Goal: Task Accomplishment & Management: Manage account settings

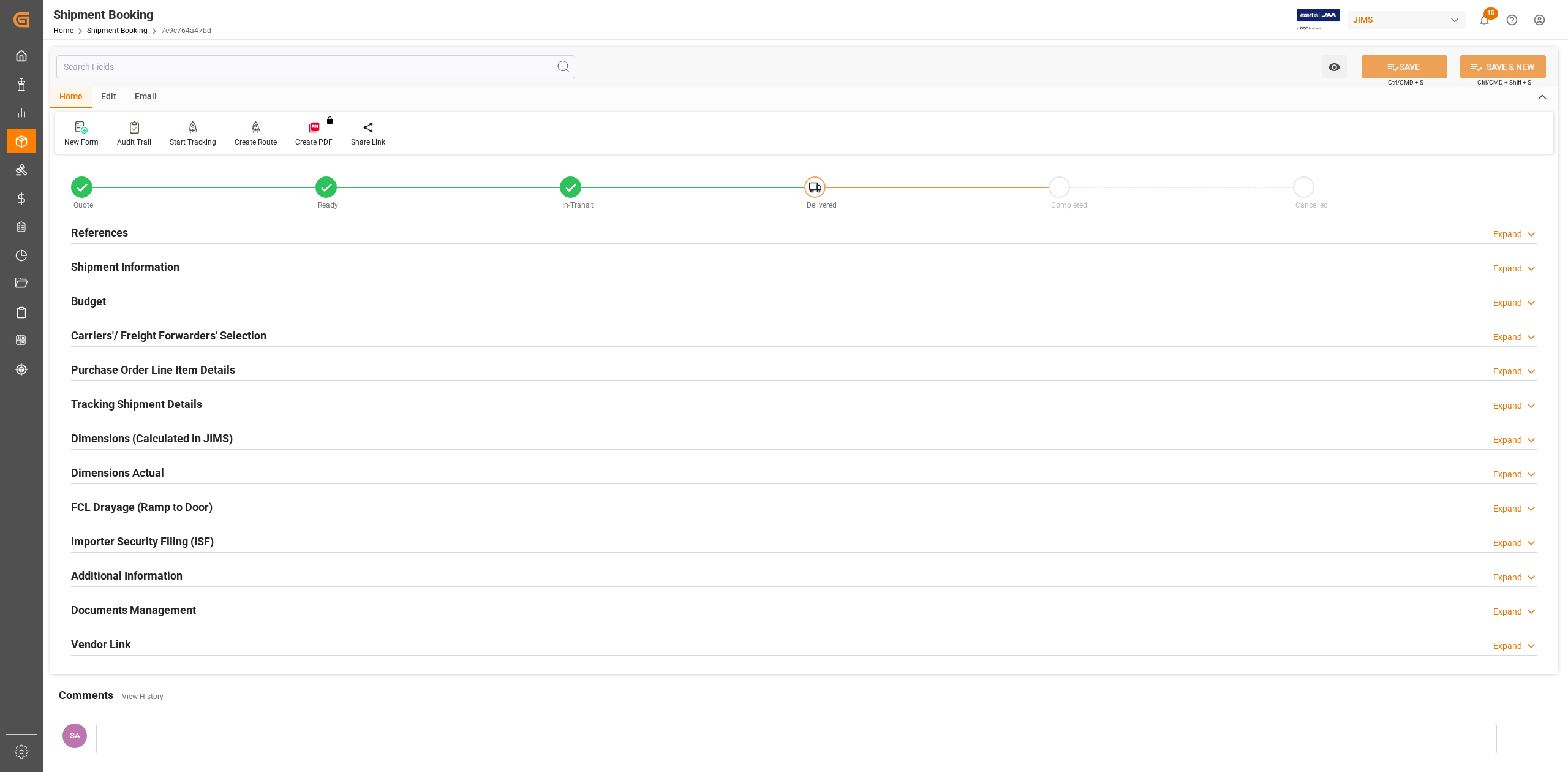
click at [98, 228] on h2 "References" at bounding box center [100, 232] width 57 height 17
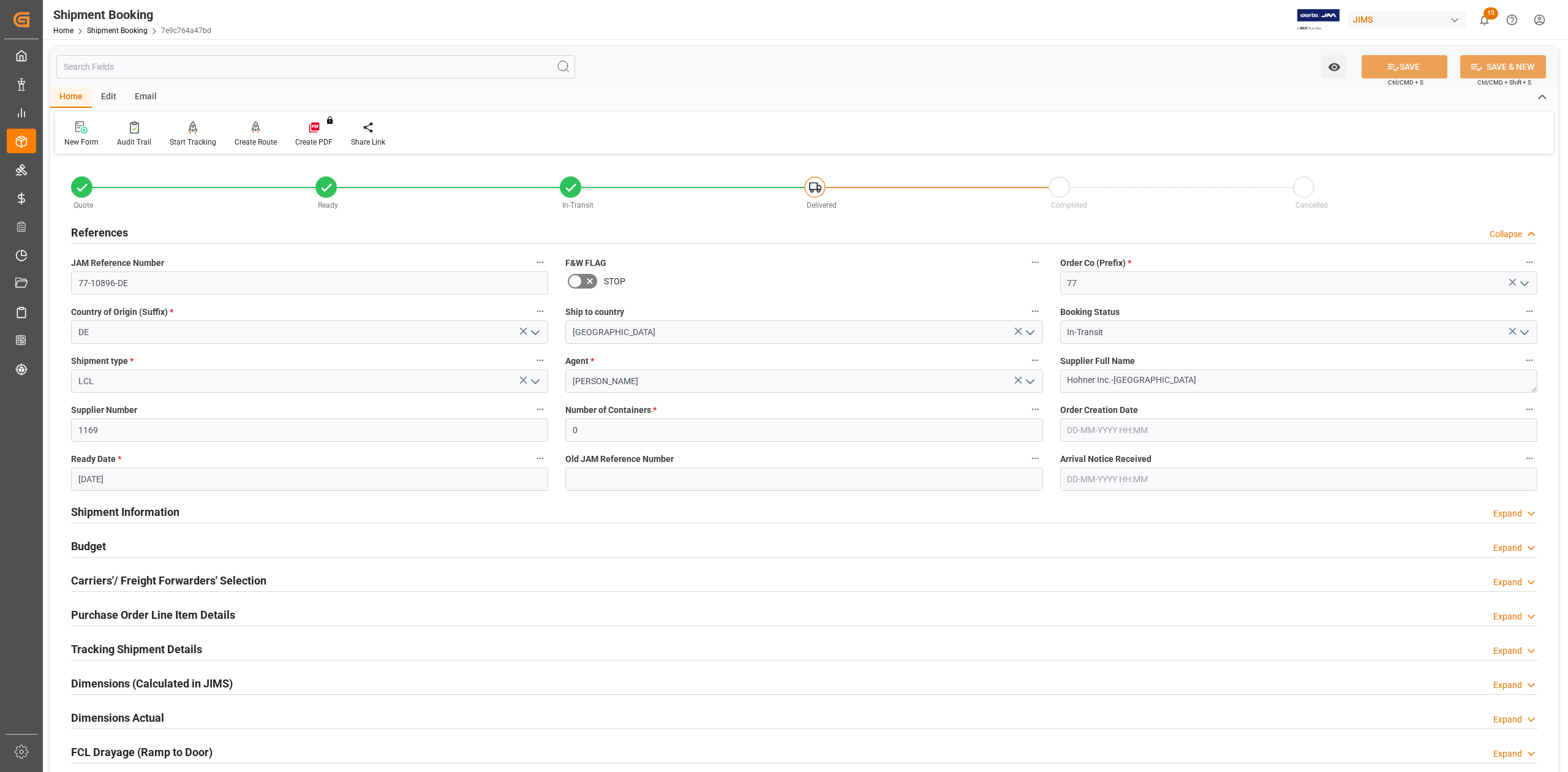
click at [98, 228] on h2 "References" at bounding box center [100, 232] width 57 height 17
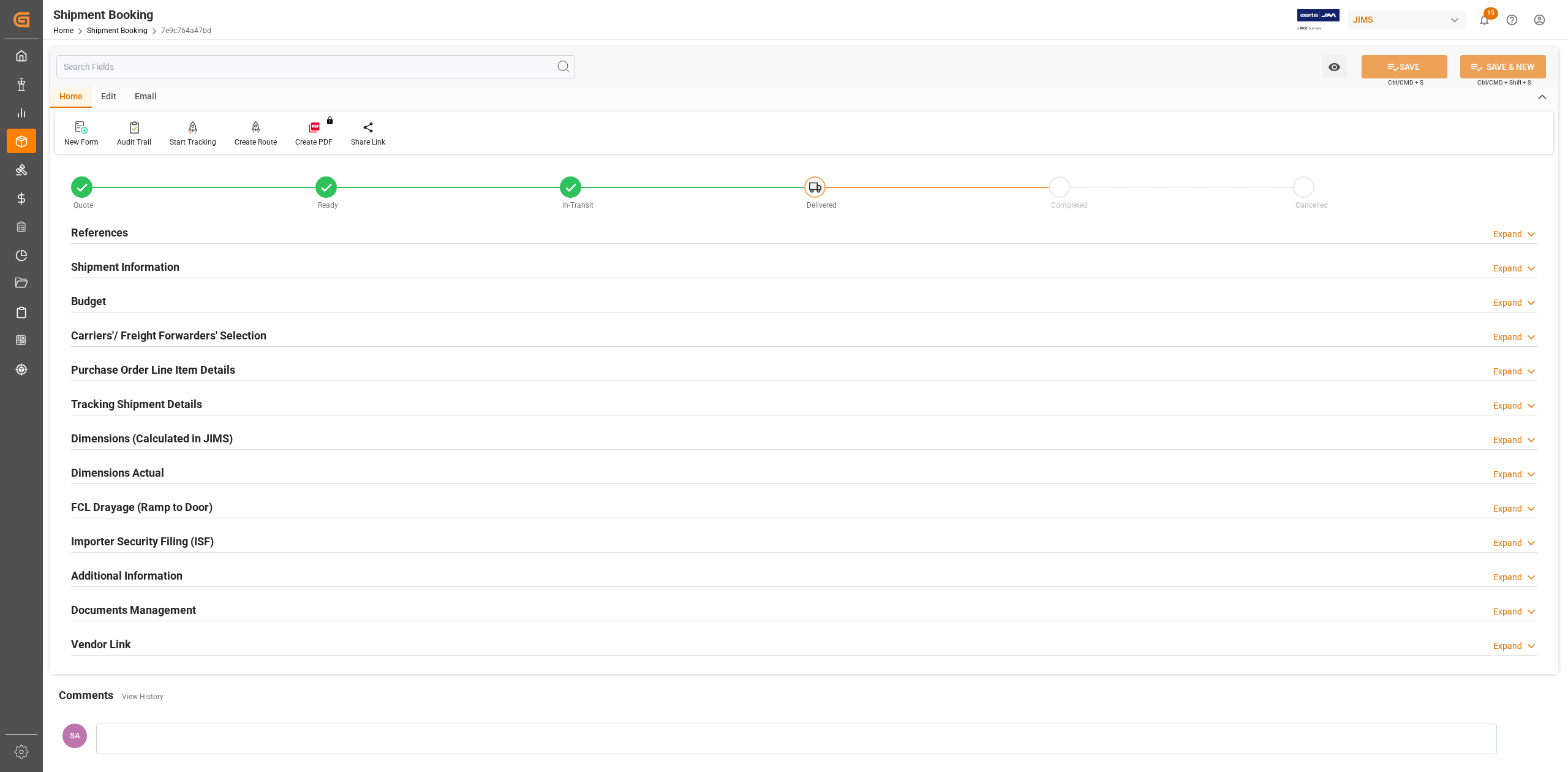
scroll to position [150, 0]
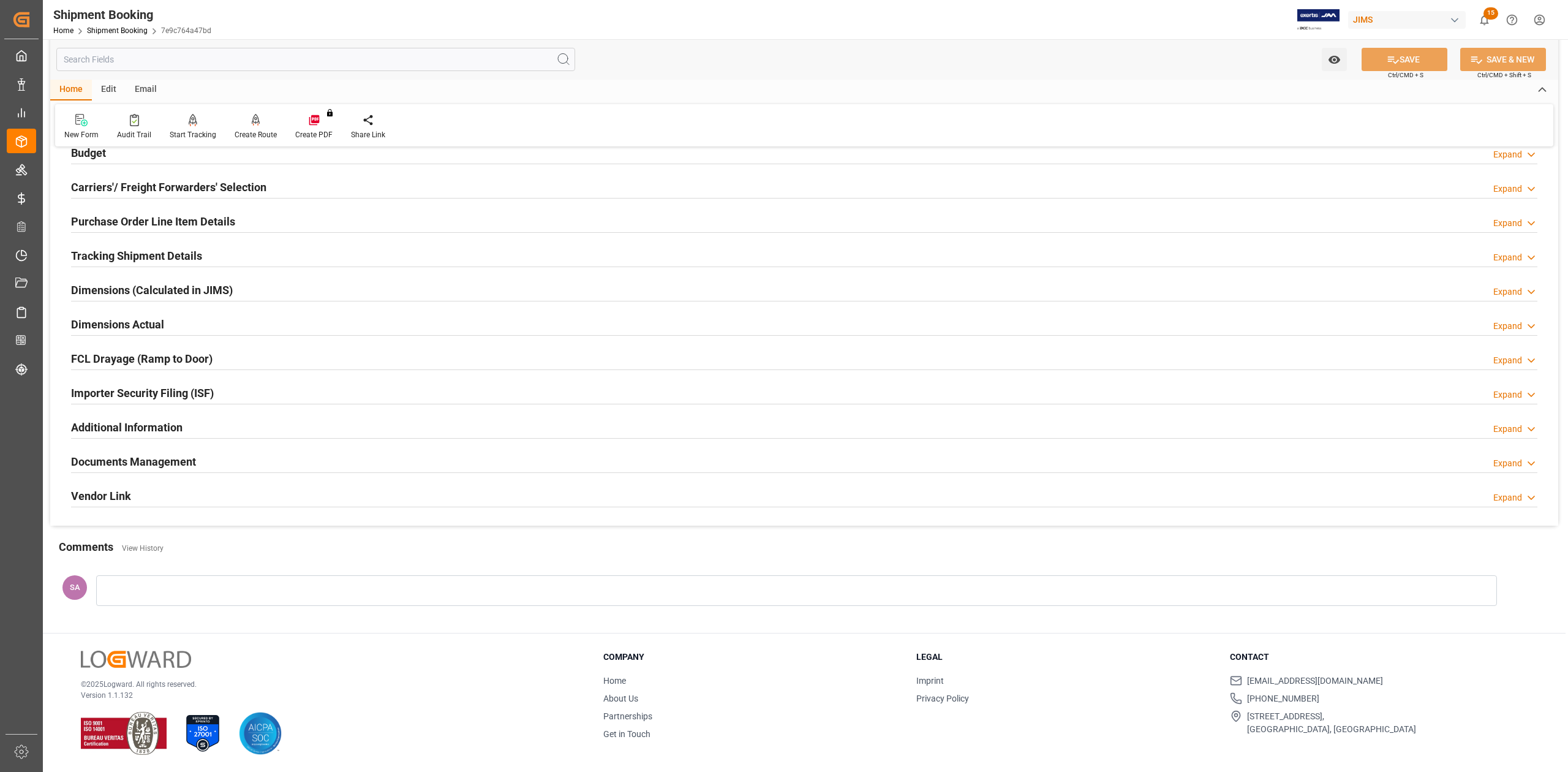
click at [128, 464] on h2 "Documents Management" at bounding box center [134, 461] width 125 height 17
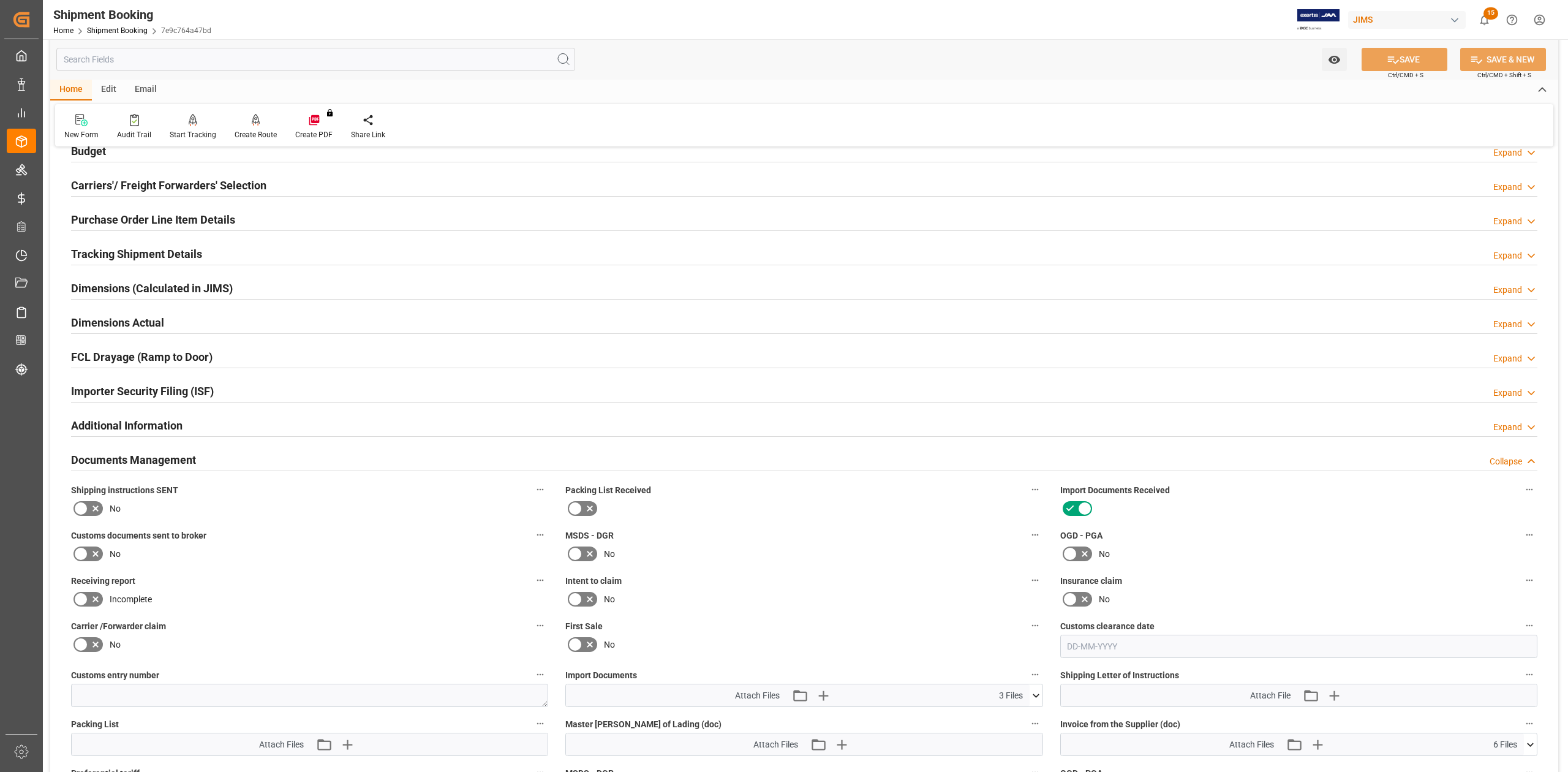
click at [143, 456] on h2 "Documents Management" at bounding box center [134, 460] width 125 height 17
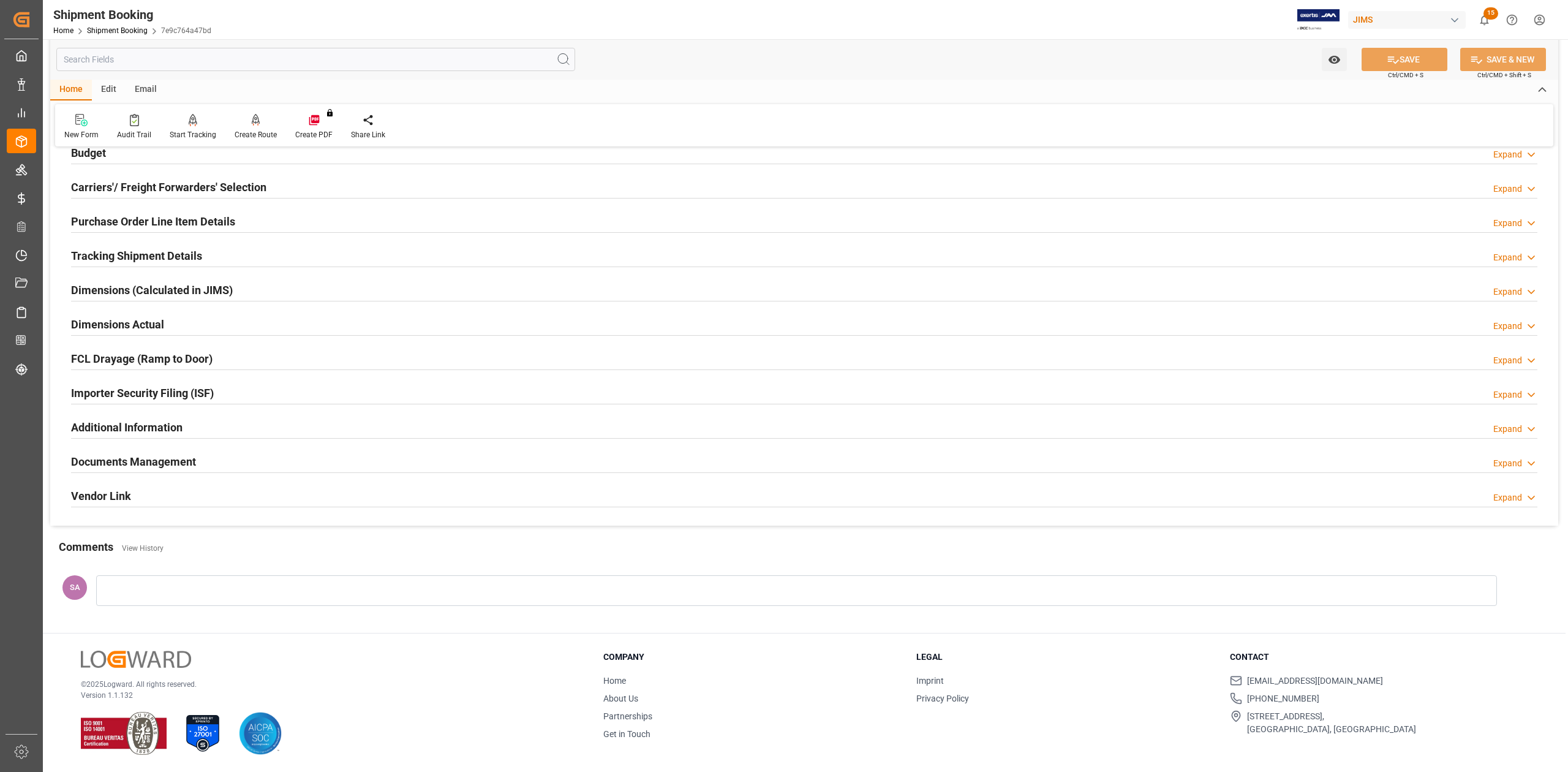
click at [113, 321] on h2 "Dimensions Actual" at bounding box center [118, 325] width 93 height 17
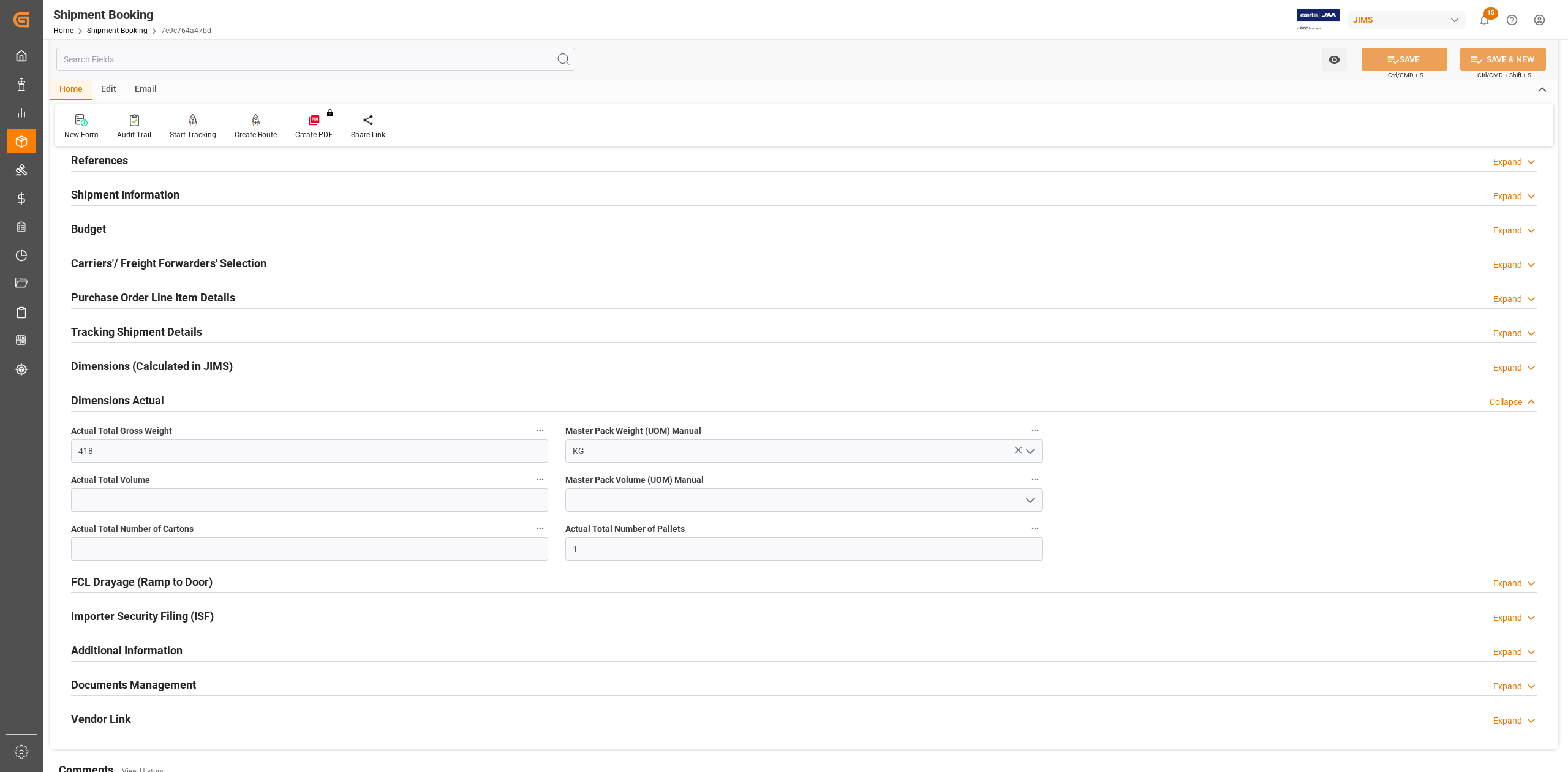
scroll to position [0, 0]
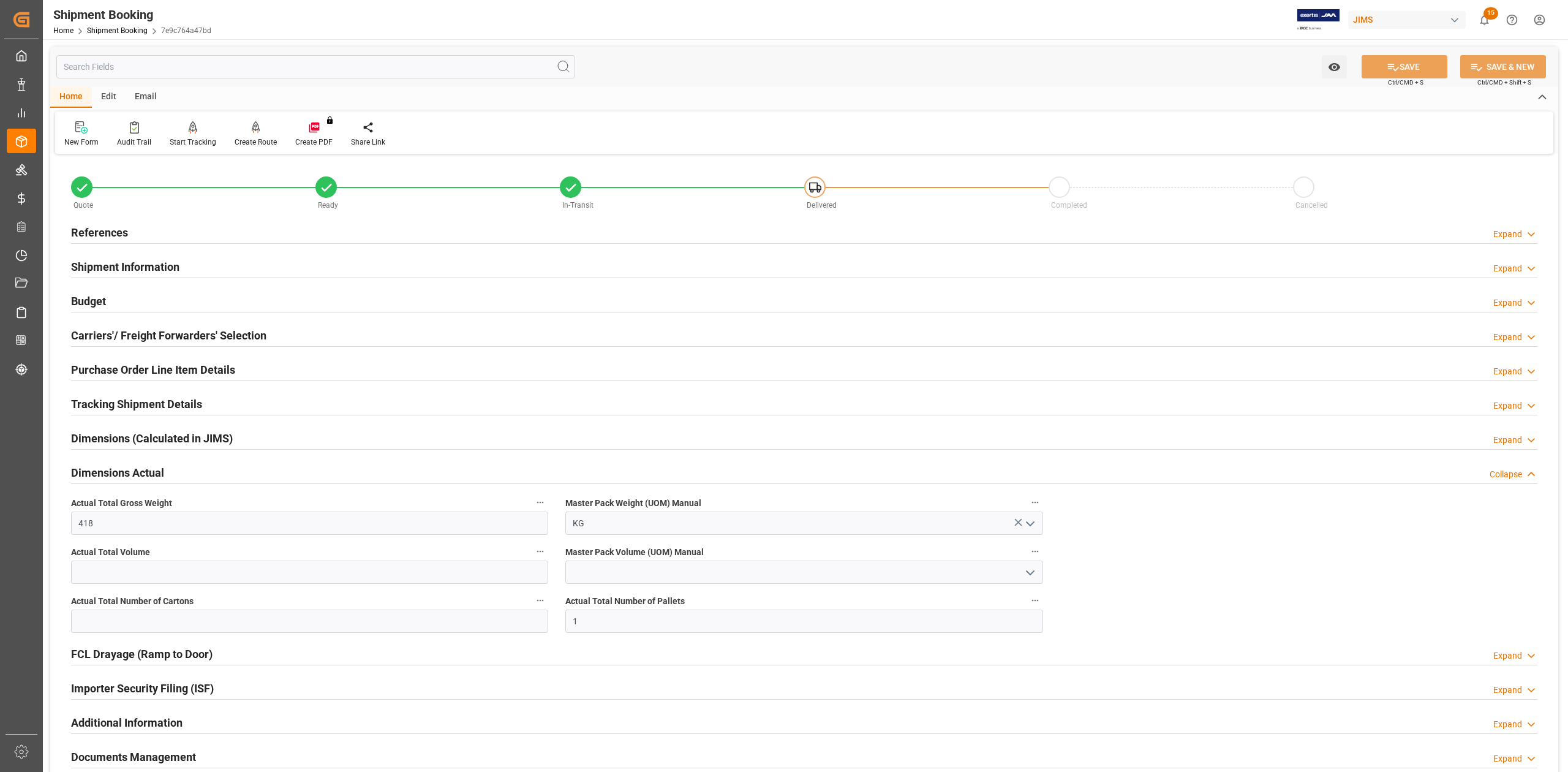
click at [99, 236] on h2 "References" at bounding box center [100, 232] width 57 height 17
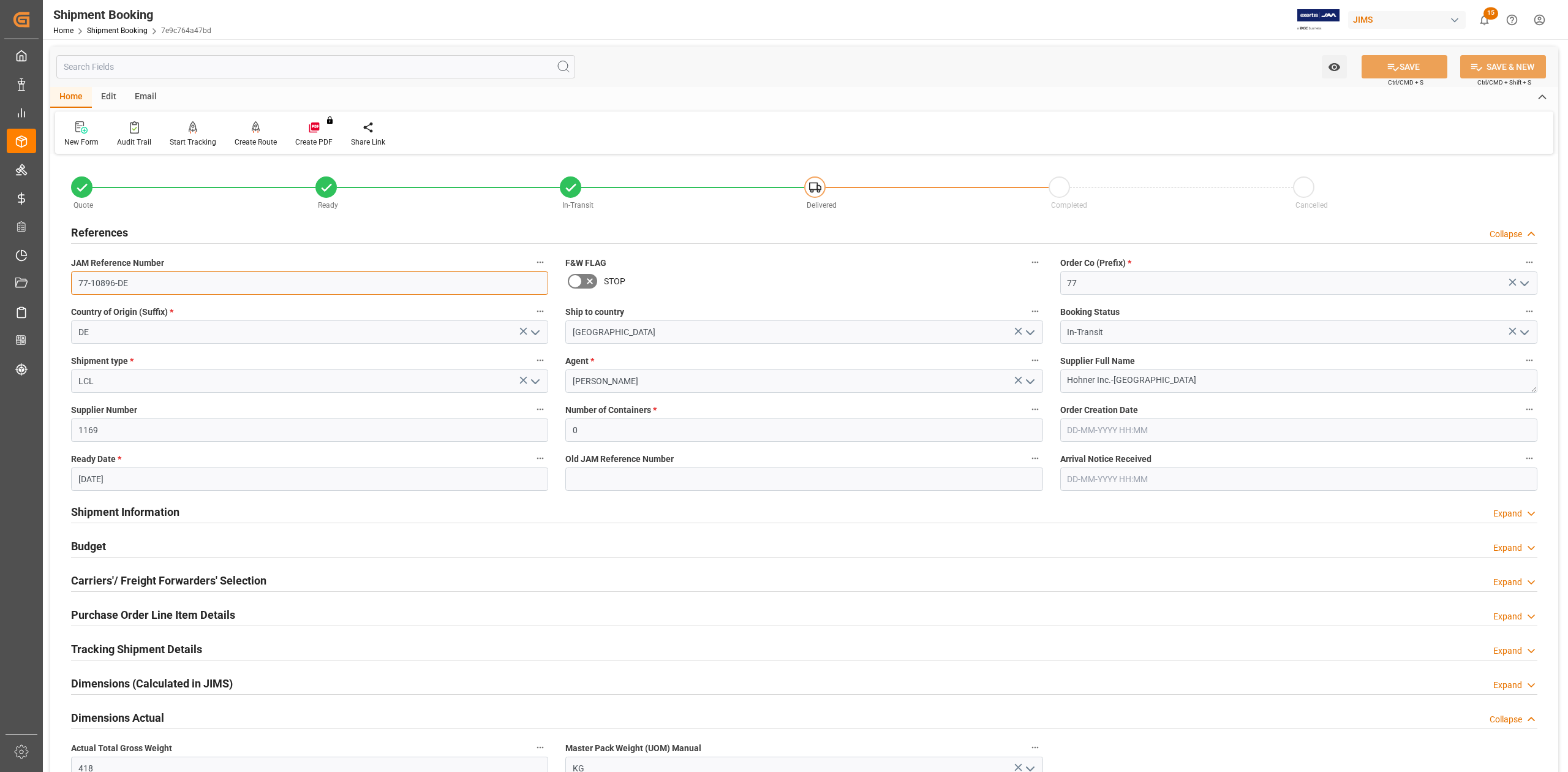
click at [141, 283] on input "77-10896-DE" at bounding box center [310, 283] width 477 height 24
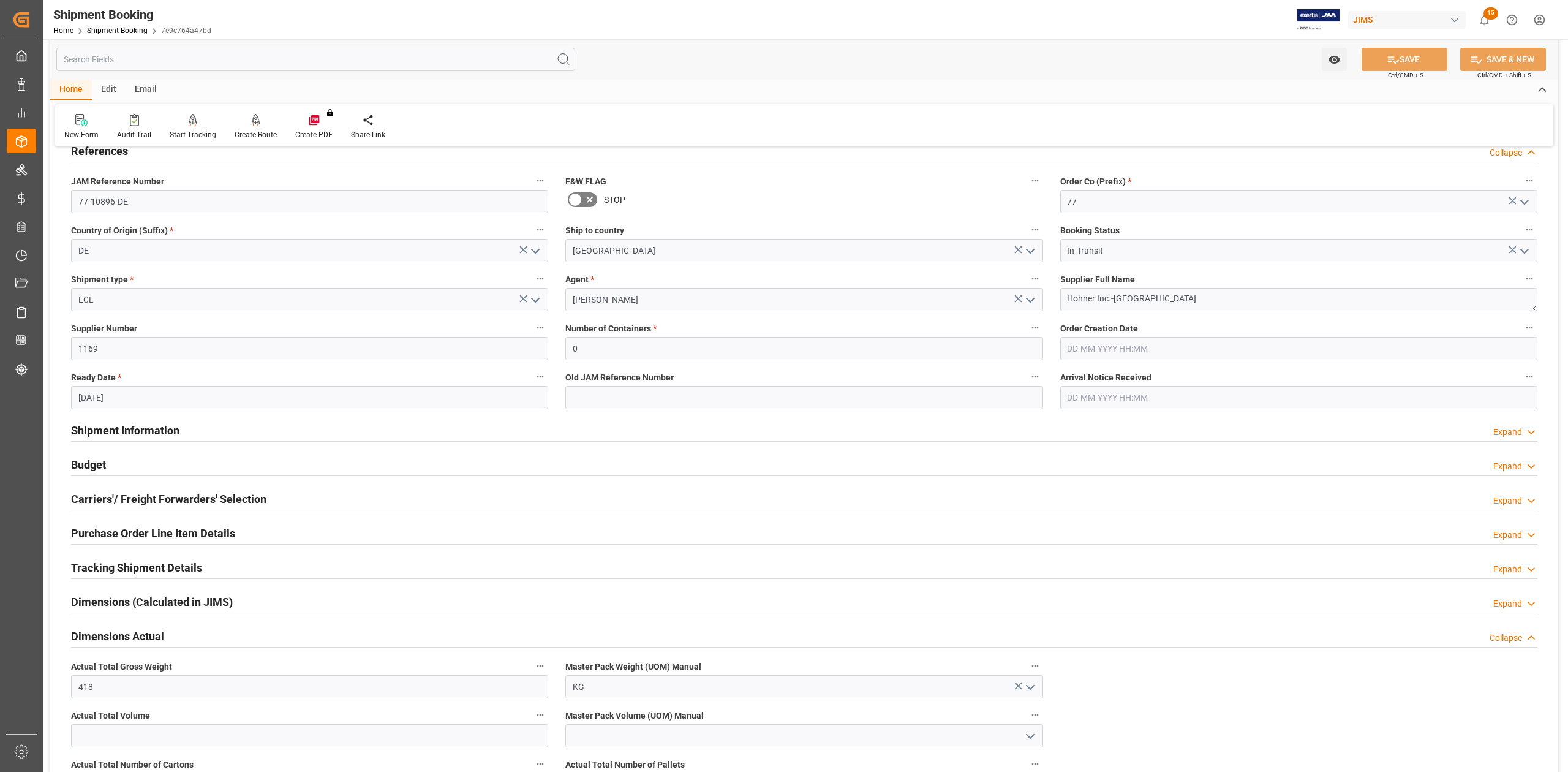
scroll to position [245, 0]
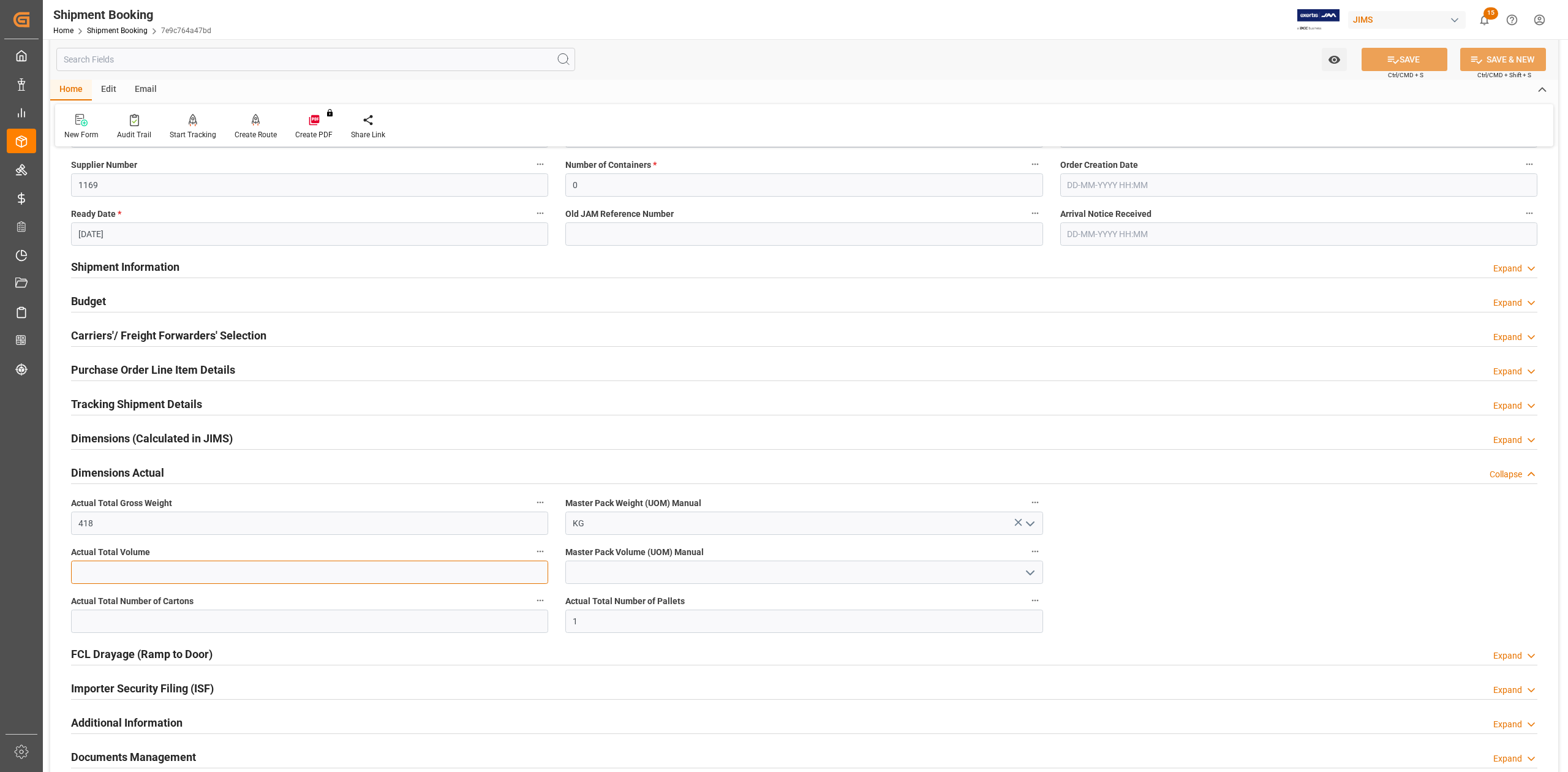
click at [165, 568] on input "text" at bounding box center [310, 572] width 477 height 24
type input "2"
type input "1.296"
click at [1405, 64] on button "SAVE" at bounding box center [1404, 59] width 86 height 24
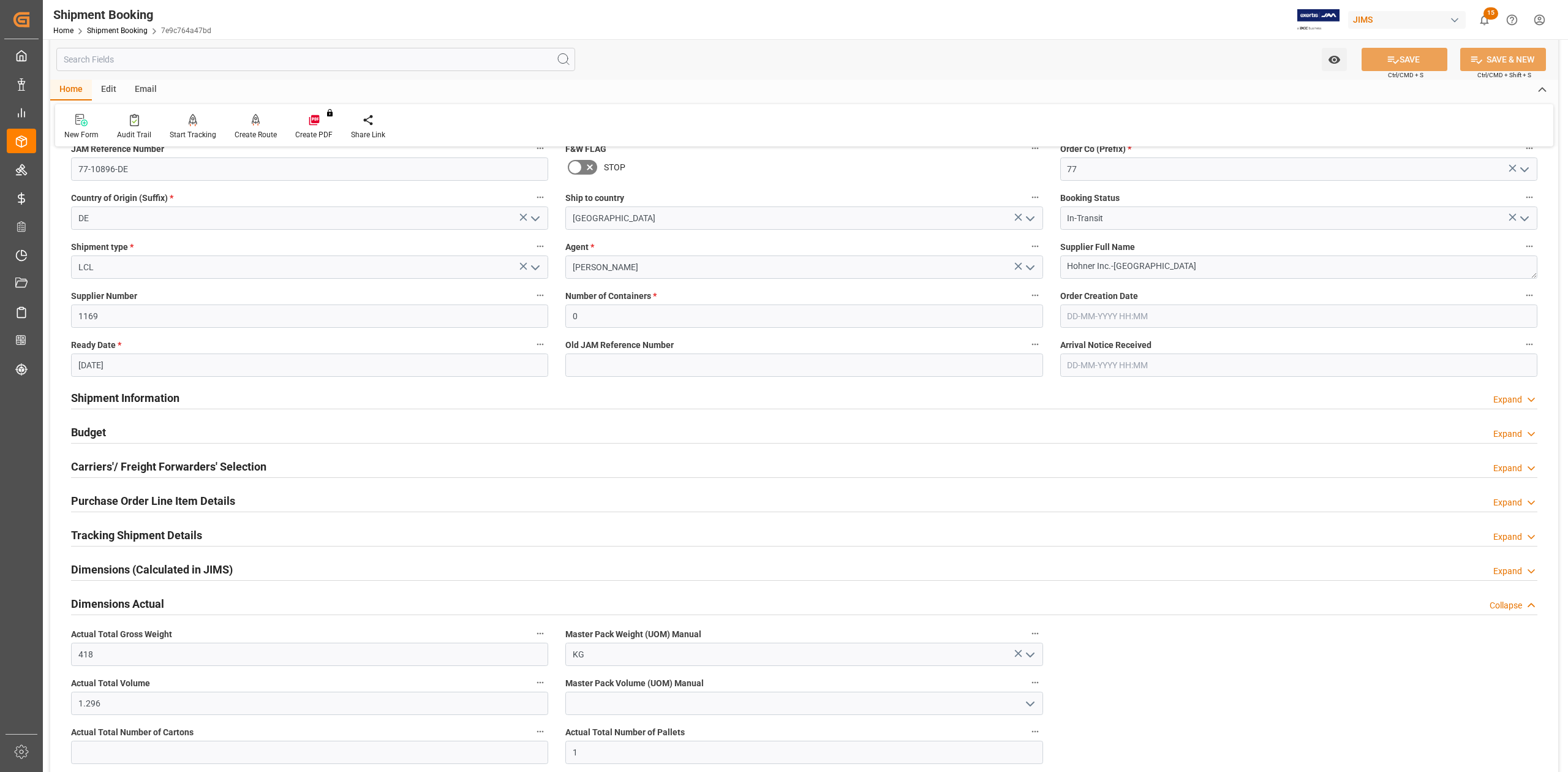
scroll to position [0, 0]
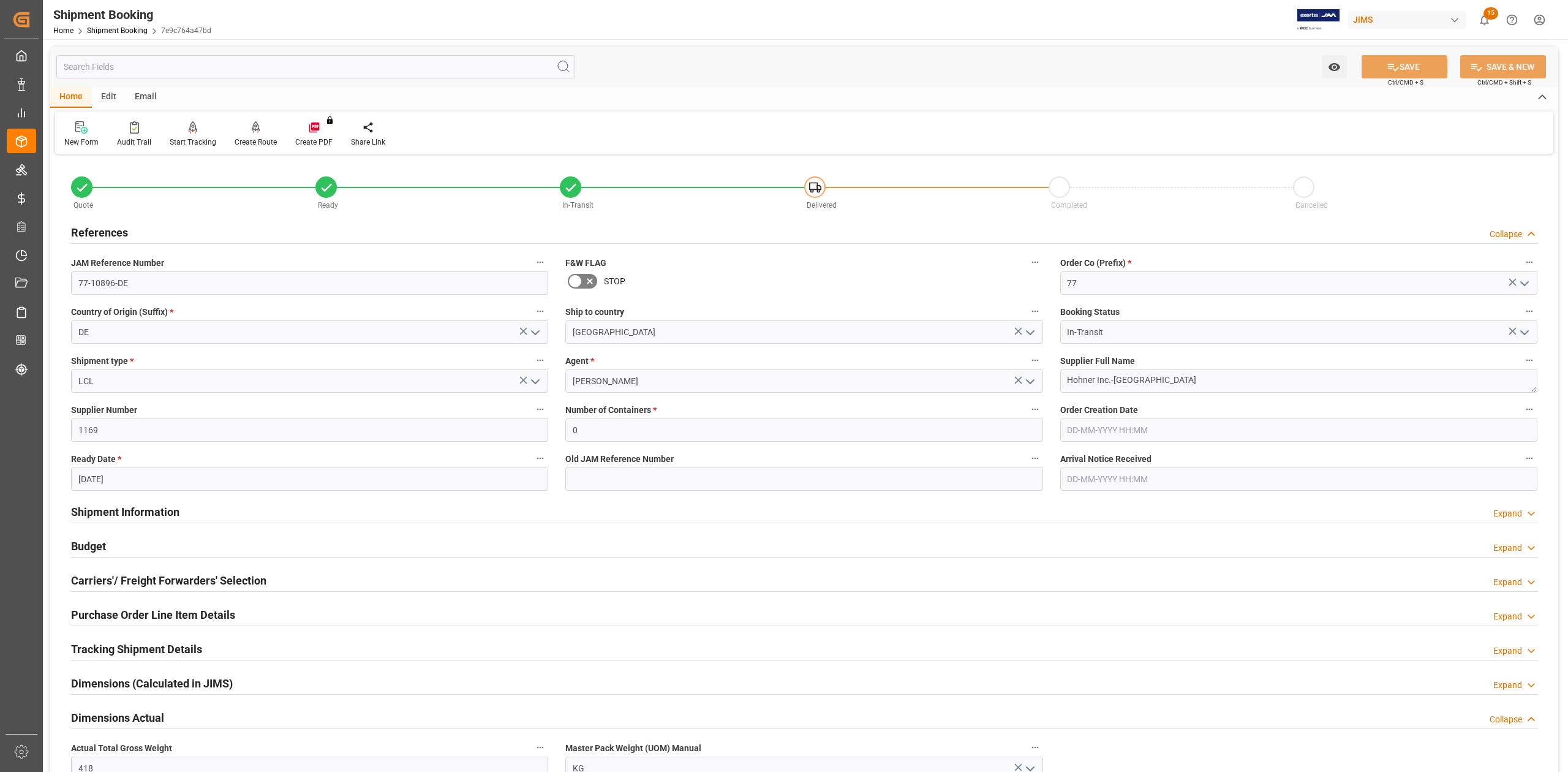
click at [101, 551] on h2 "Budget" at bounding box center [88, 546] width 35 height 17
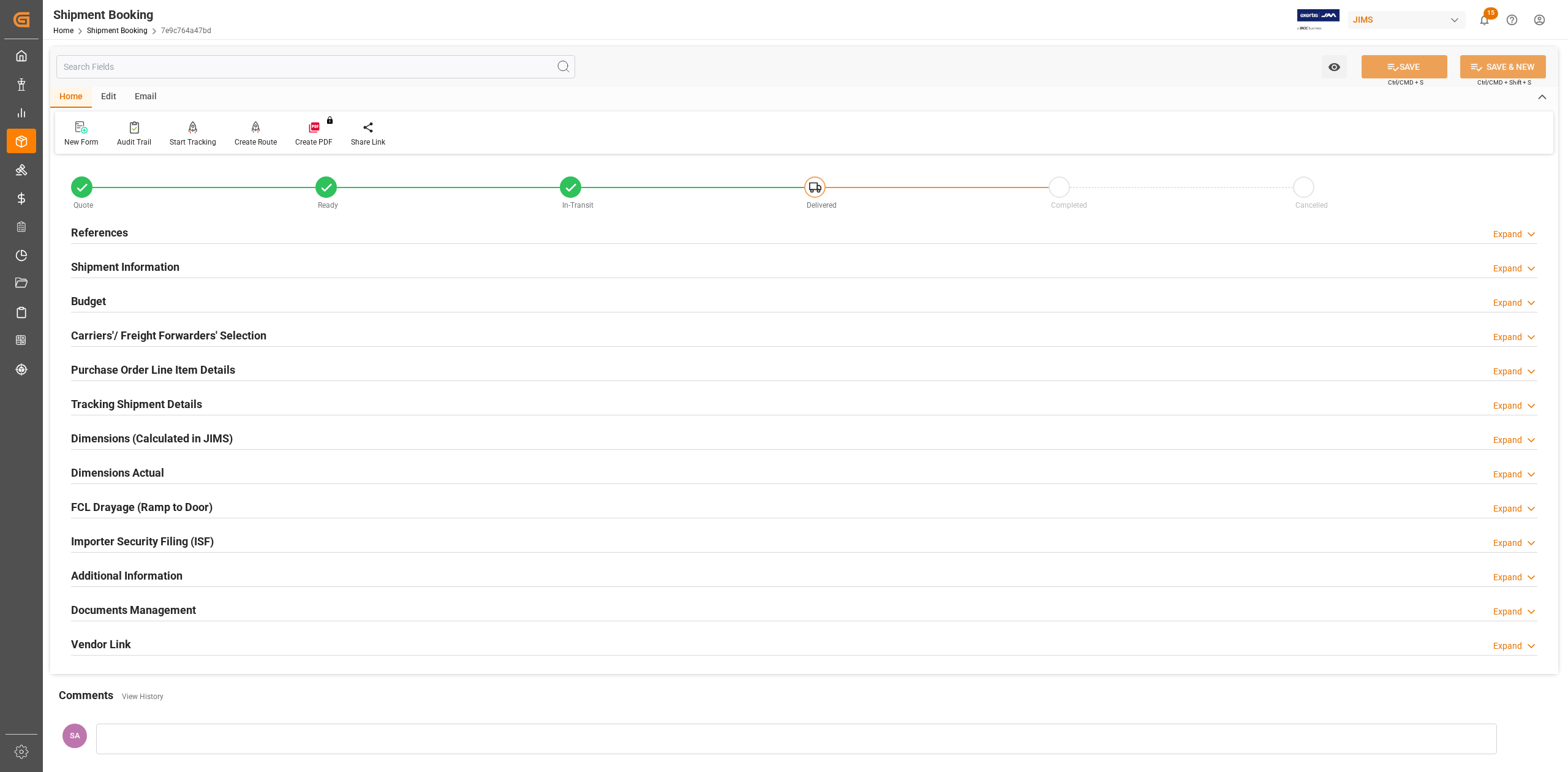
click at [106, 645] on h2 "Vendor Link" at bounding box center [101, 644] width 60 height 17
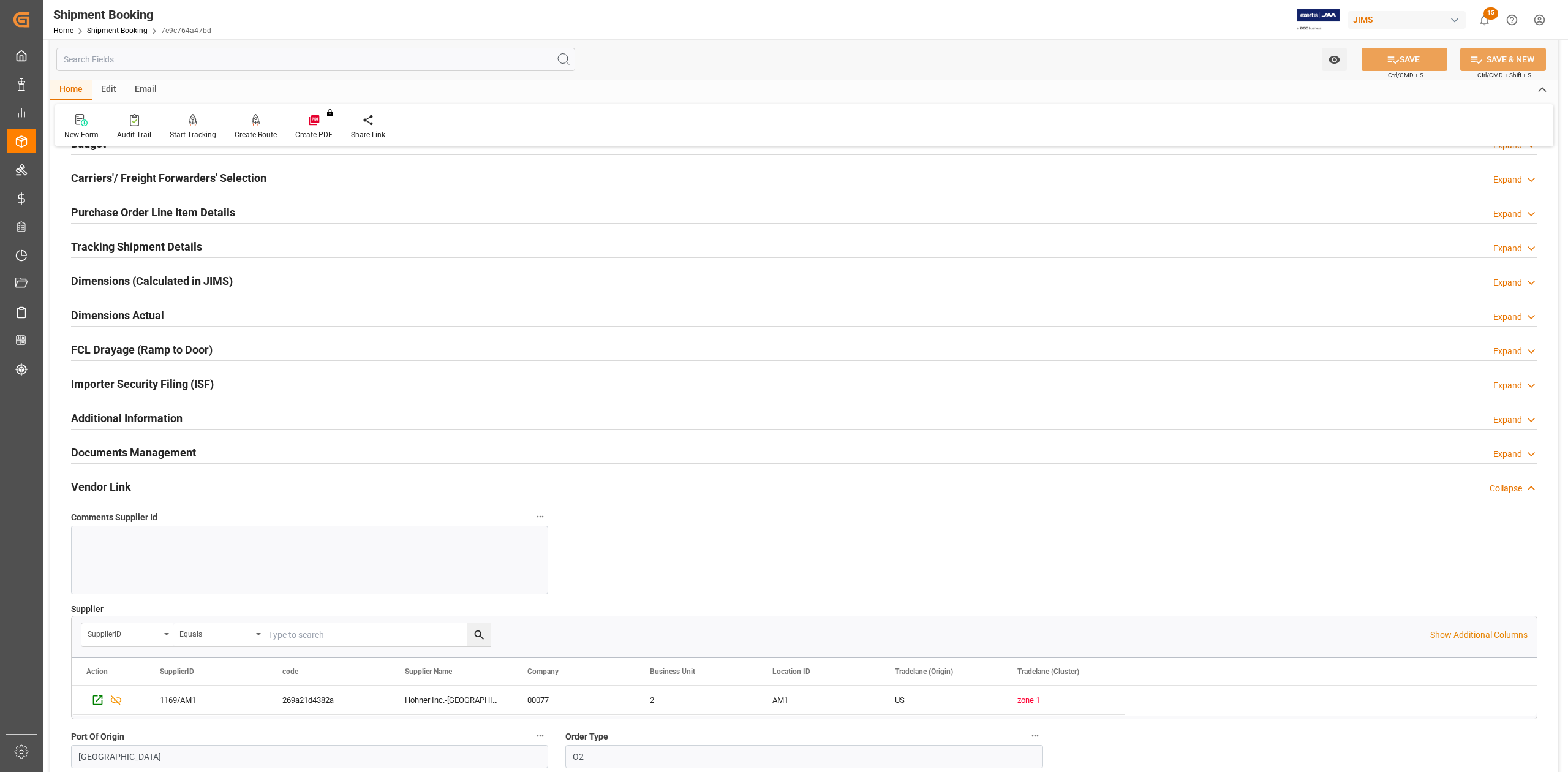
scroll to position [326, 0]
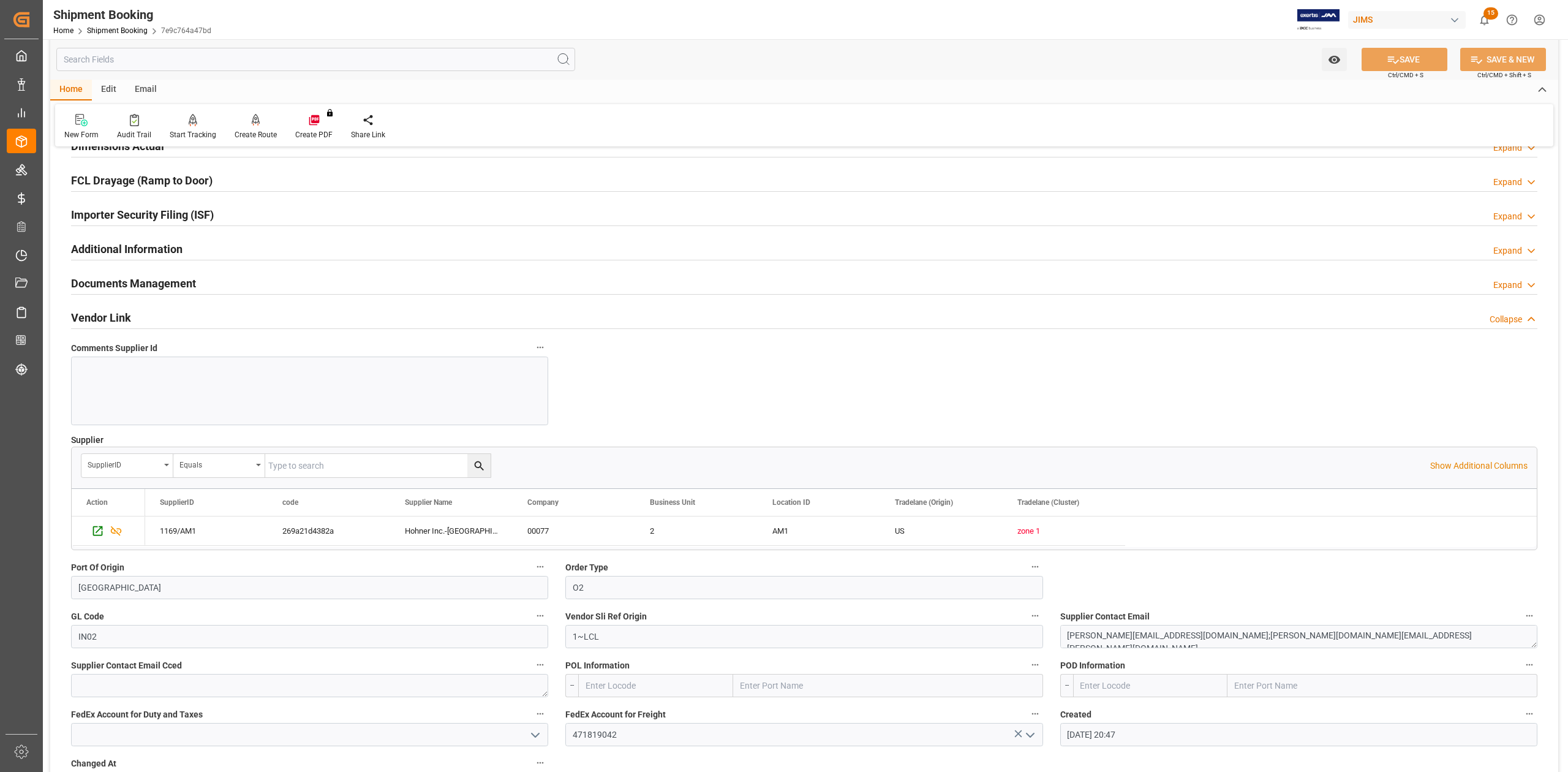
click at [121, 319] on h2 "Vendor Link" at bounding box center [101, 318] width 60 height 17
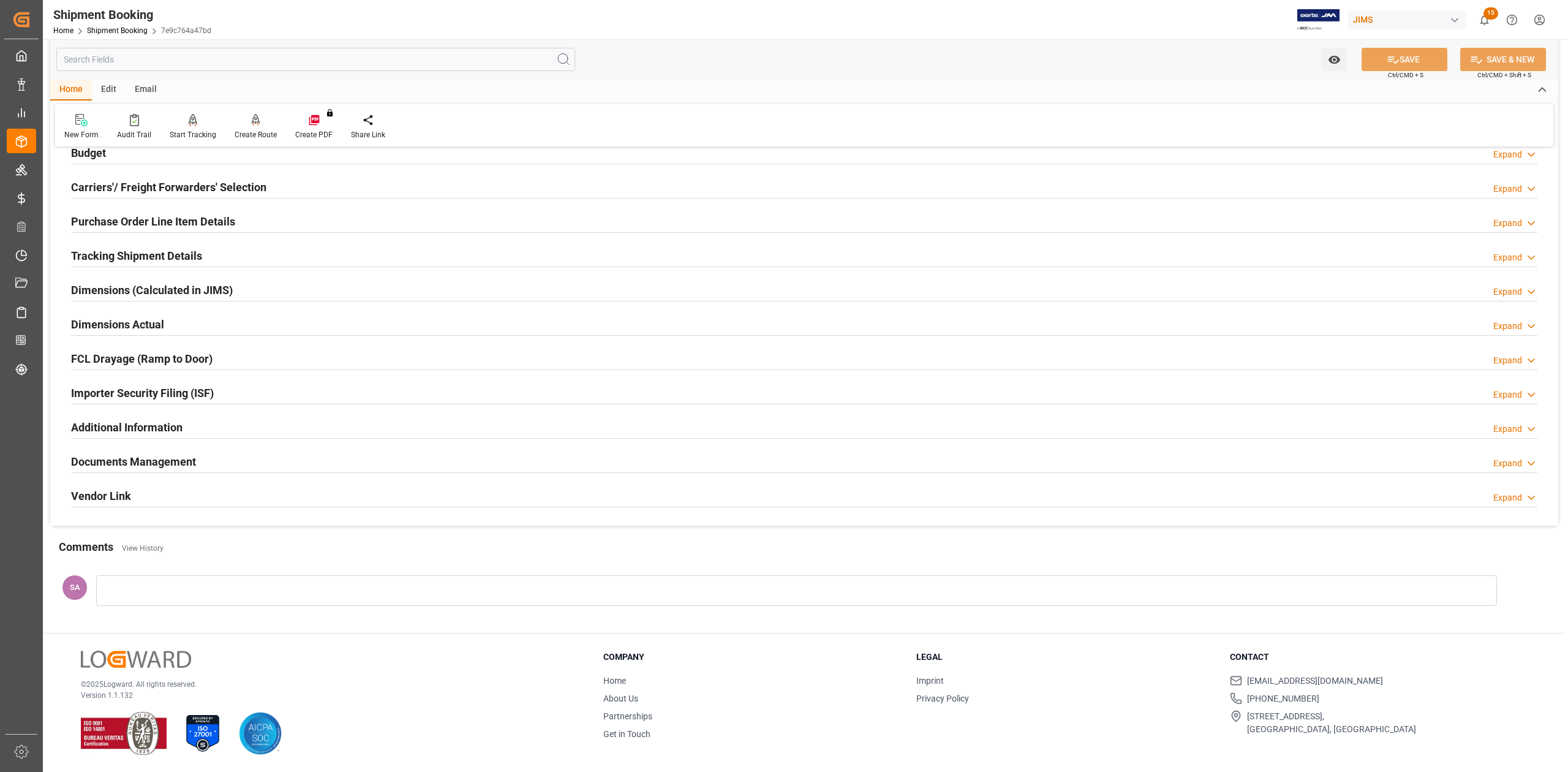
scroll to position [150, 0]
click at [130, 457] on h2 "Documents Management" at bounding box center [134, 461] width 125 height 17
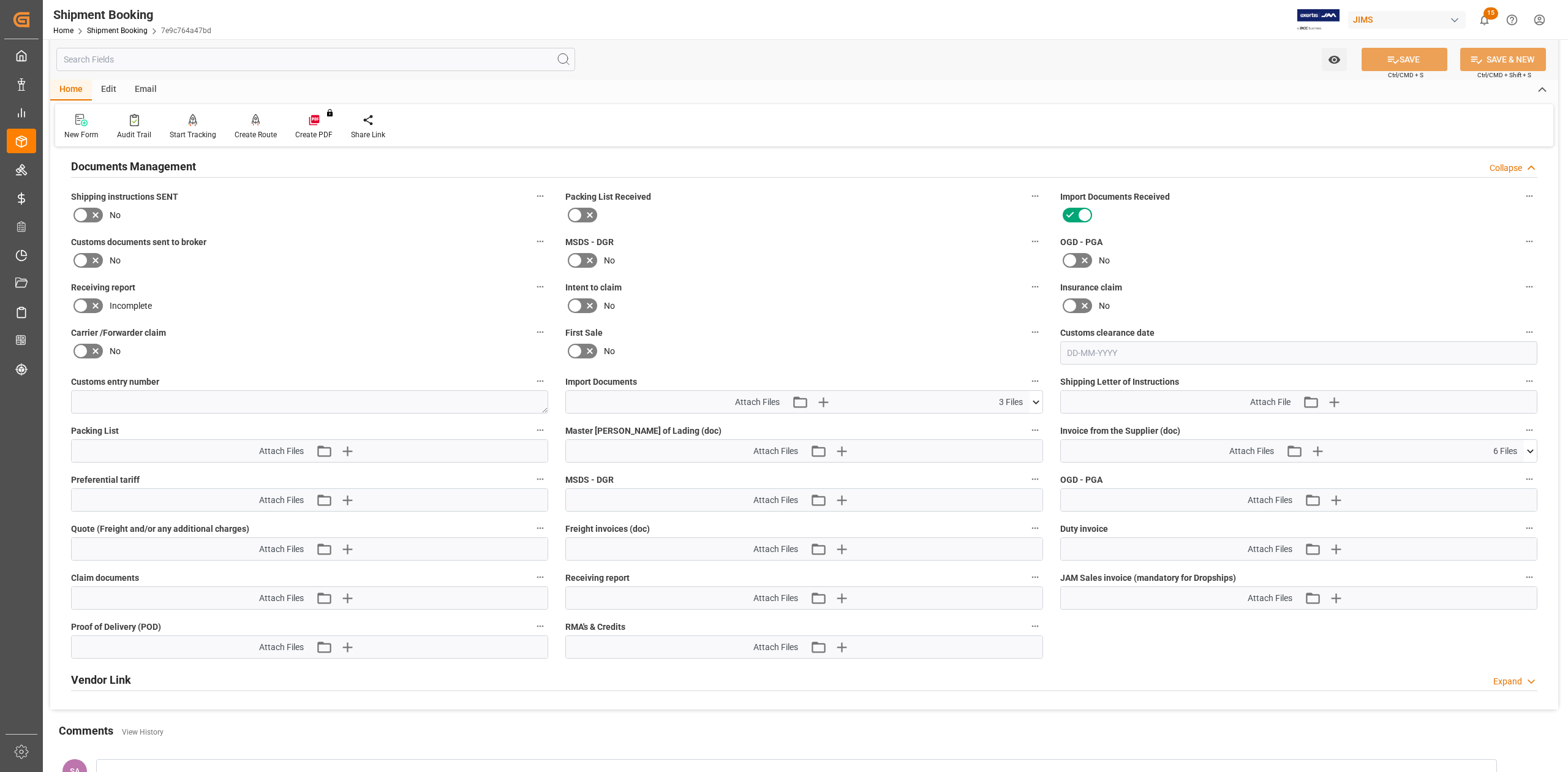
scroll to position [629, 0]
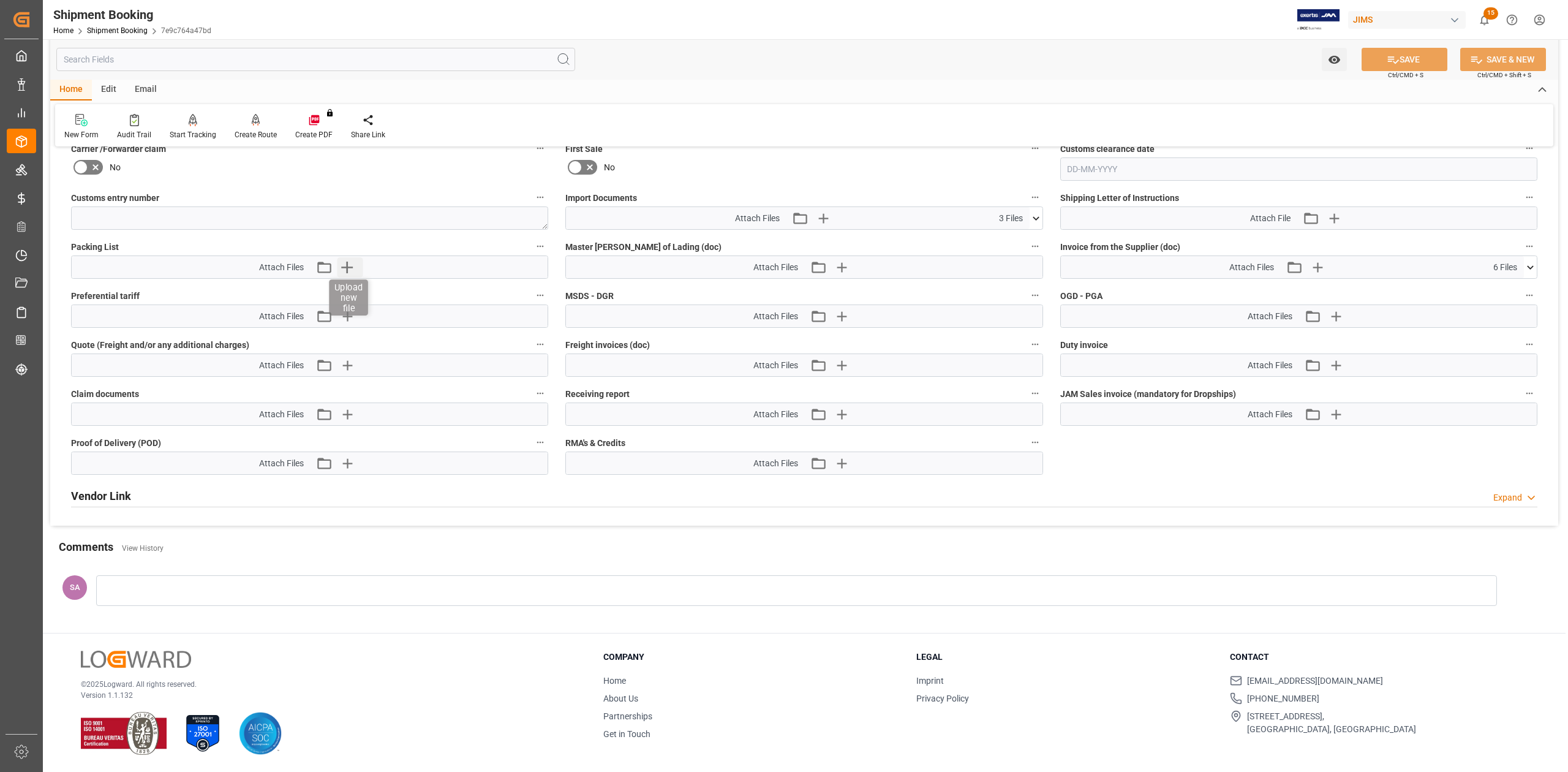
click at [346, 267] on icon "button" at bounding box center [347, 267] width 11 height 11
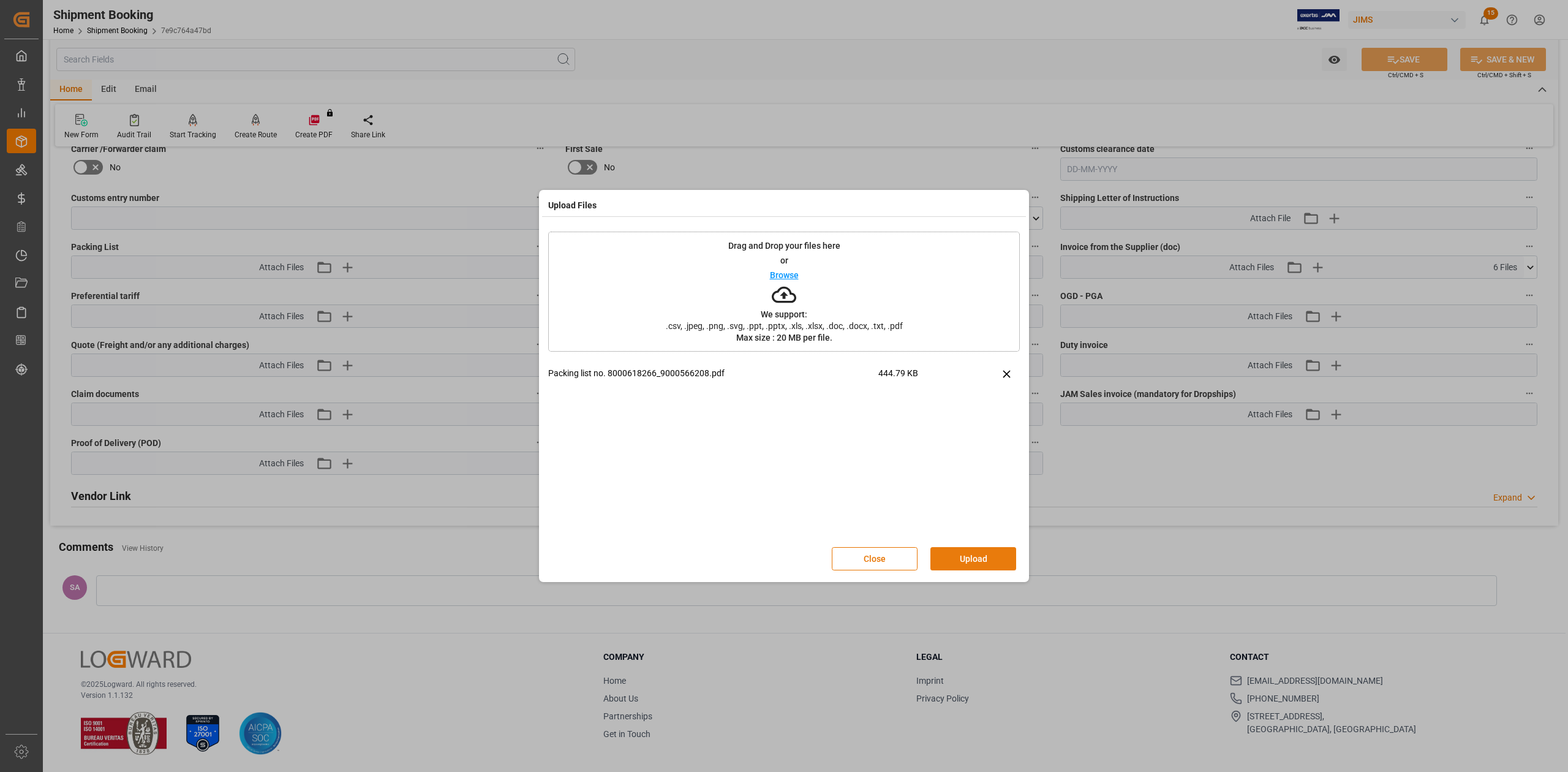
click at [984, 560] on button "Upload" at bounding box center [973, 558] width 86 height 24
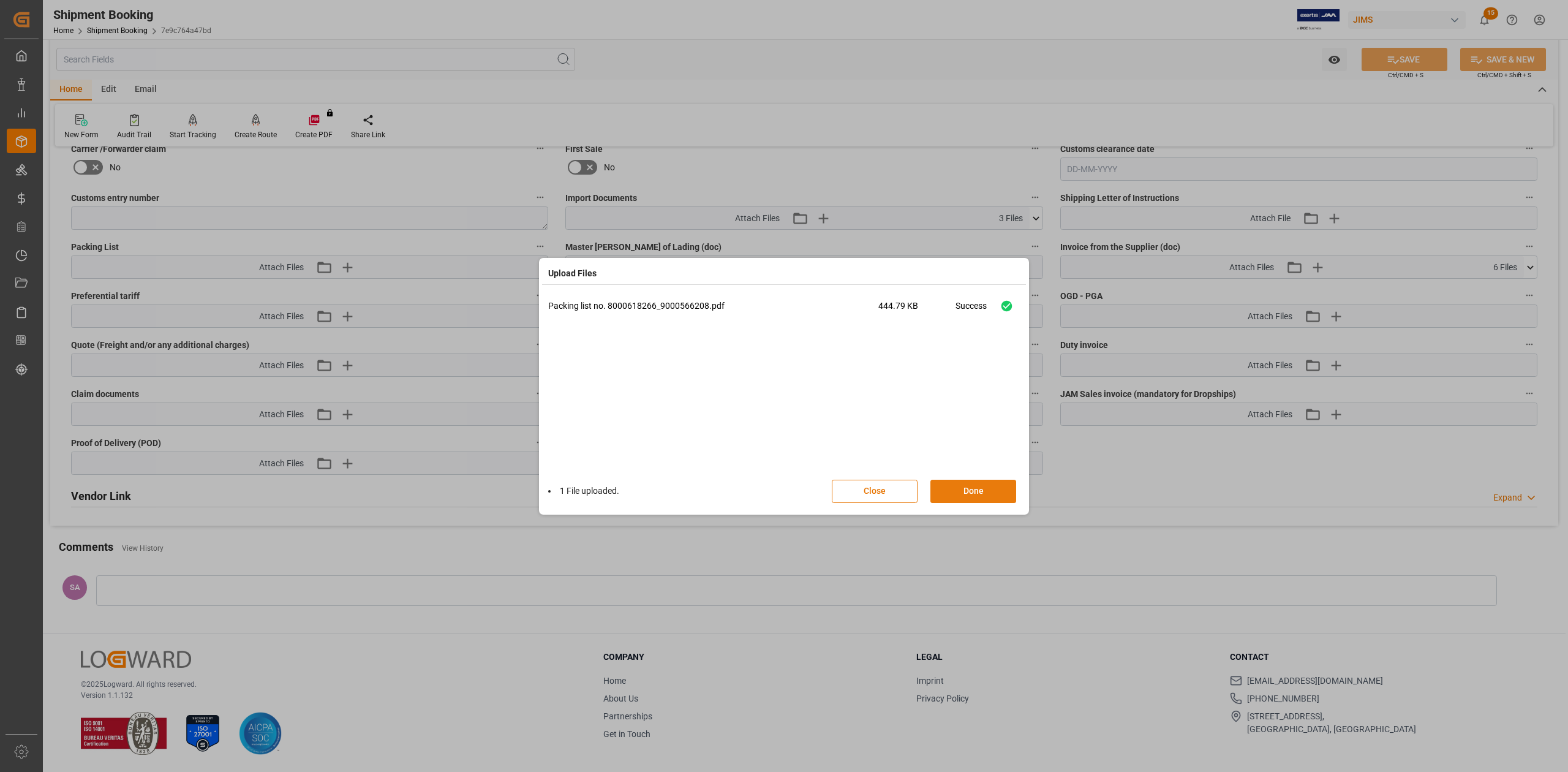
click at [973, 495] on button "Done" at bounding box center [973, 491] width 86 height 24
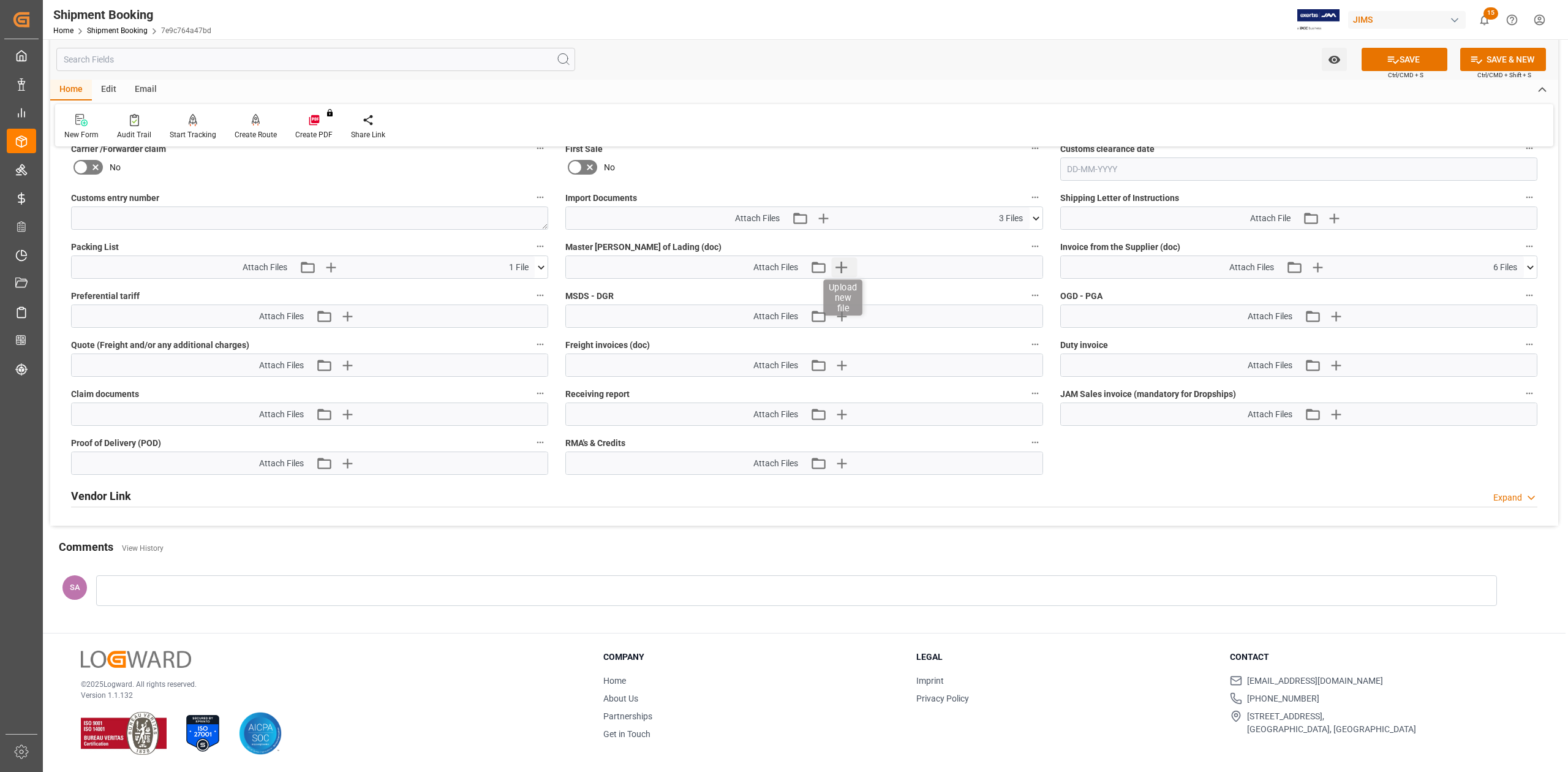
click at [846, 263] on icon "button" at bounding box center [841, 267] width 20 height 20
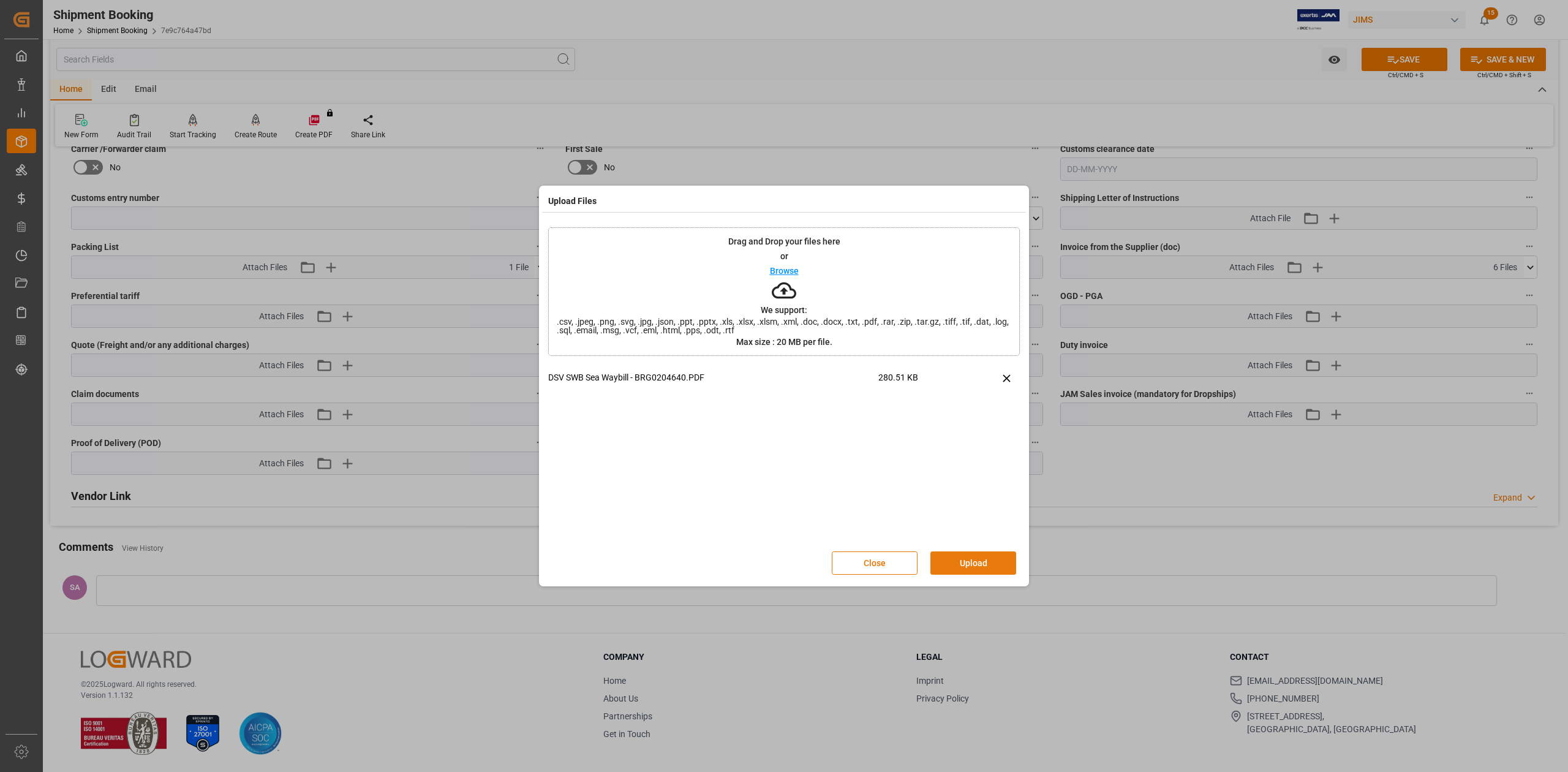
click at [991, 566] on button "Upload" at bounding box center [973, 563] width 86 height 24
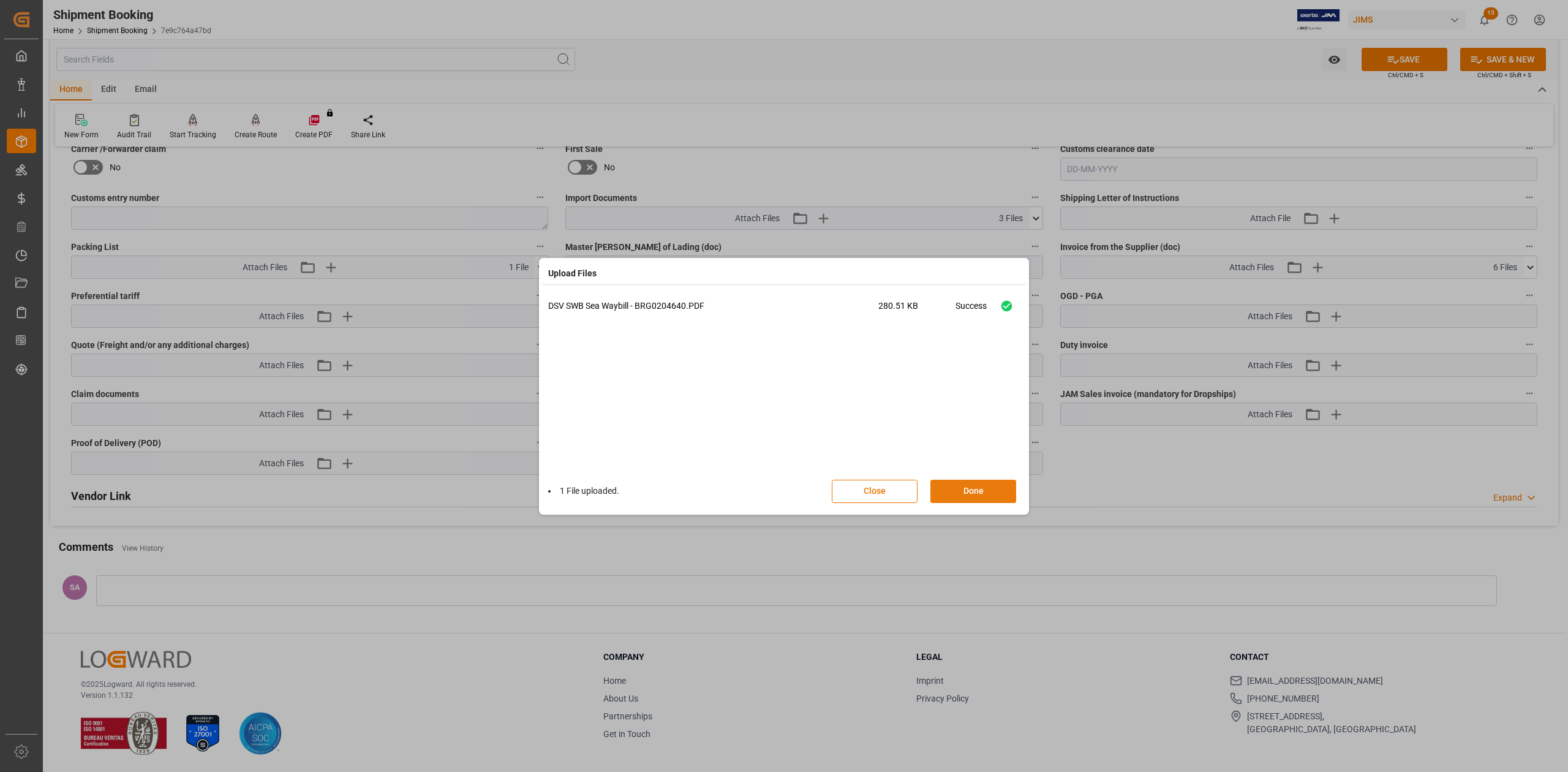
click at [977, 493] on button "Done" at bounding box center [973, 491] width 86 height 24
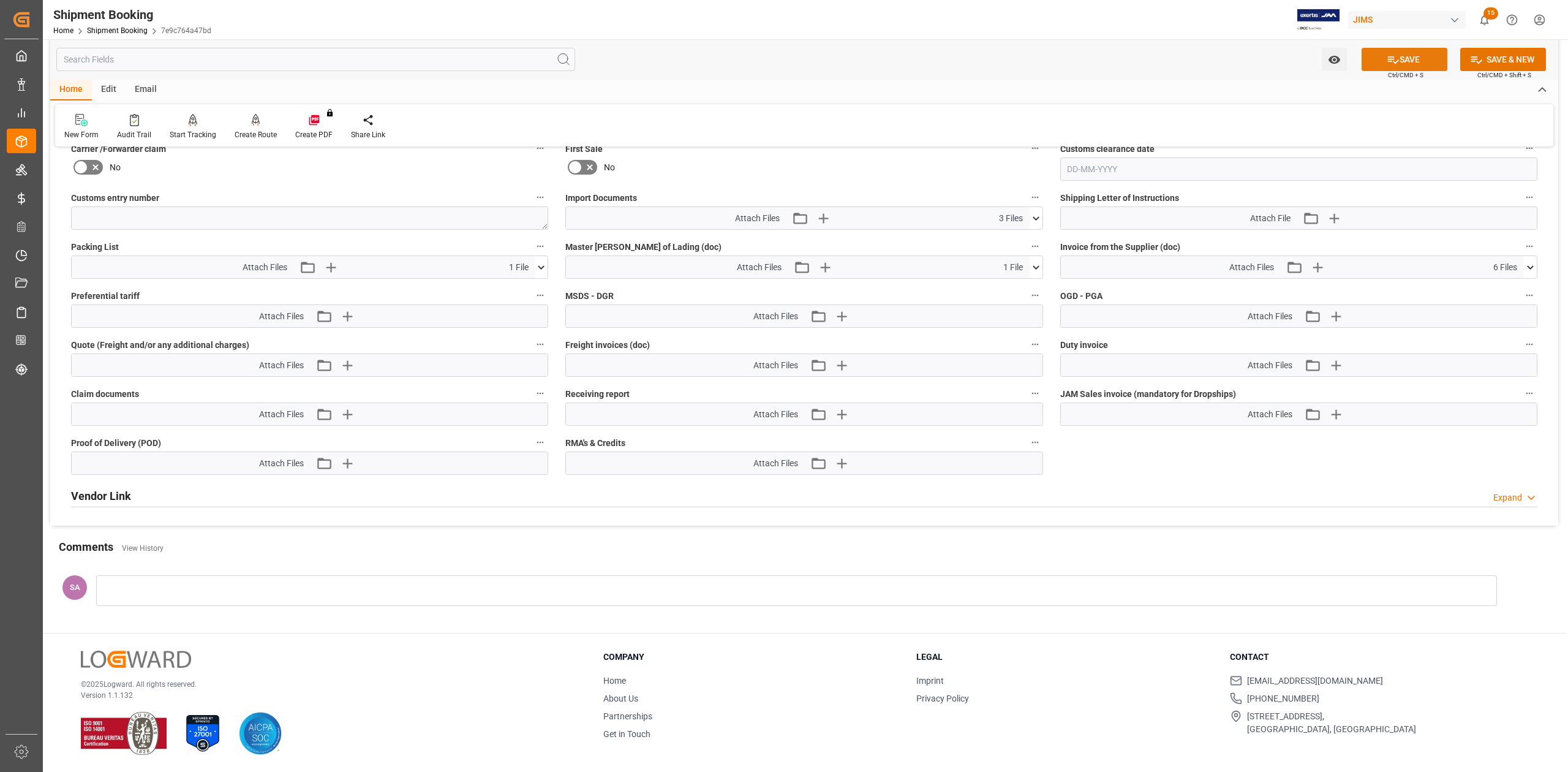
click at [1426, 57] on button "SAVE" at bounding box center [1404, 59] width 86 height 24
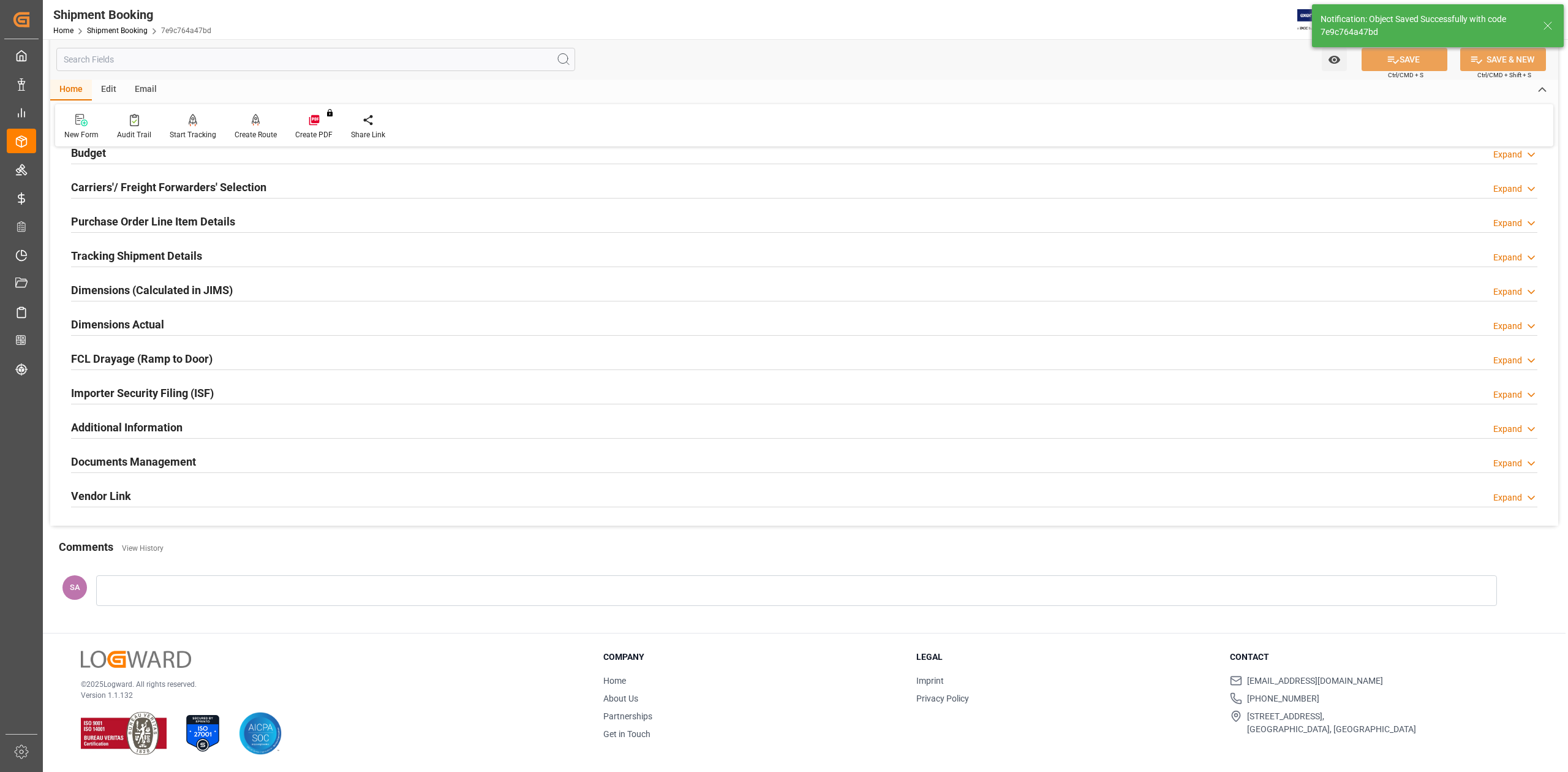
scroll to position [150, 0]
click at [116, 322] on h2 "Dimensions Actual" at bounding box center [118, 325] width 93 height 17
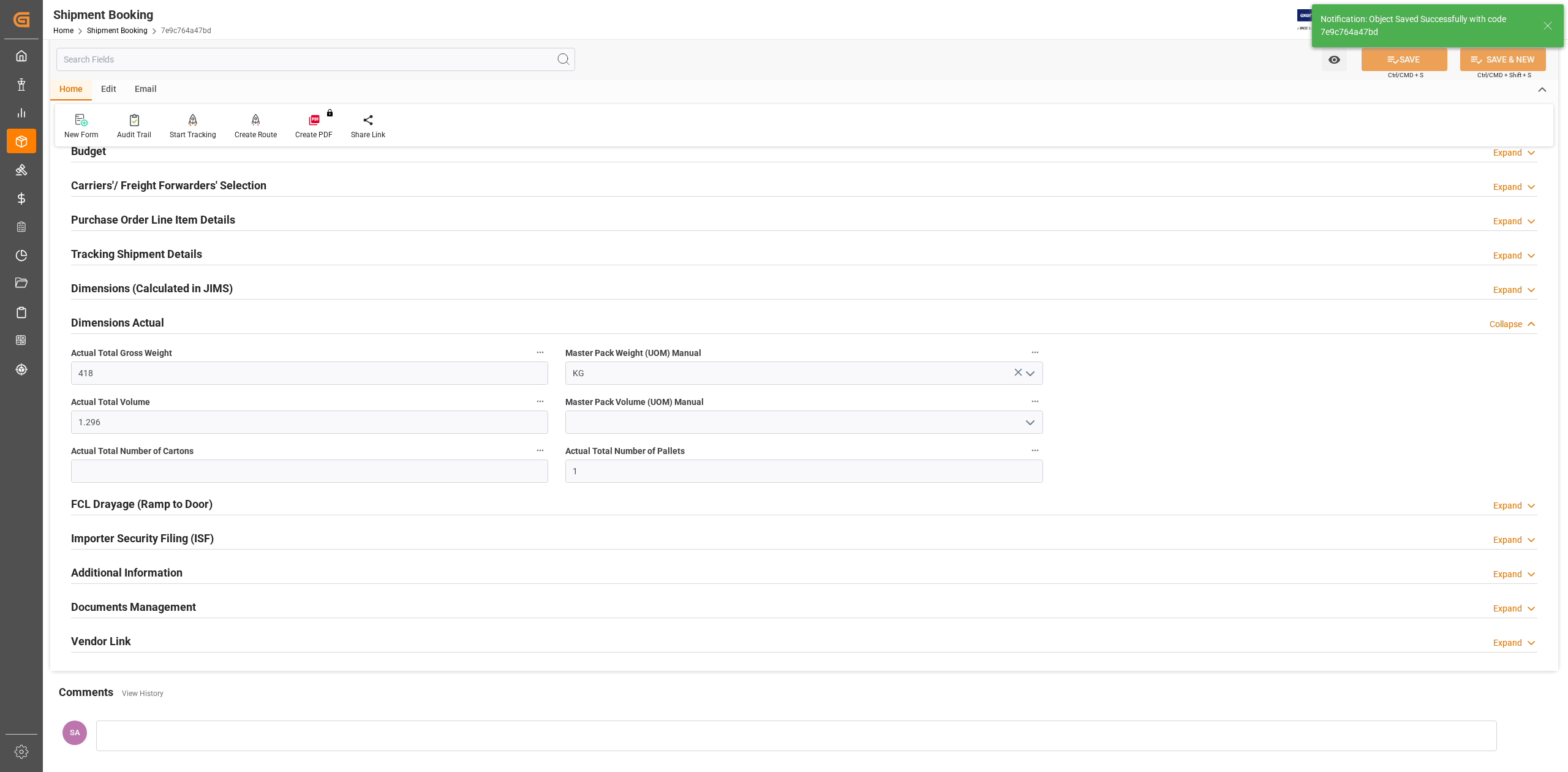
scroll to position [297, 0]
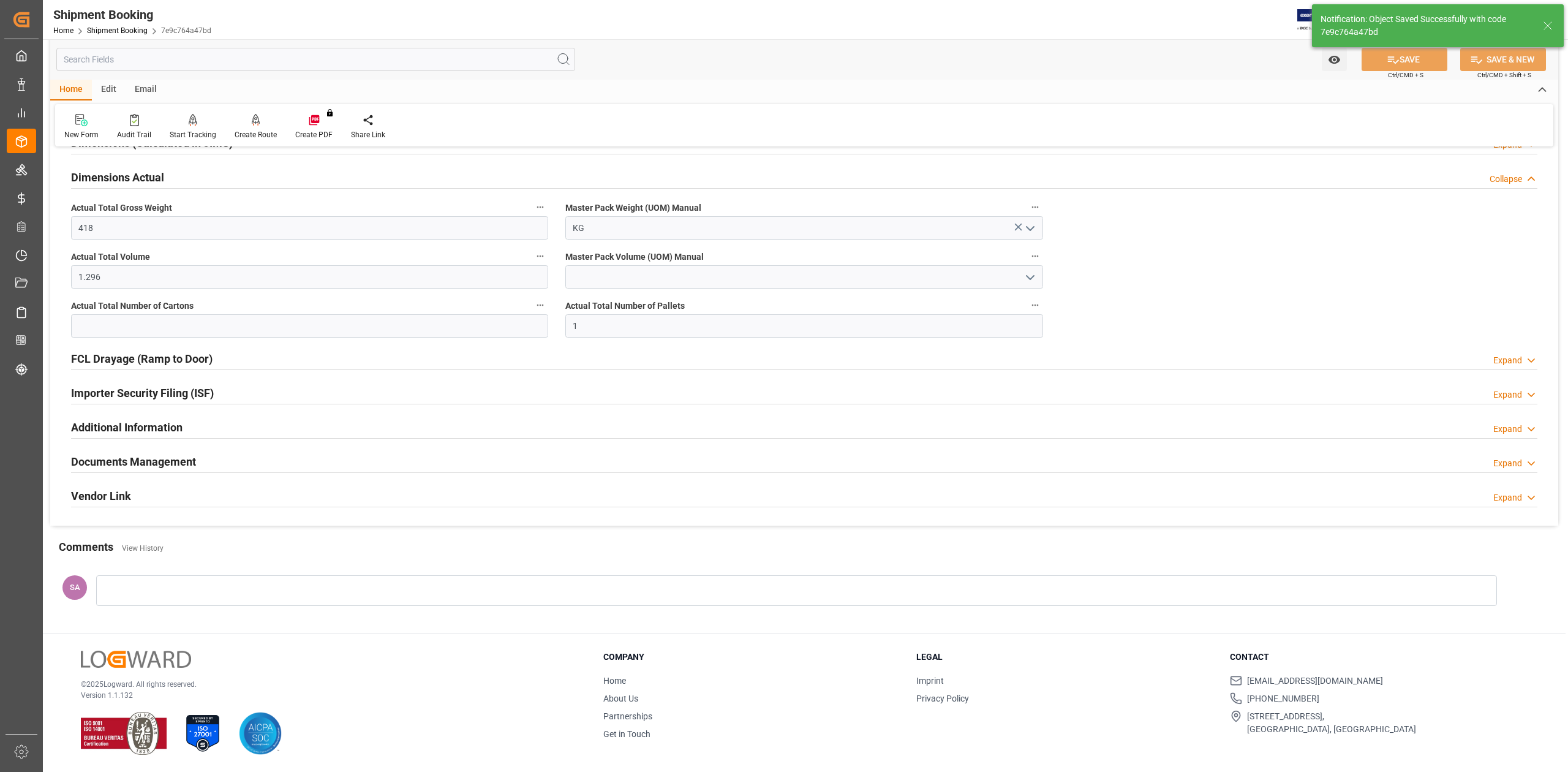
click at [129, 181] on h2 "Dimensions Actual" at bounding box center [118, 178] width 93 height 17
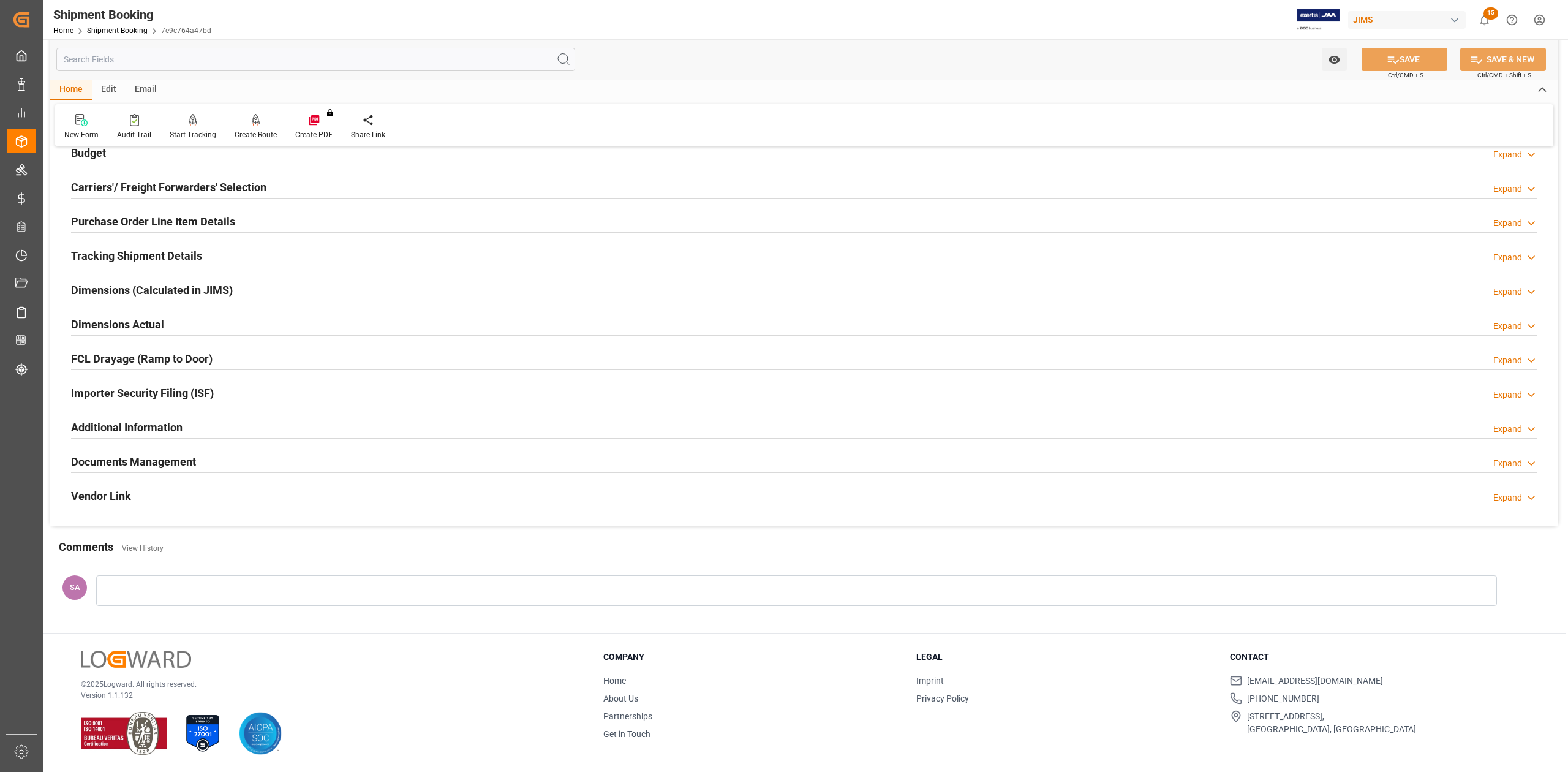
scroll to position [150, 0]
click at [125, 459] on h2 "Documents Management" at bounding box center [134, 461] width 125 height 17
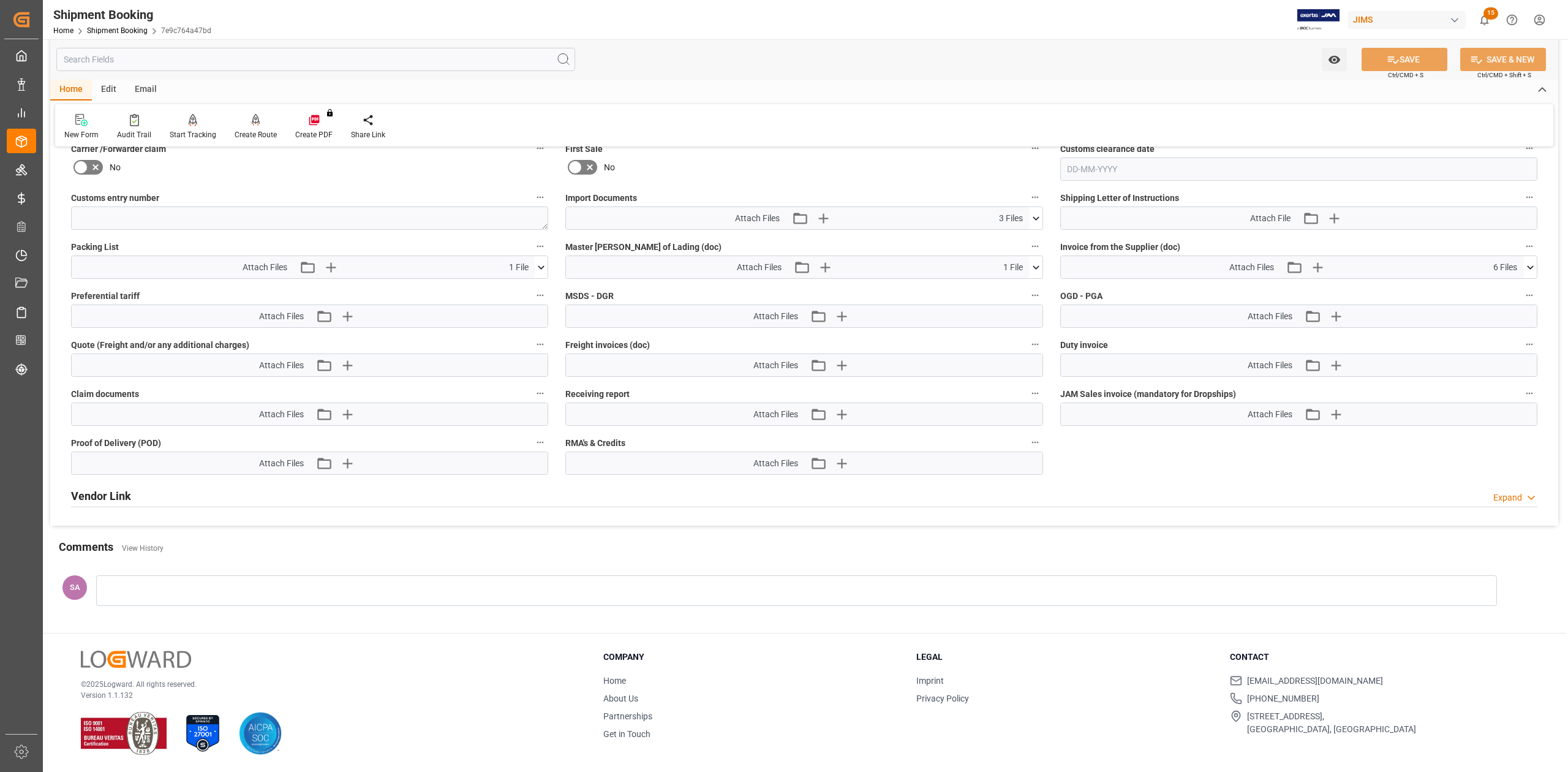
scroll to position [466, 0]
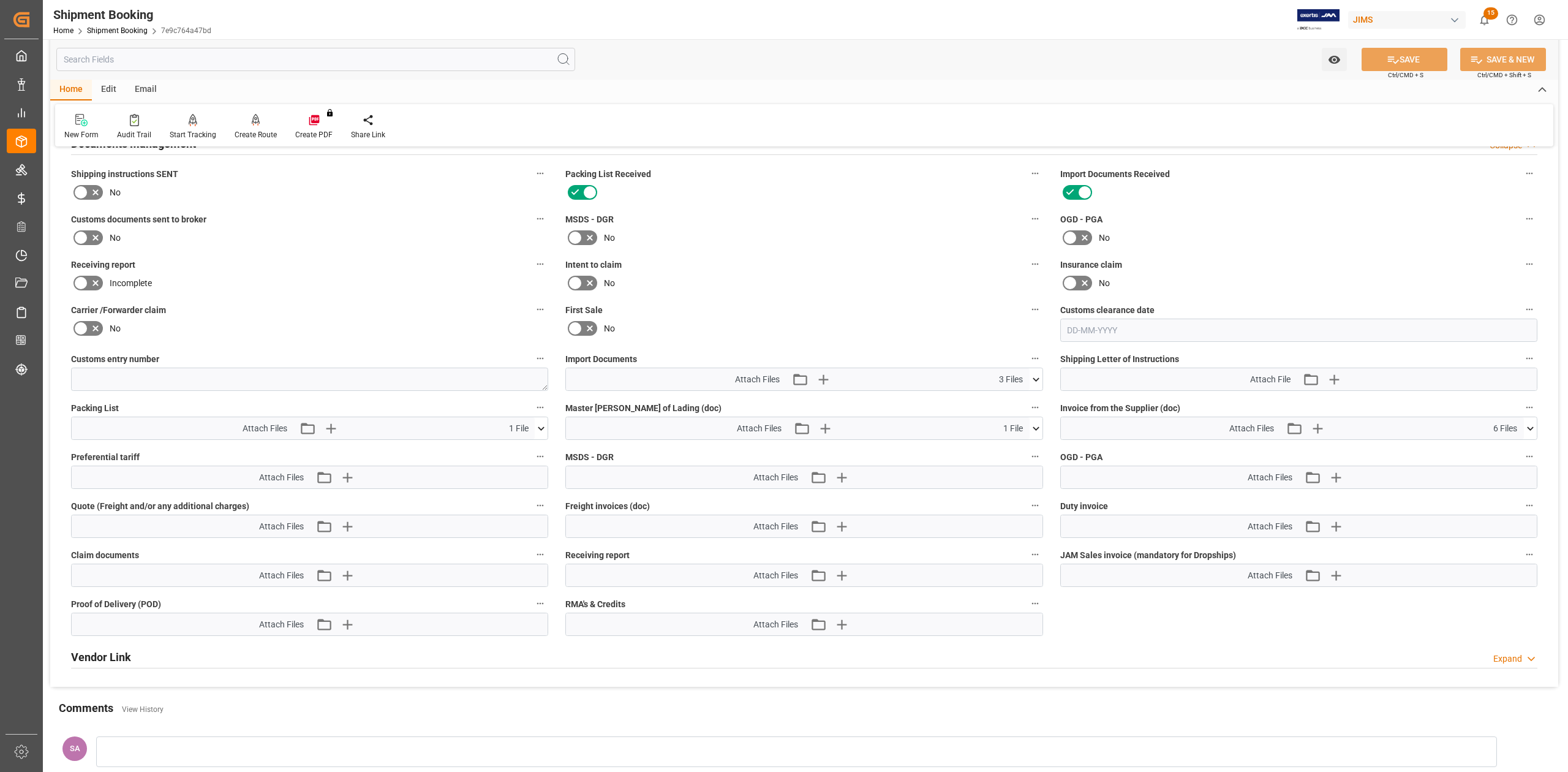
click at [81, 239] on icon at bounding box center [80, 237] width 15 height 15
click at [0, 0] on input "checkbox" at bounding box center [0, 0] width 0 height 0
click at [829, 381] on icon "button" at bounding box center [822, 379] width 20 height 20
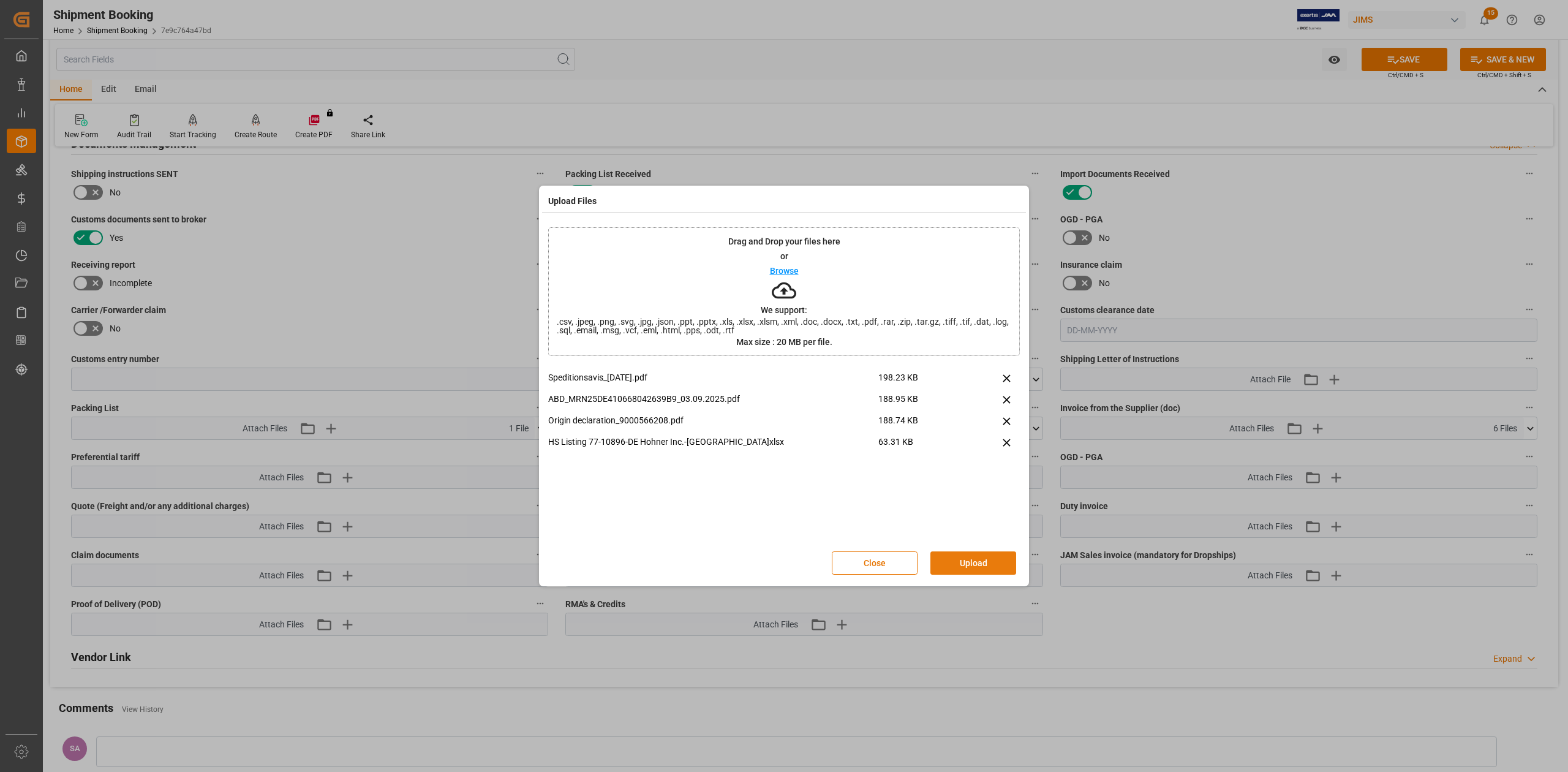
click at [971, 562] on button "Upload" at bounding box center [973, 563] width 86 height 24
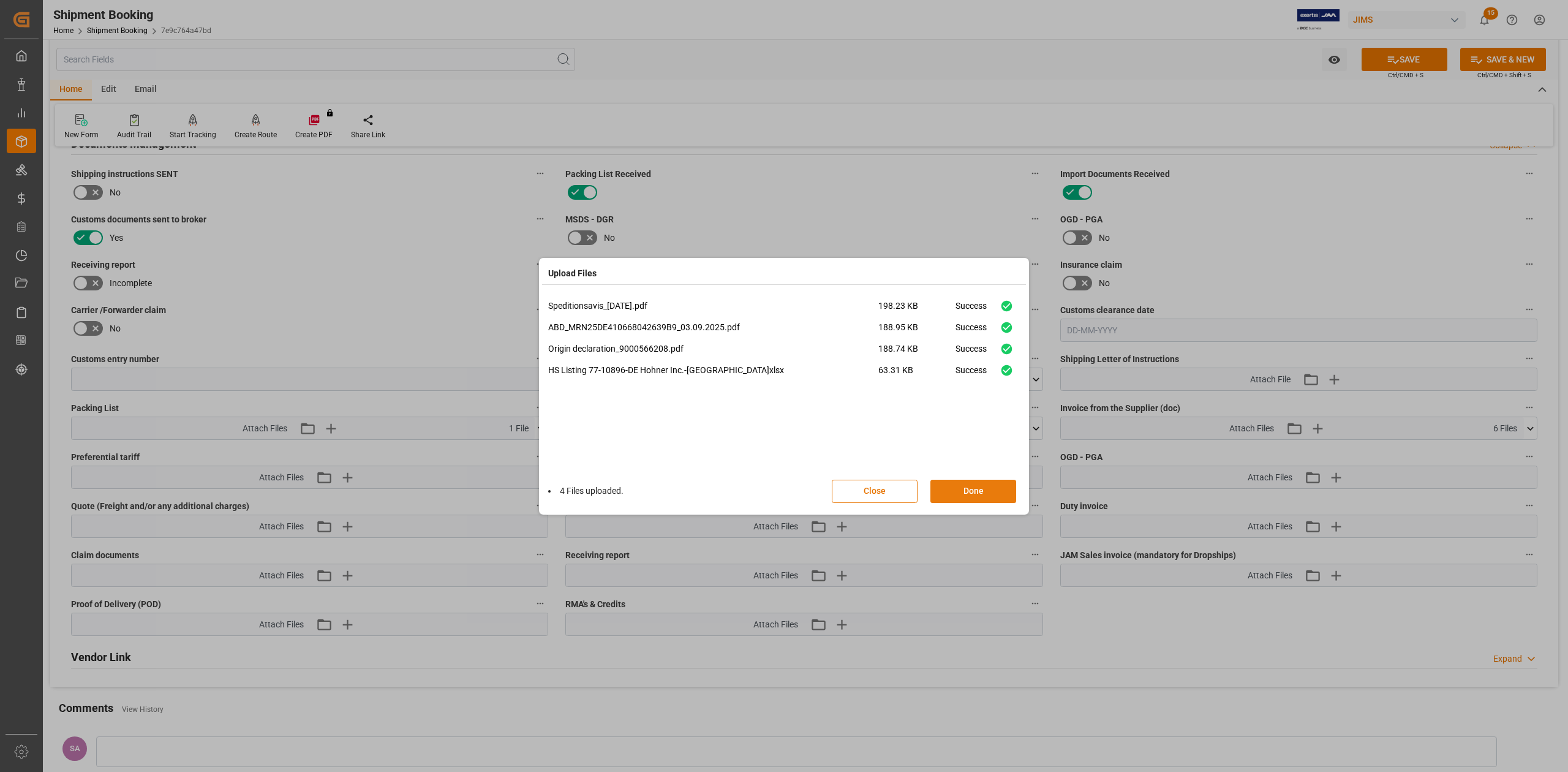
click at [969, 494] on button "Done" at bounding box center [973, 491] width 86 height 24
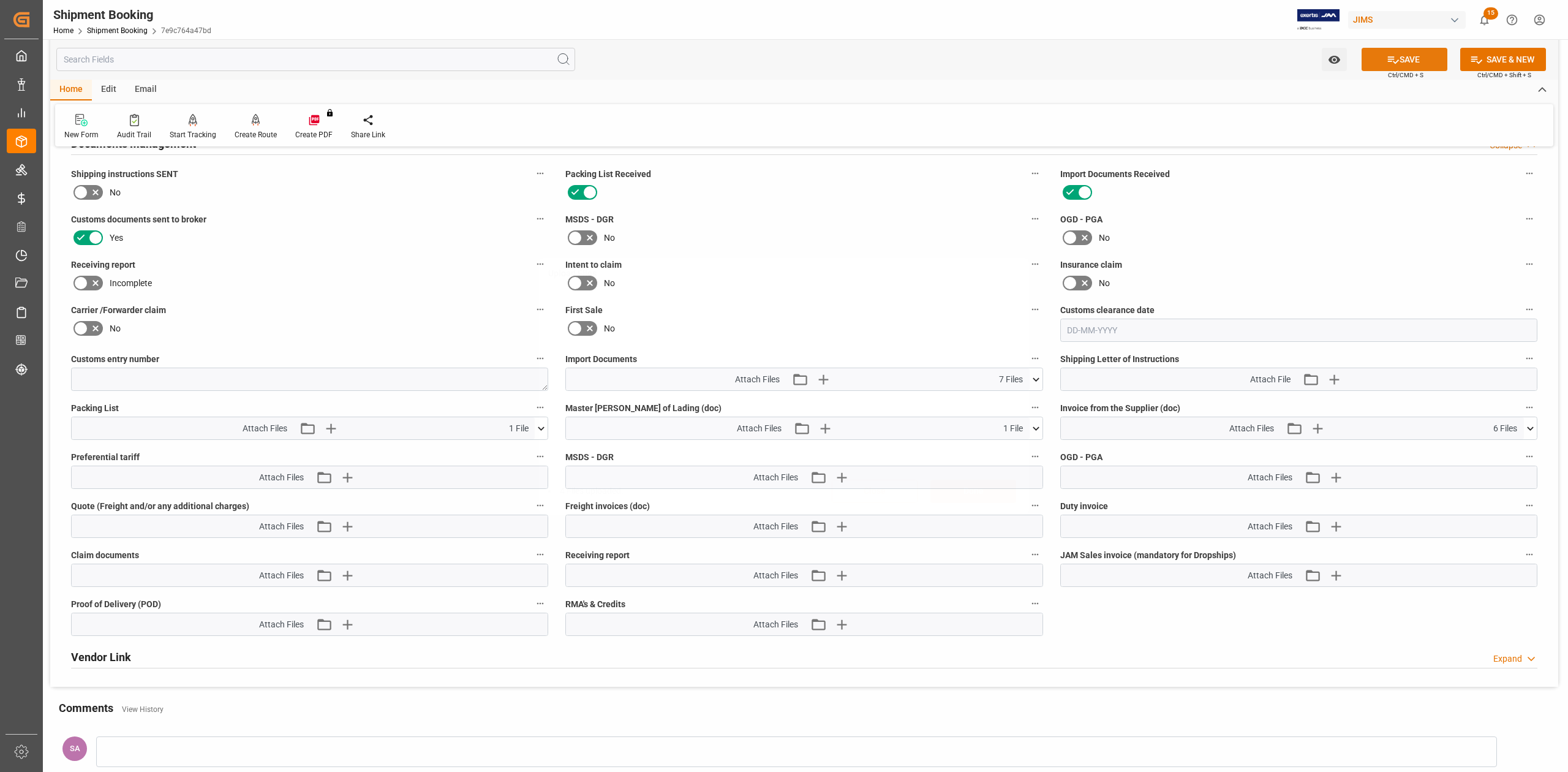
click at [1414, 57] on button "SAVE" at bounding box center [1404, 59] width 86 height 24
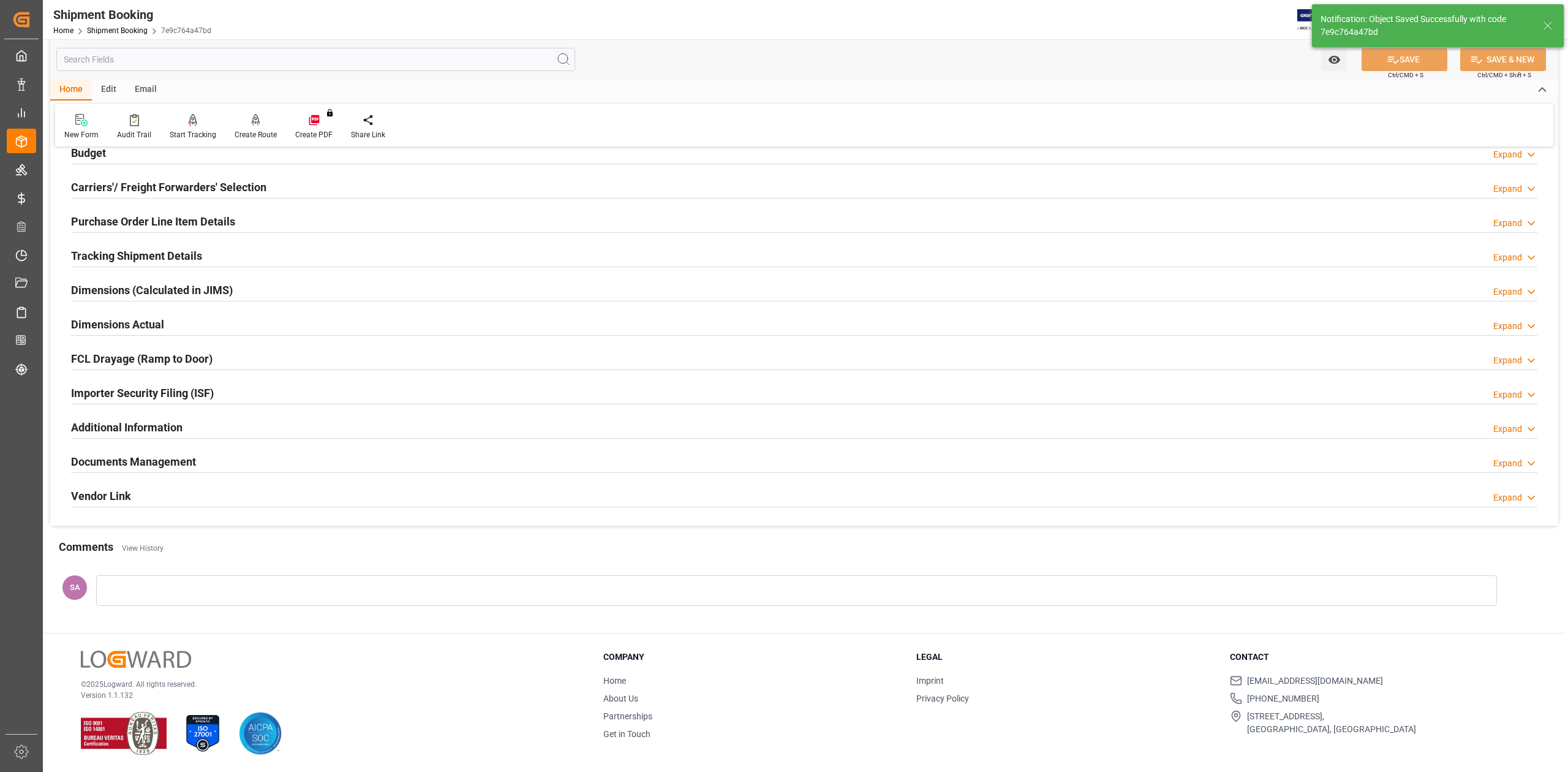
scroll to position [150, 0]
click at [185, 466] on h2 "Documents Management" at bounding box center [134, 461] width 125 height 17
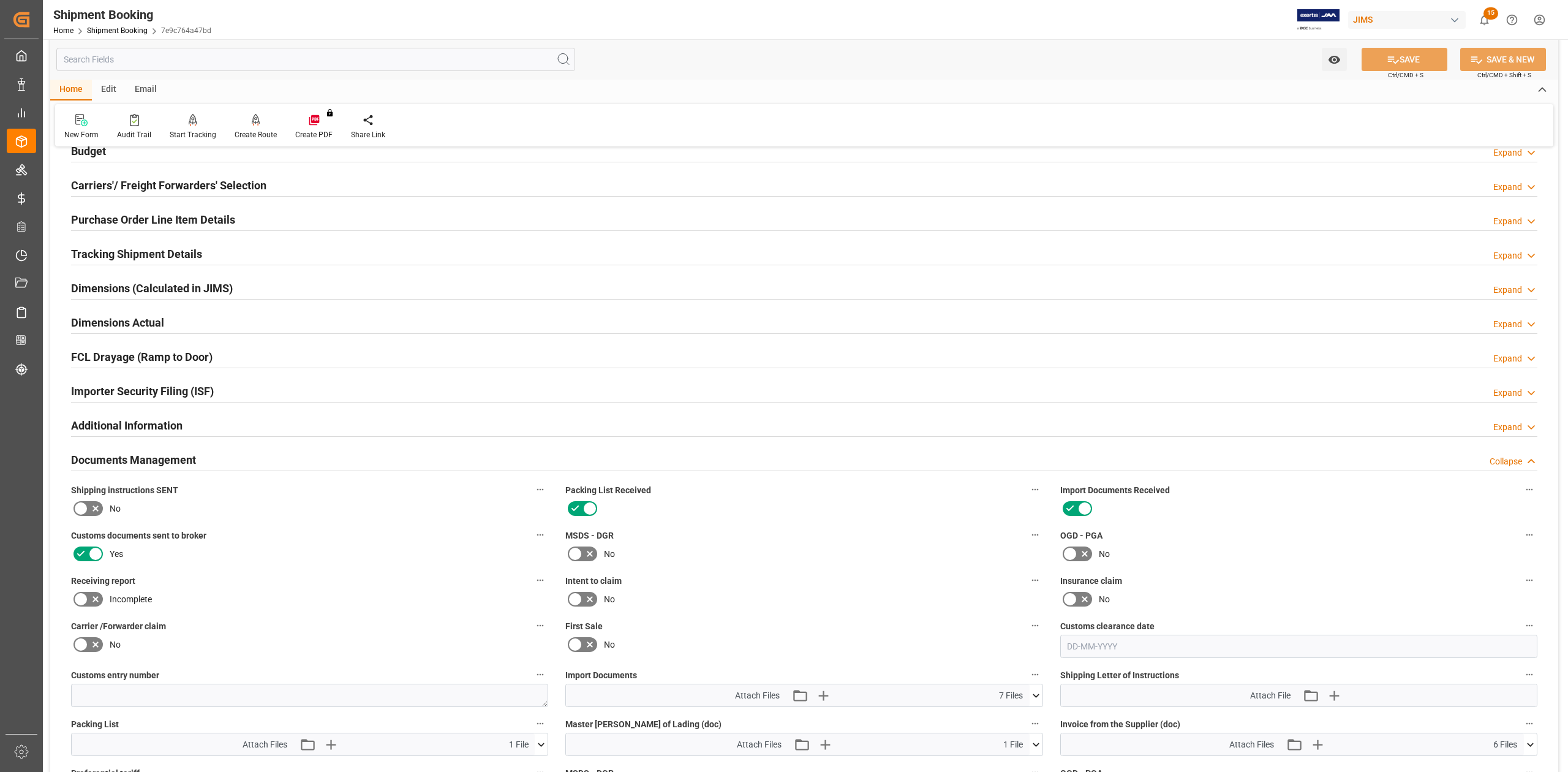
scroll to position [466, 0]
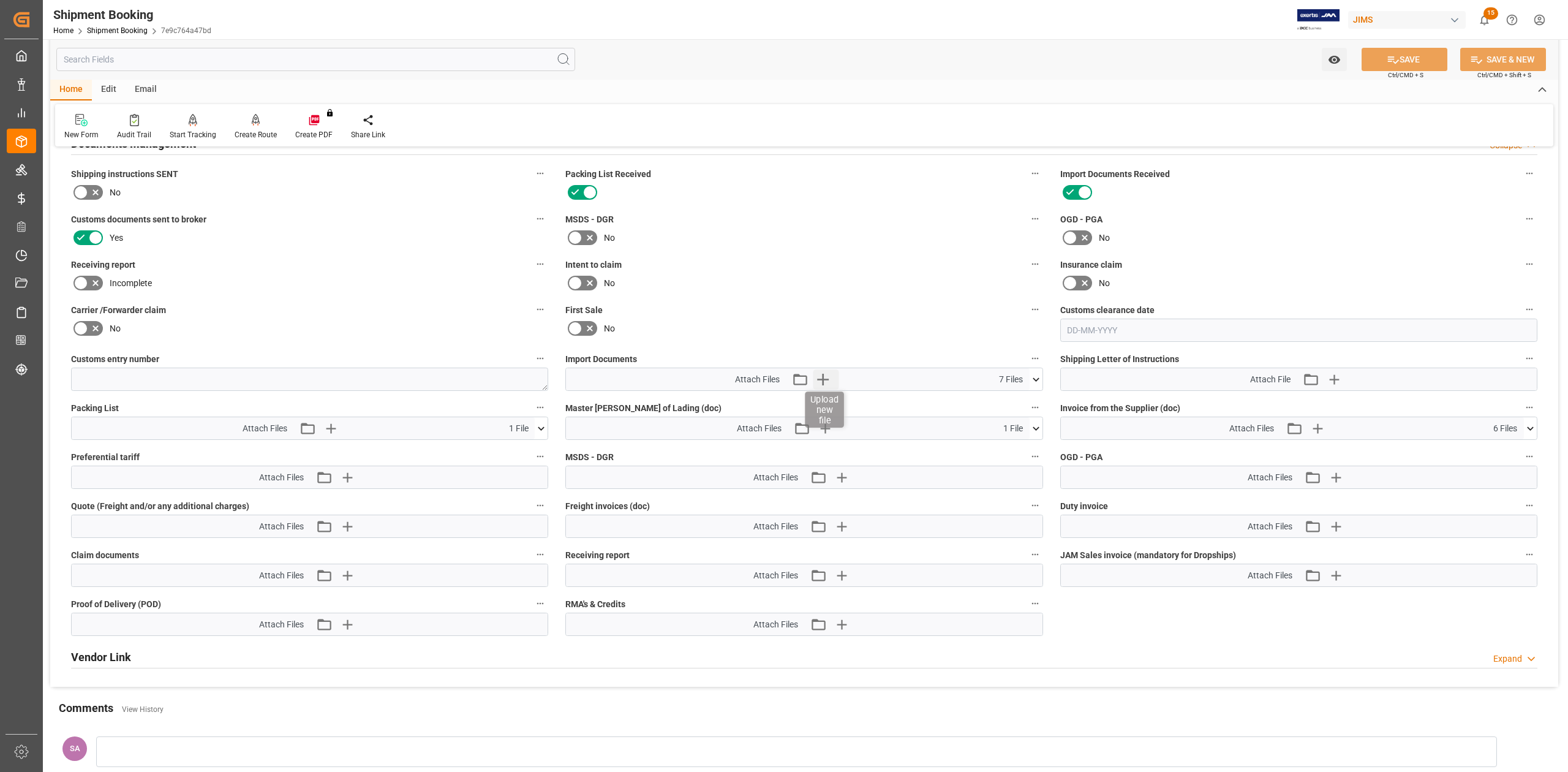
click at [824, 375] on icon "button" at bounding box center [822, 379] width 20 height 20
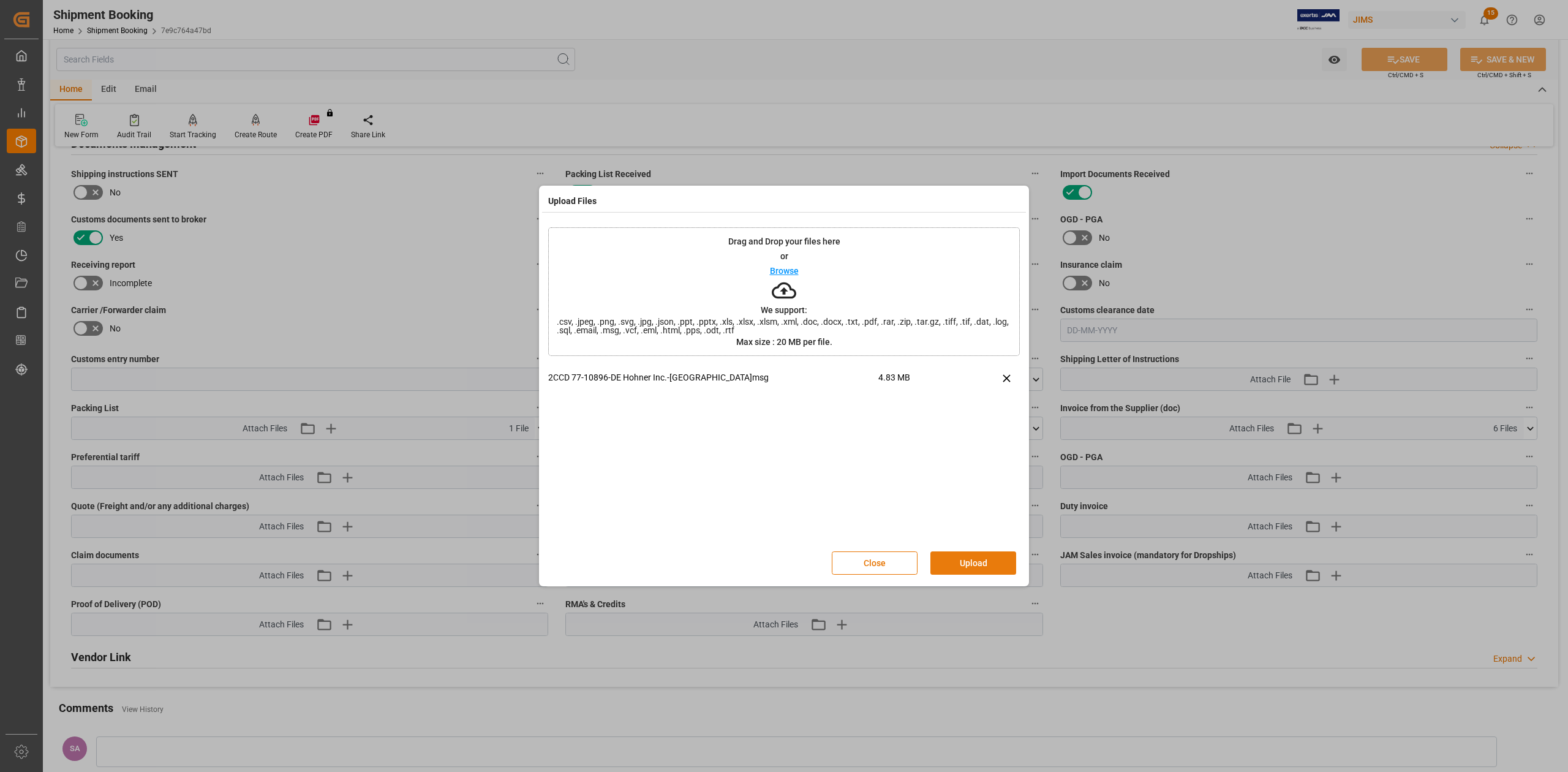
click at [1004, 555] on button "Upload" at bounding box center [973, 563] width 86 height 24
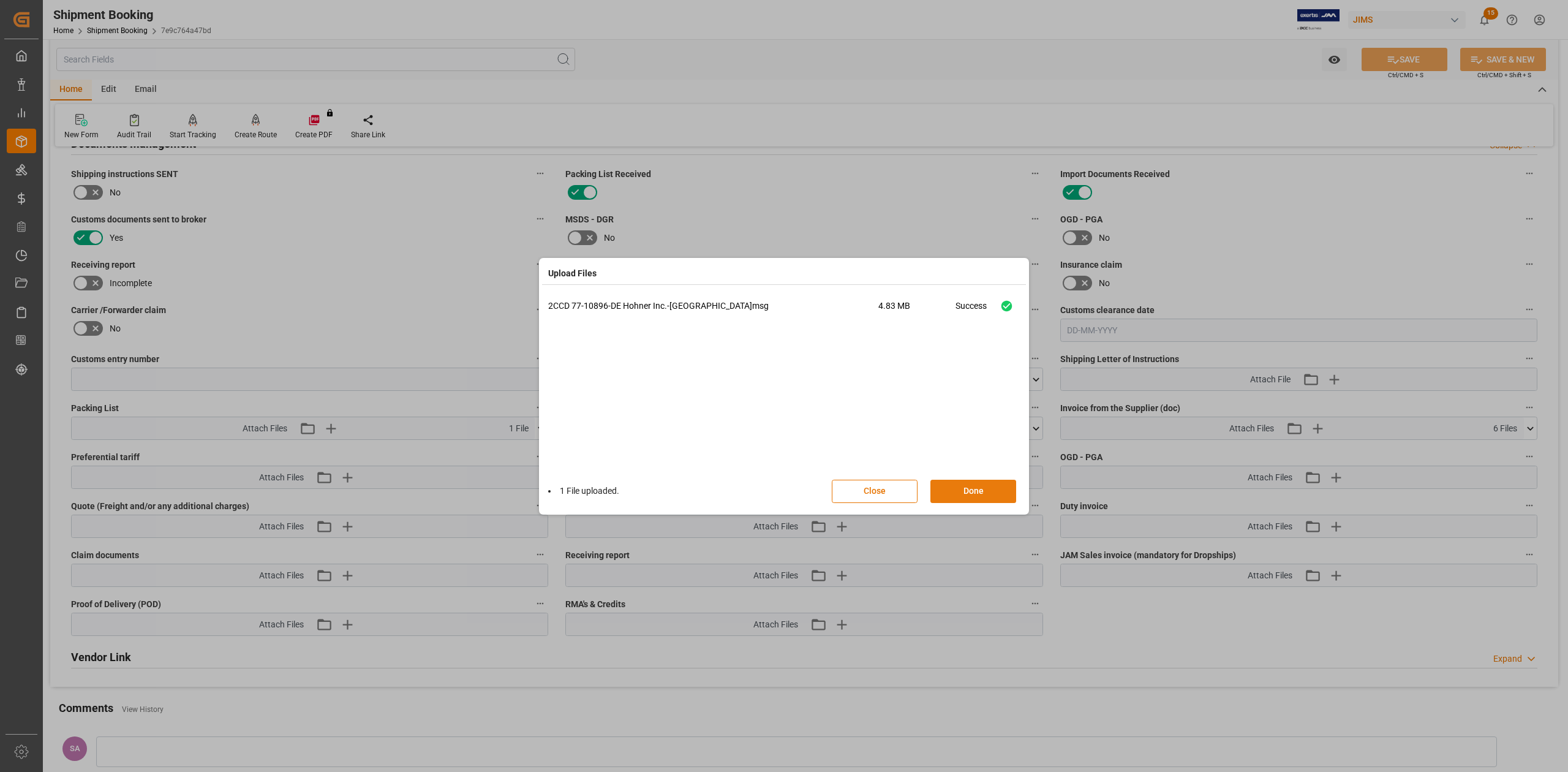
click at [998, 494] on button "Done" at bounding box center [973, 491] width 86 height 24
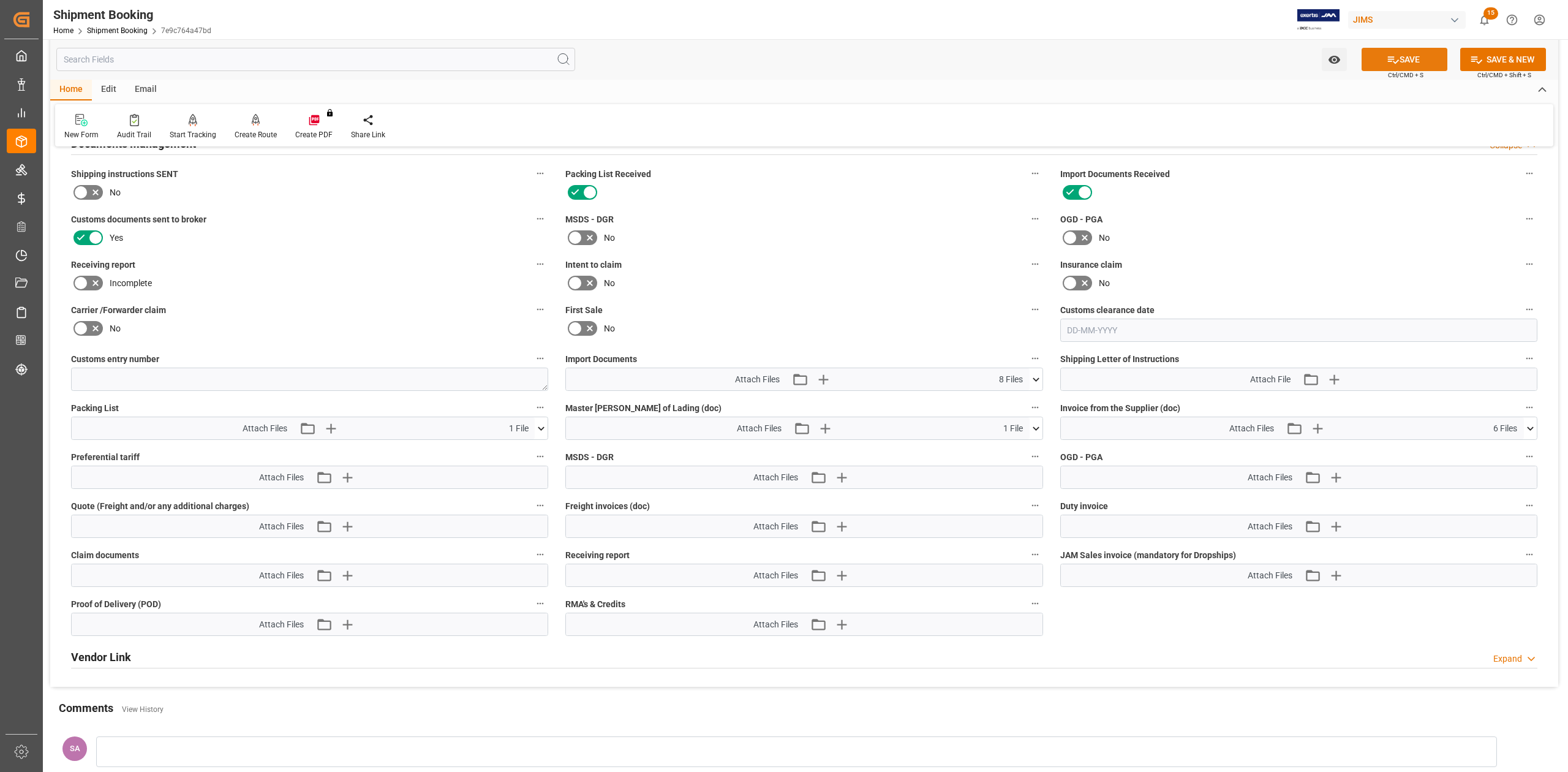
click at [1417, 57] on button "SAVE" at bounding box center [1404, 59] width 86 height 24
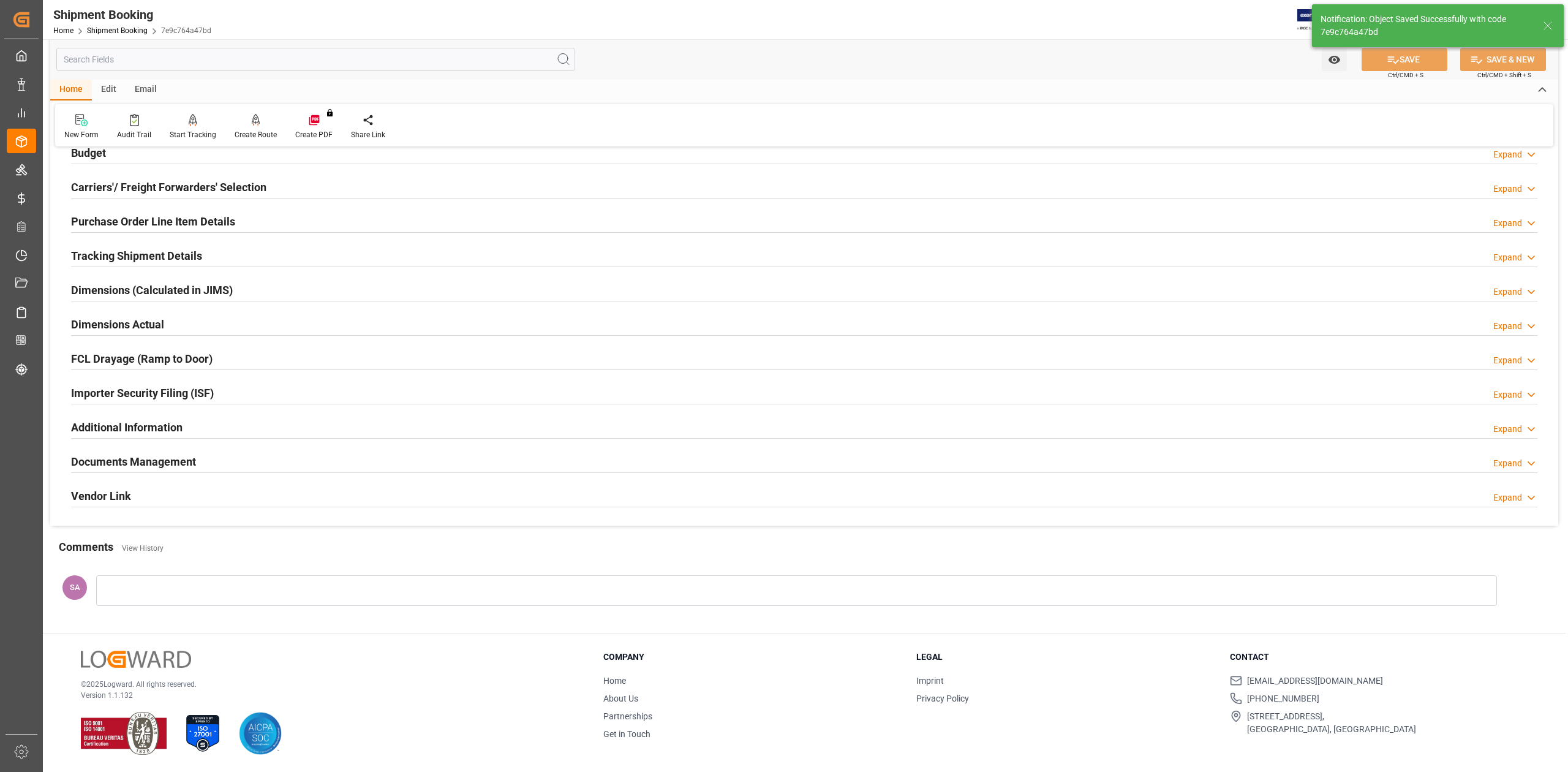
scroll to position [0, 0]
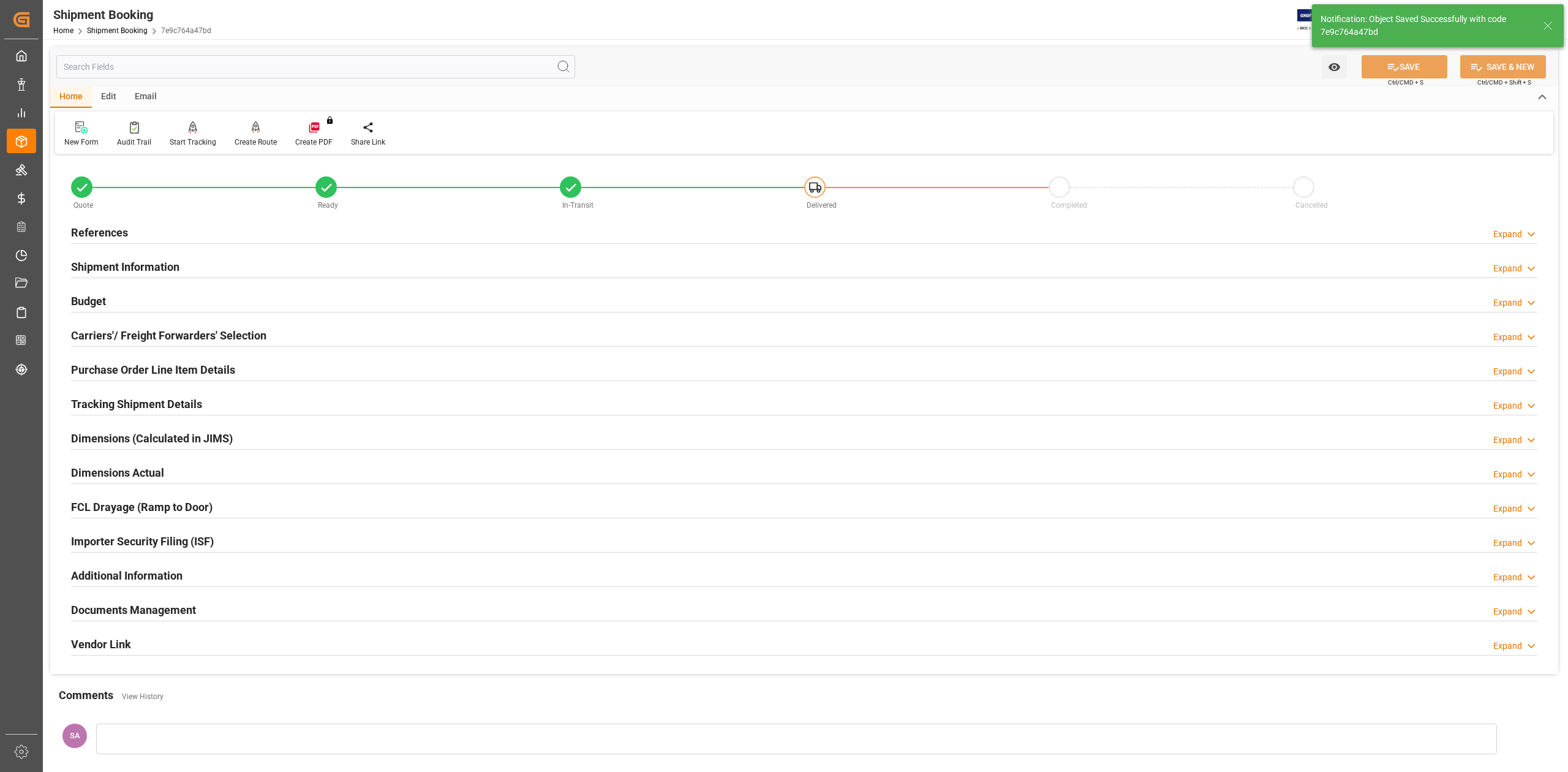
click at [101, 230] on h2 "References" at bounding box center [100, 232] width 57 height 17
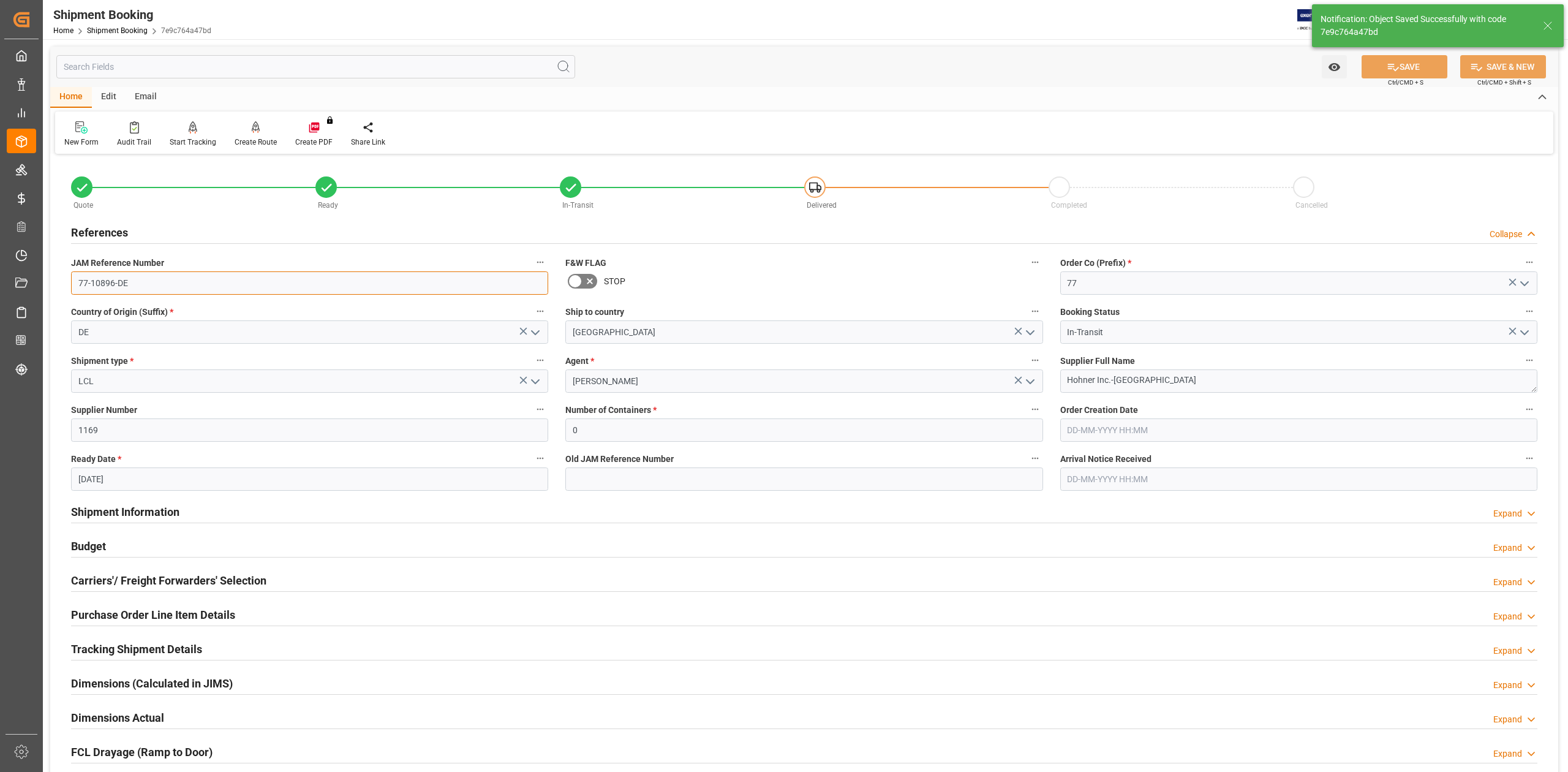
click at [106, 281] on input "77-10896-DE" at bounding box center [310, 283] width 477 height 24
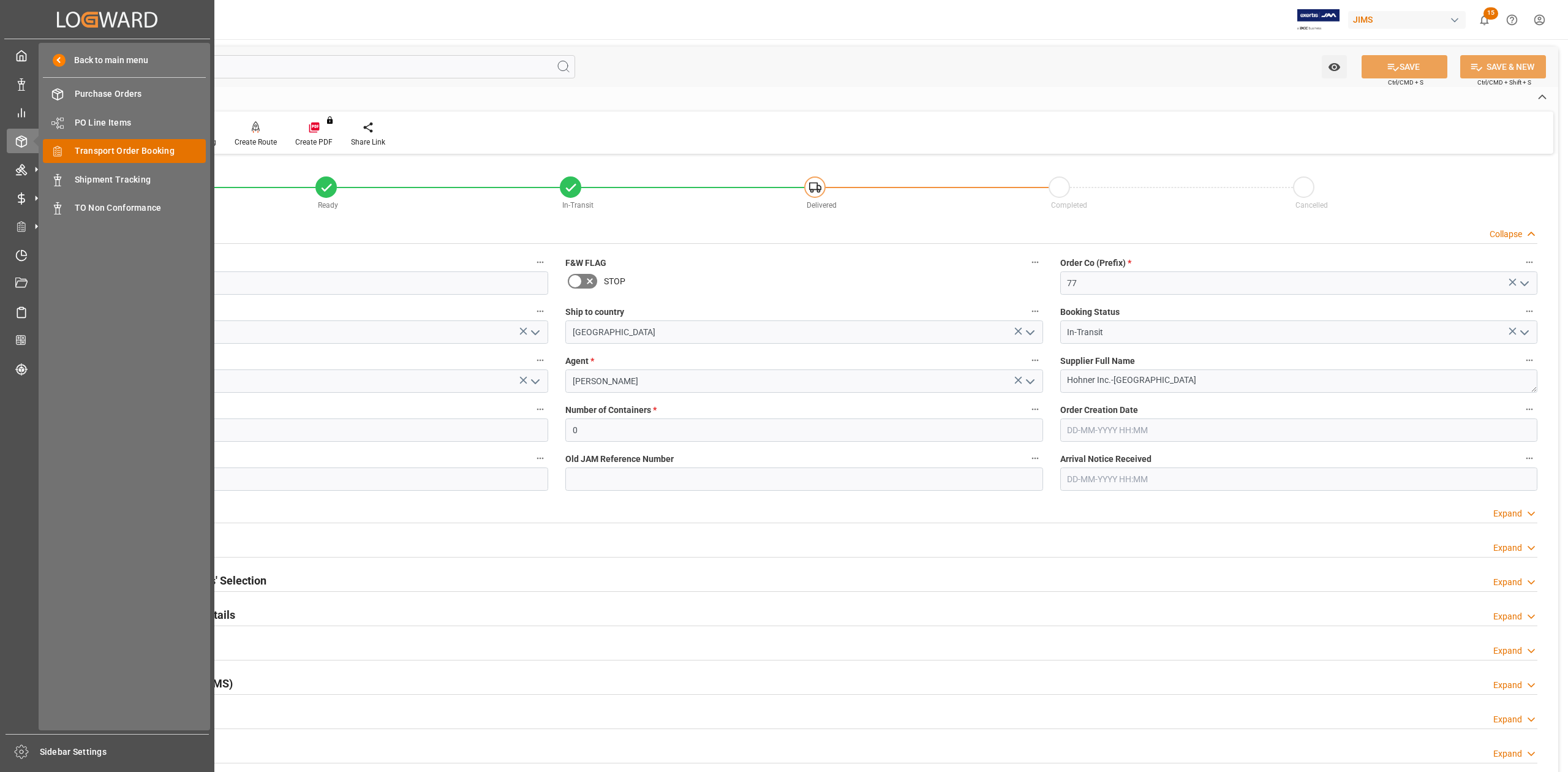
drag, startPoint x: 102, startPoint y: 148, endPoint x: 176, endPoint y: 162, distance: 75.3
click at [0, 0] on span "Order Management" at bounding box center [0, 0] width 0 height 0
click at [157, 151] on span "Transport Order Booking" at bounding box center [140, 151] width 132 height 13
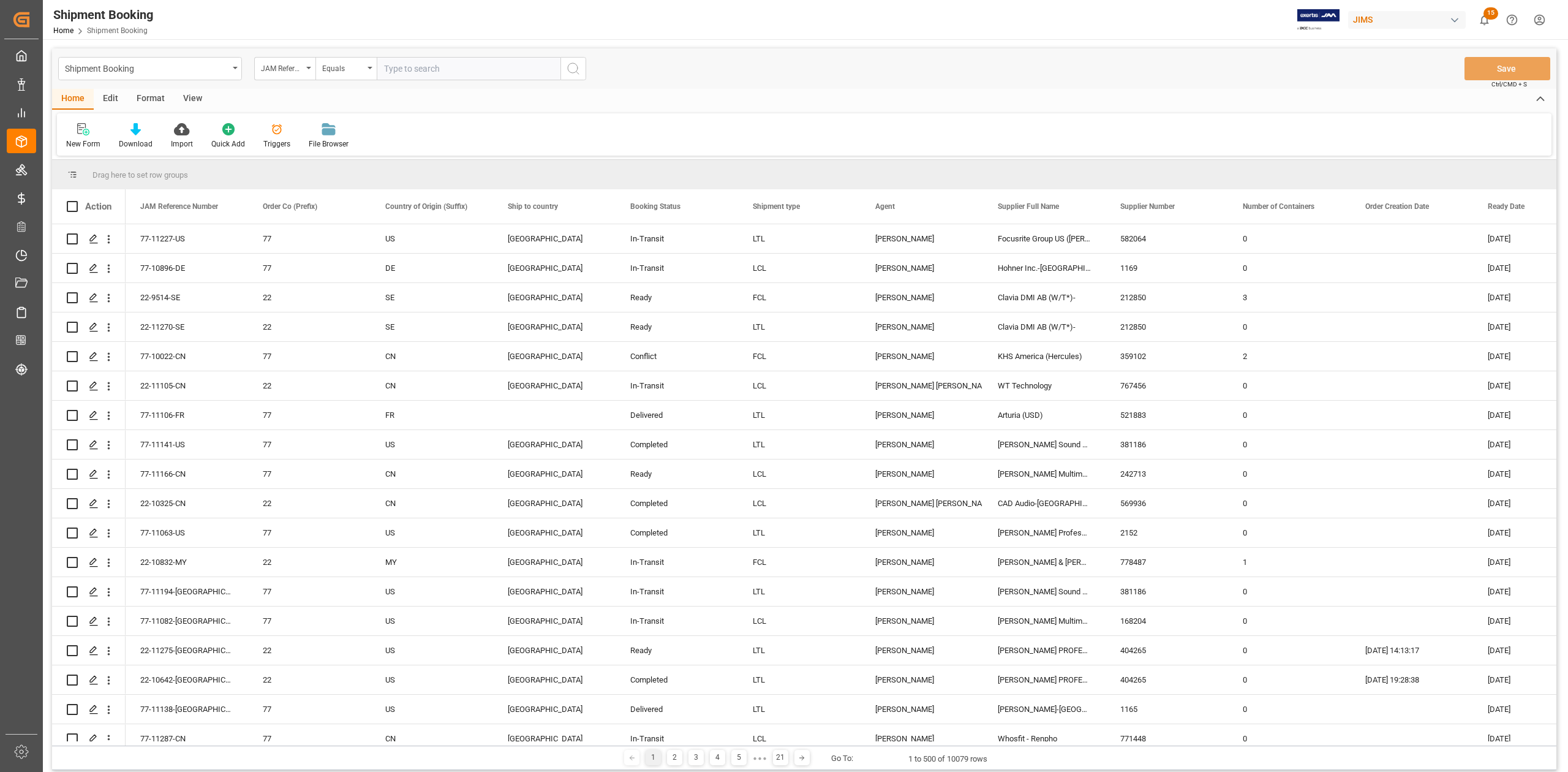
click at [476, 69] on input "text" at bounding box center [468, 69] width 184 height 24
type input "77-10263-IT"
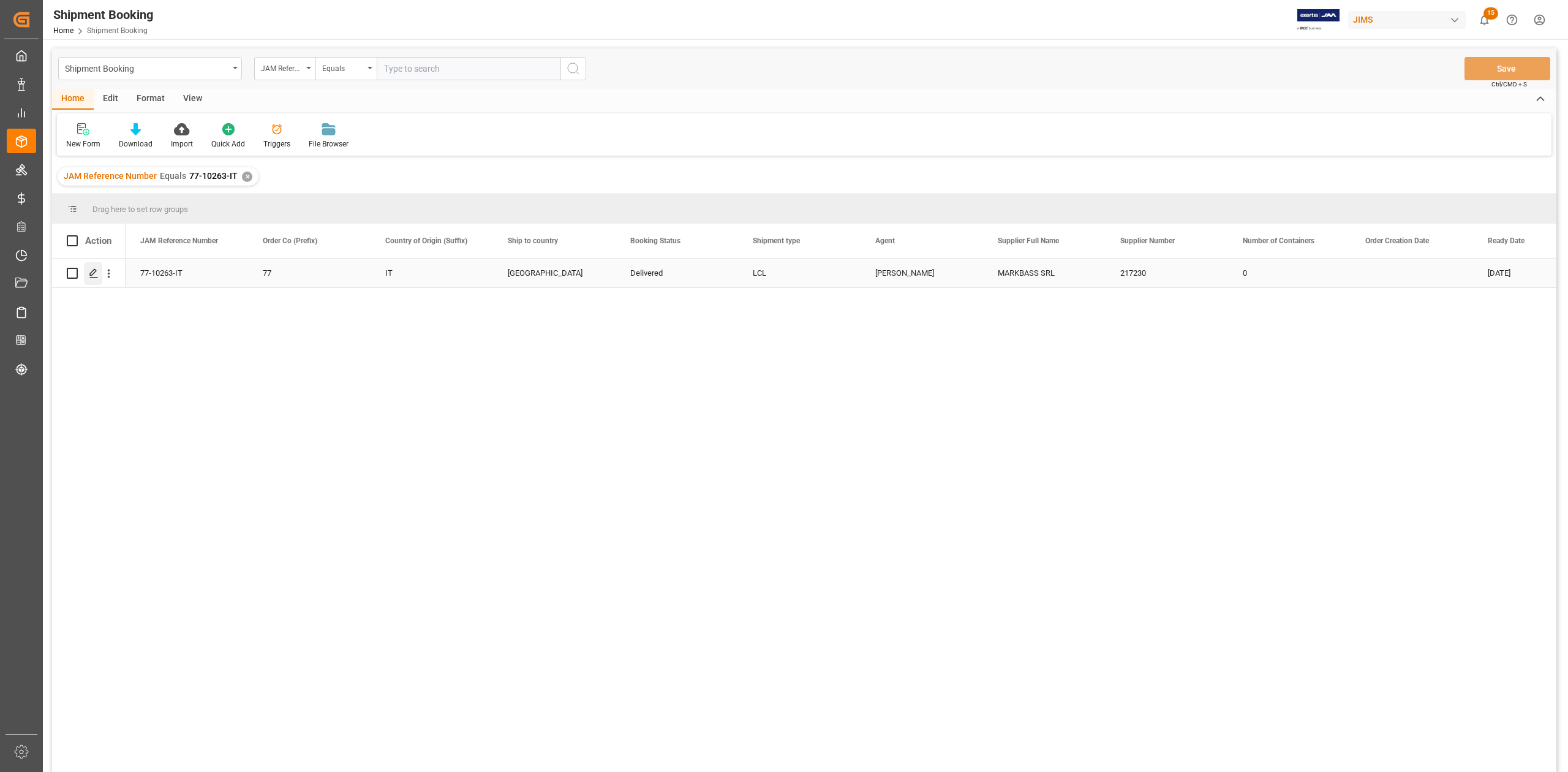
click at [92, 272] on icon "Press SPACE to select this row." at bounding box center [94, 273] width 10 height 10
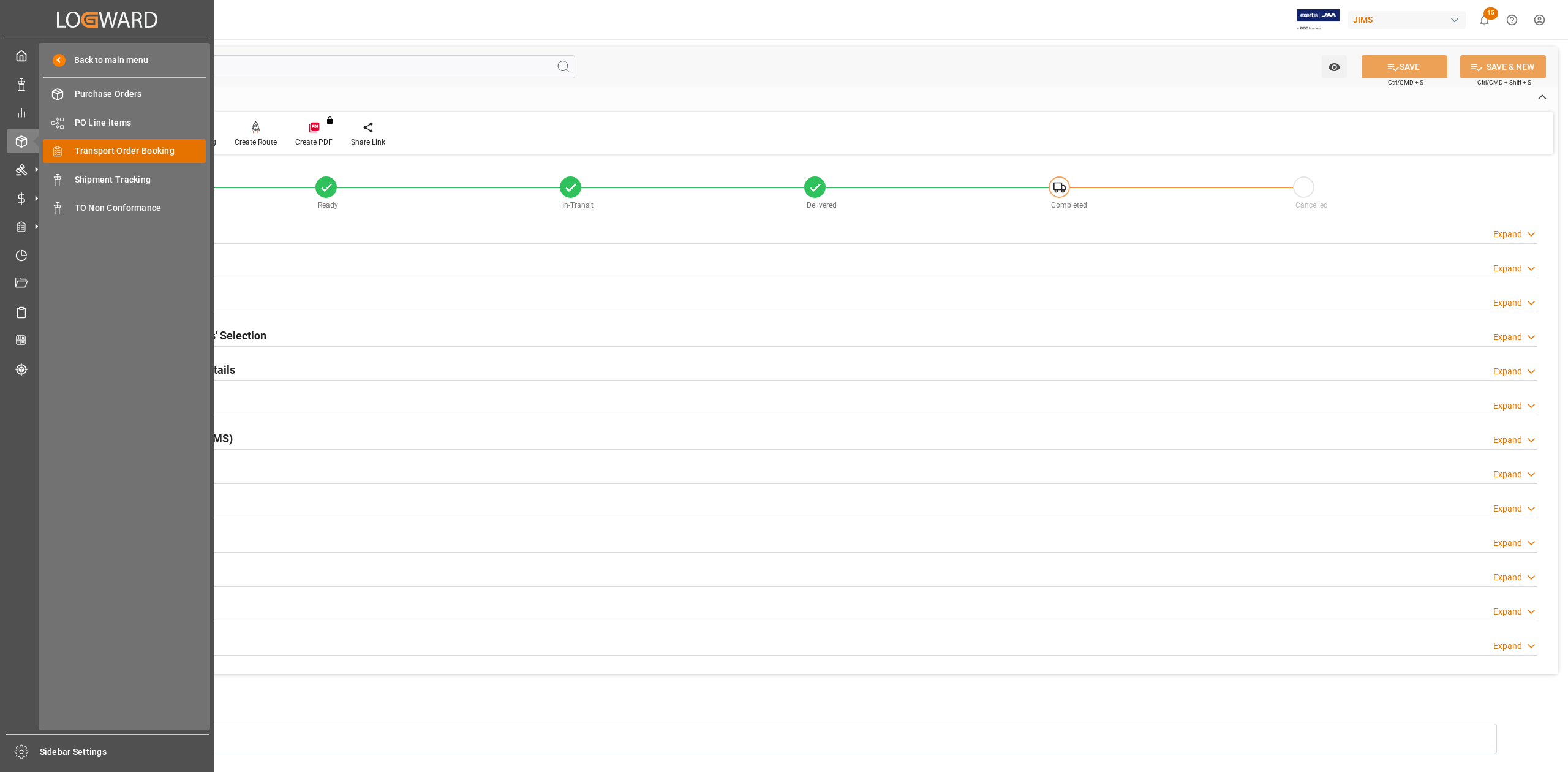
click at [122, 148] on span "Transport Order Booking" at bounding box center [140, 151] width 132 height 13
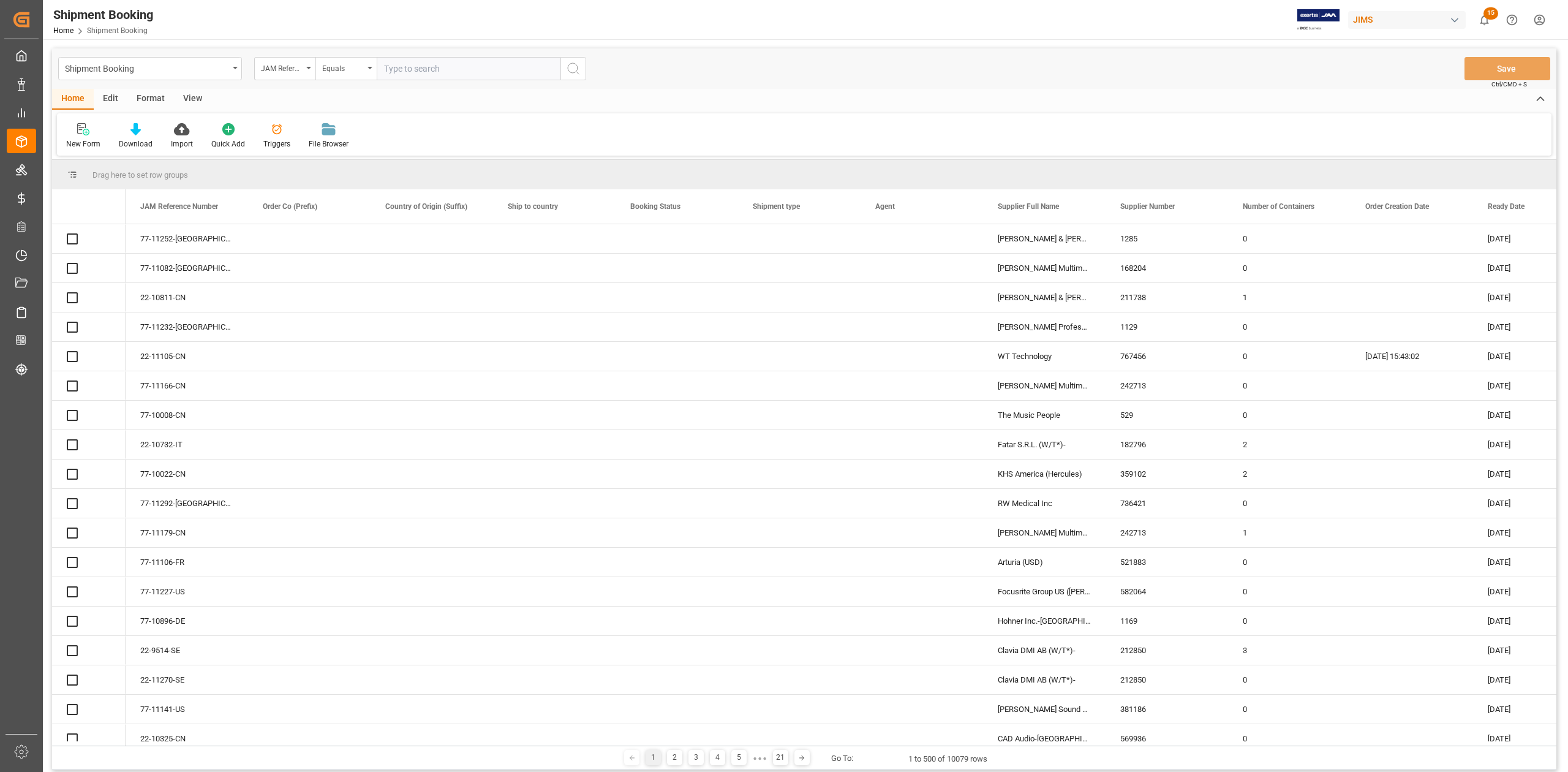
click at [451, 62] on input "text" at bounding box center [468, 69] width 184 height 24
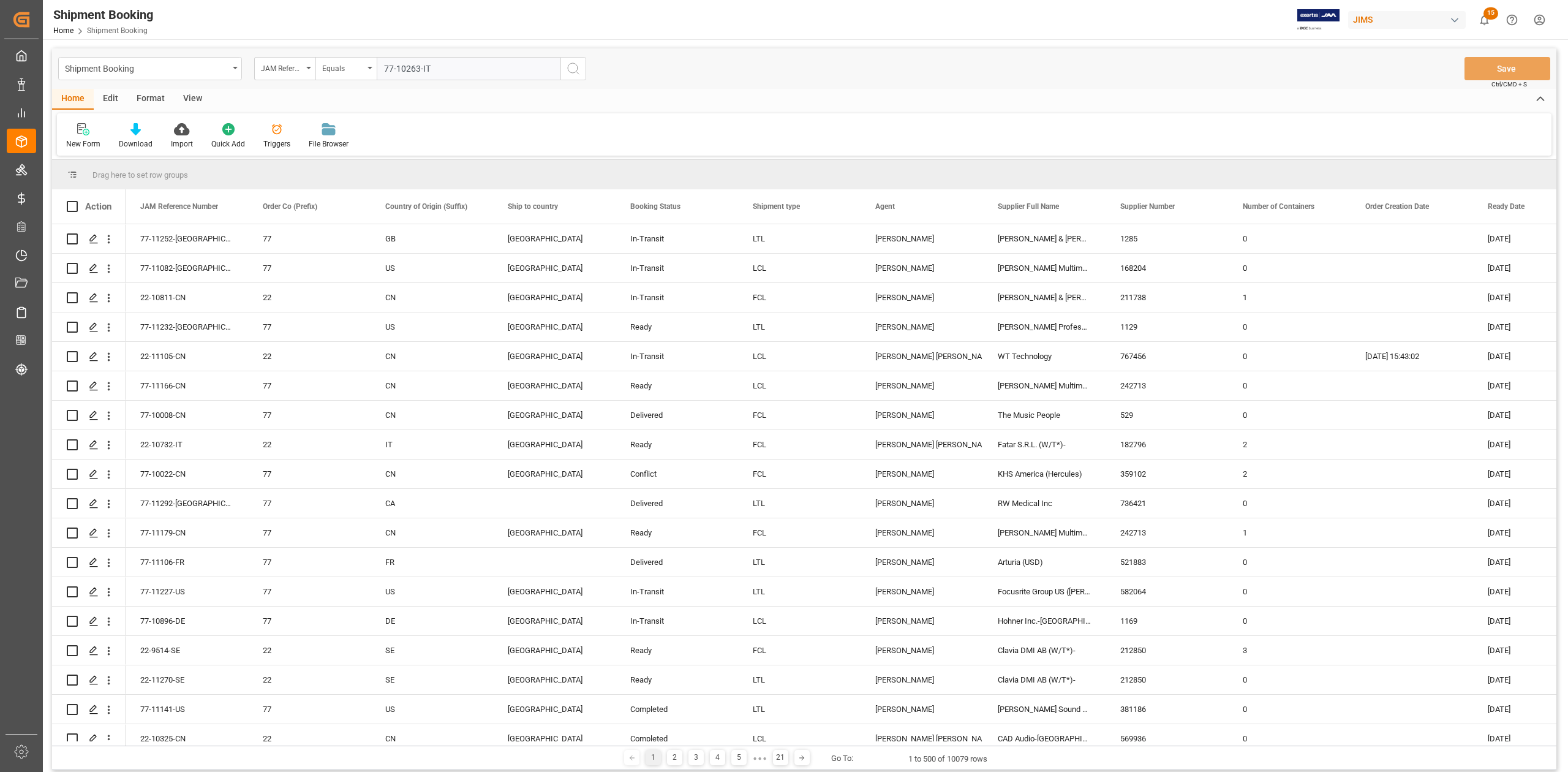
type input "77-10263-IT"
click at [577, 73] on icon "search button" at bounding box center [573, 68] width 15 height 15
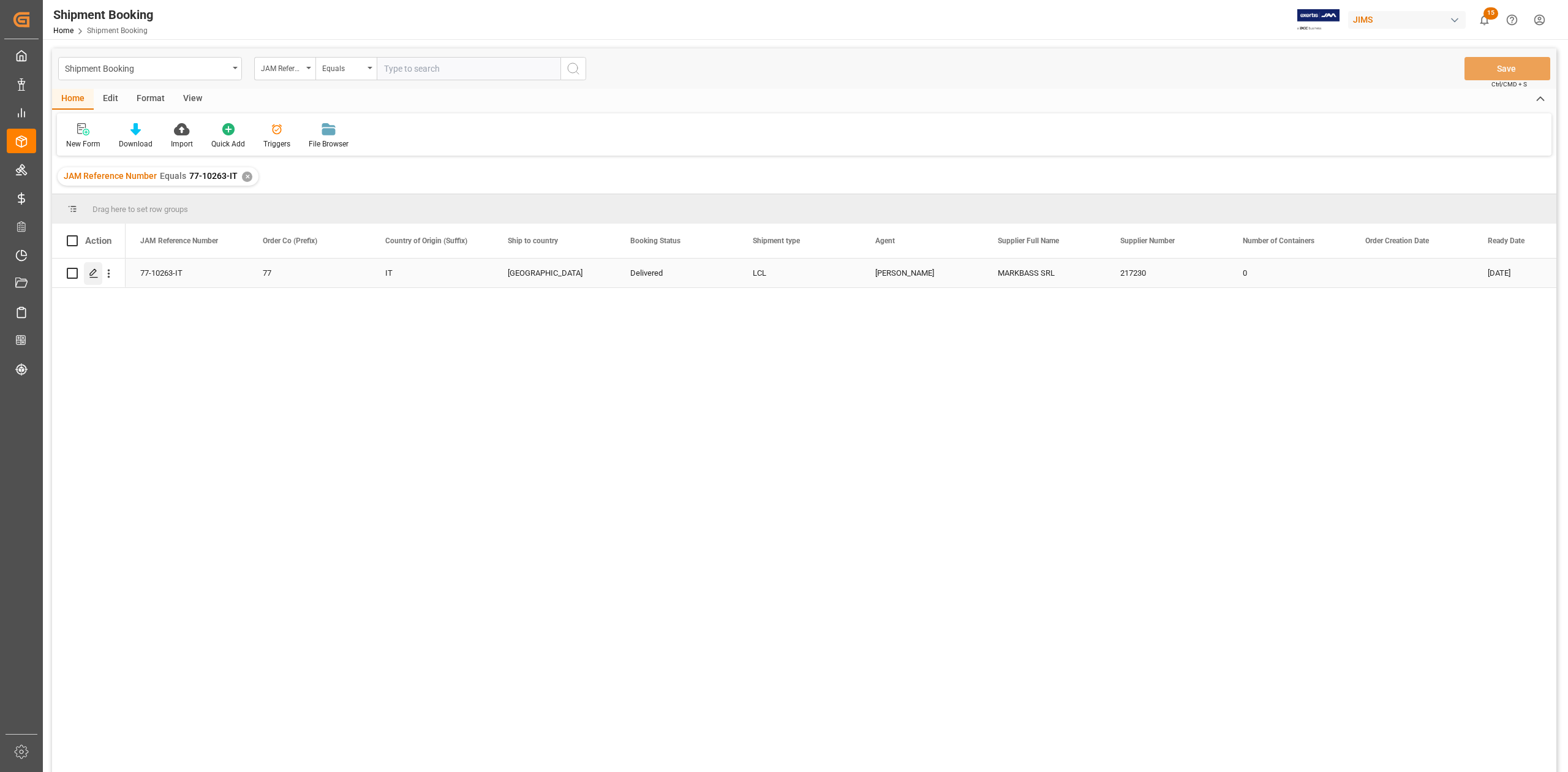
click at [91, 272] on polygon "Press SPACE to select this row." at bounding box center [93, 272] width 6 height 6
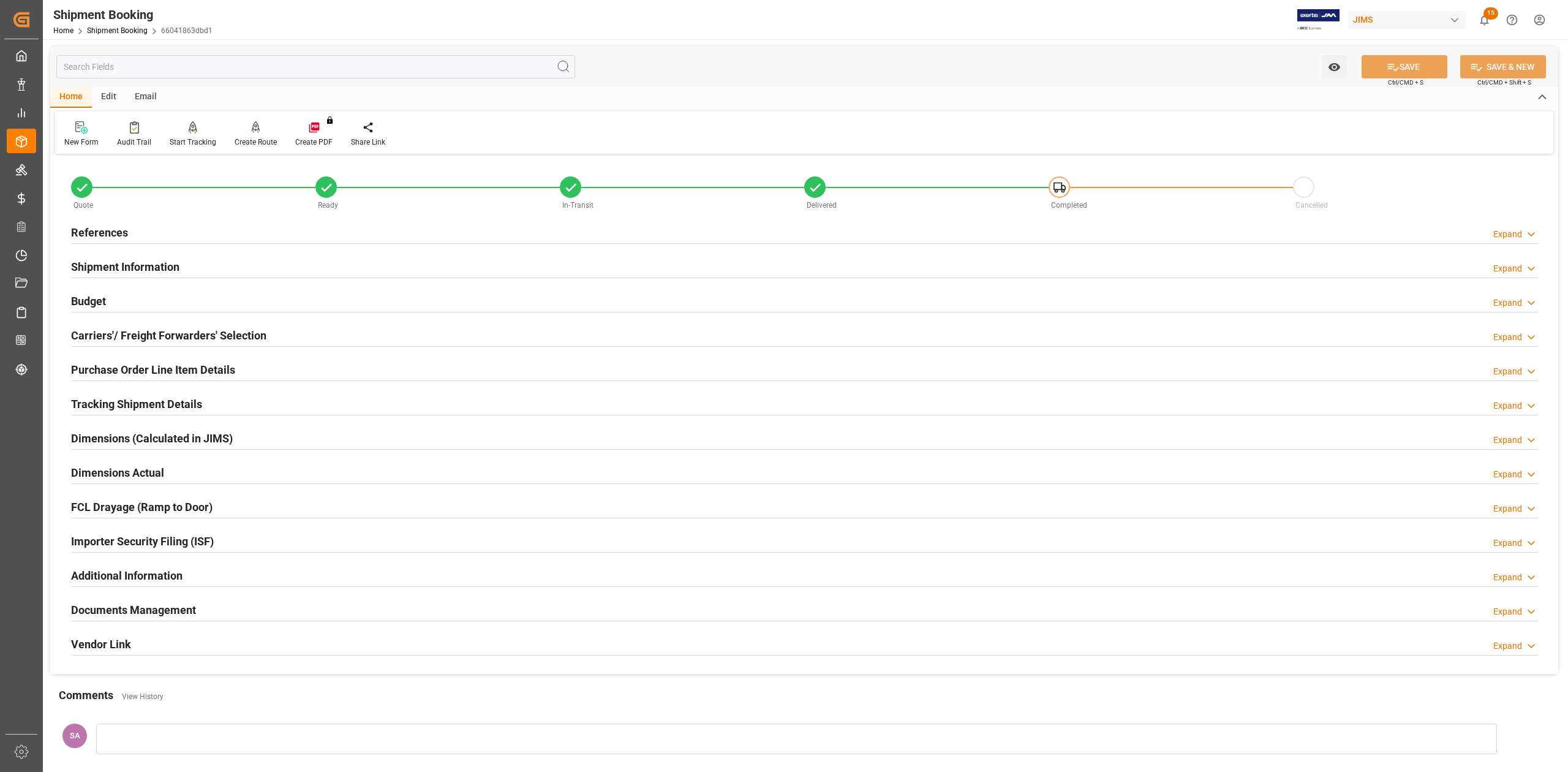
drag, startPoint x: 94, startPoint y: 304, endPoint x: 108, endPoint y: 304, distance: 14.0
click at [94, 304] on h2 "Budget" at bounding box center [88, 301] width 35 height 17
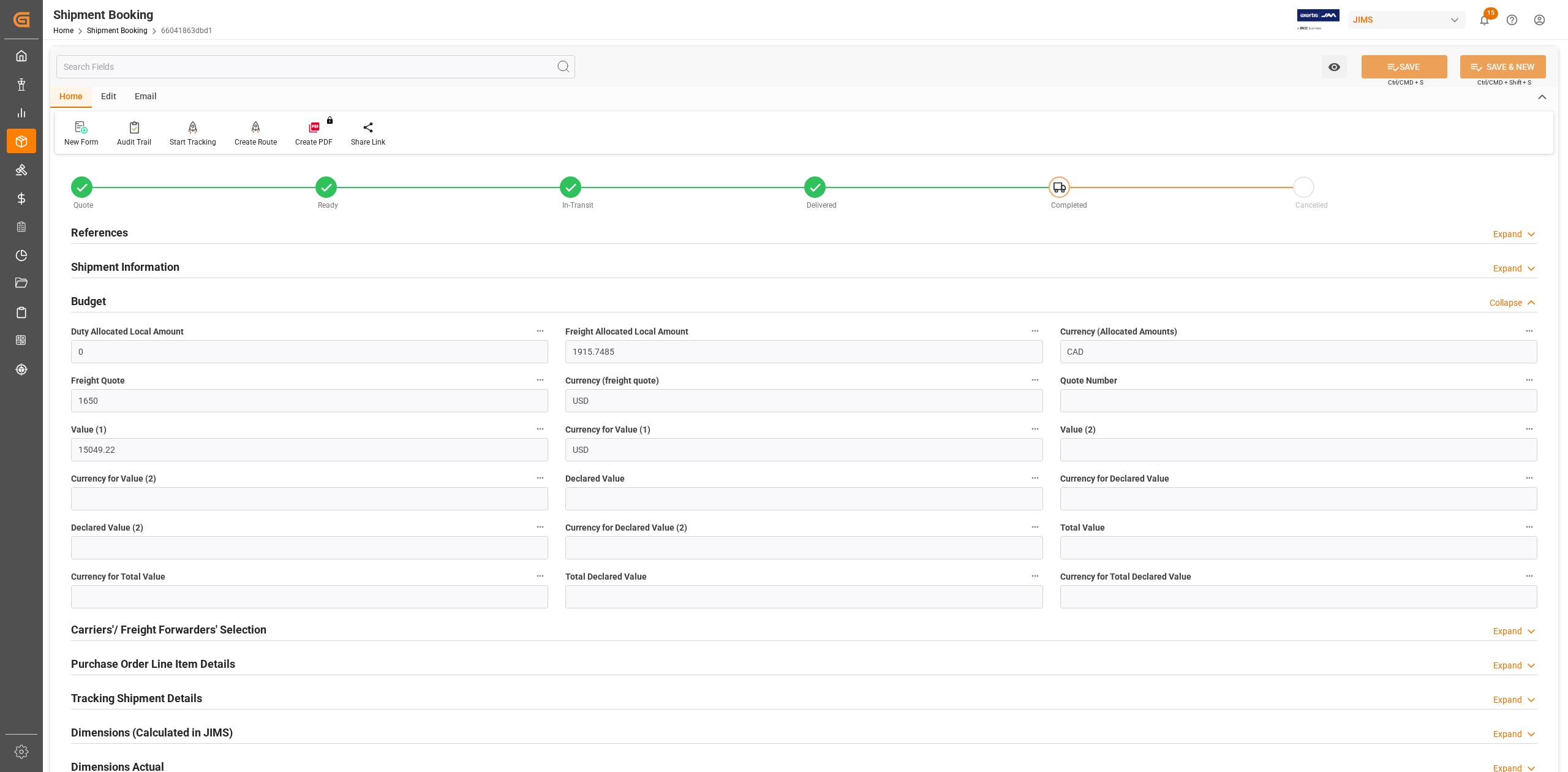
click at [98, 299] on h2 "Budget" at bounding box center [88, 301] width 35 height 17
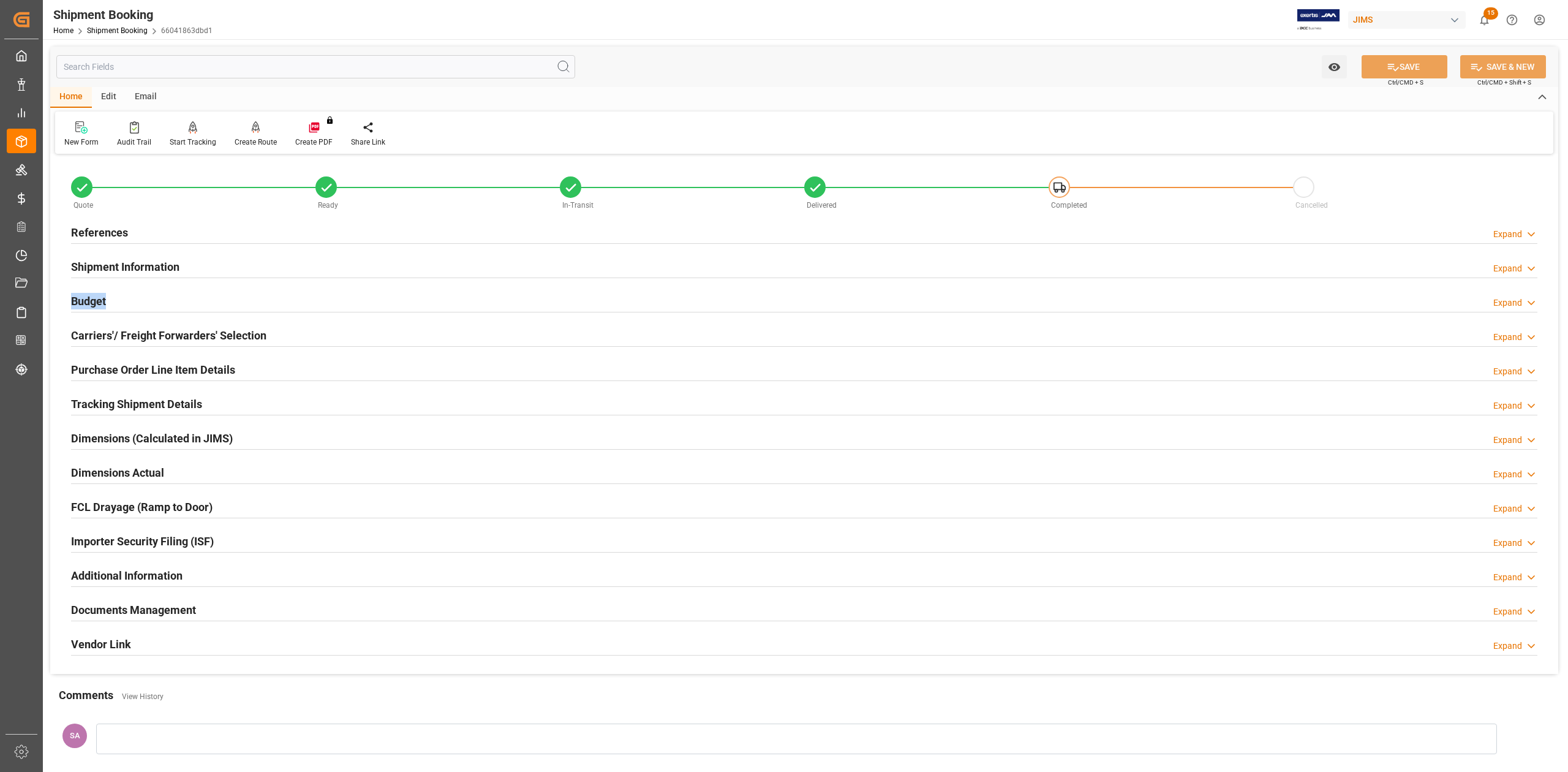
click at [98, 299] on h2 "Budget" at bounding box center [88, 301] width 35 height 17
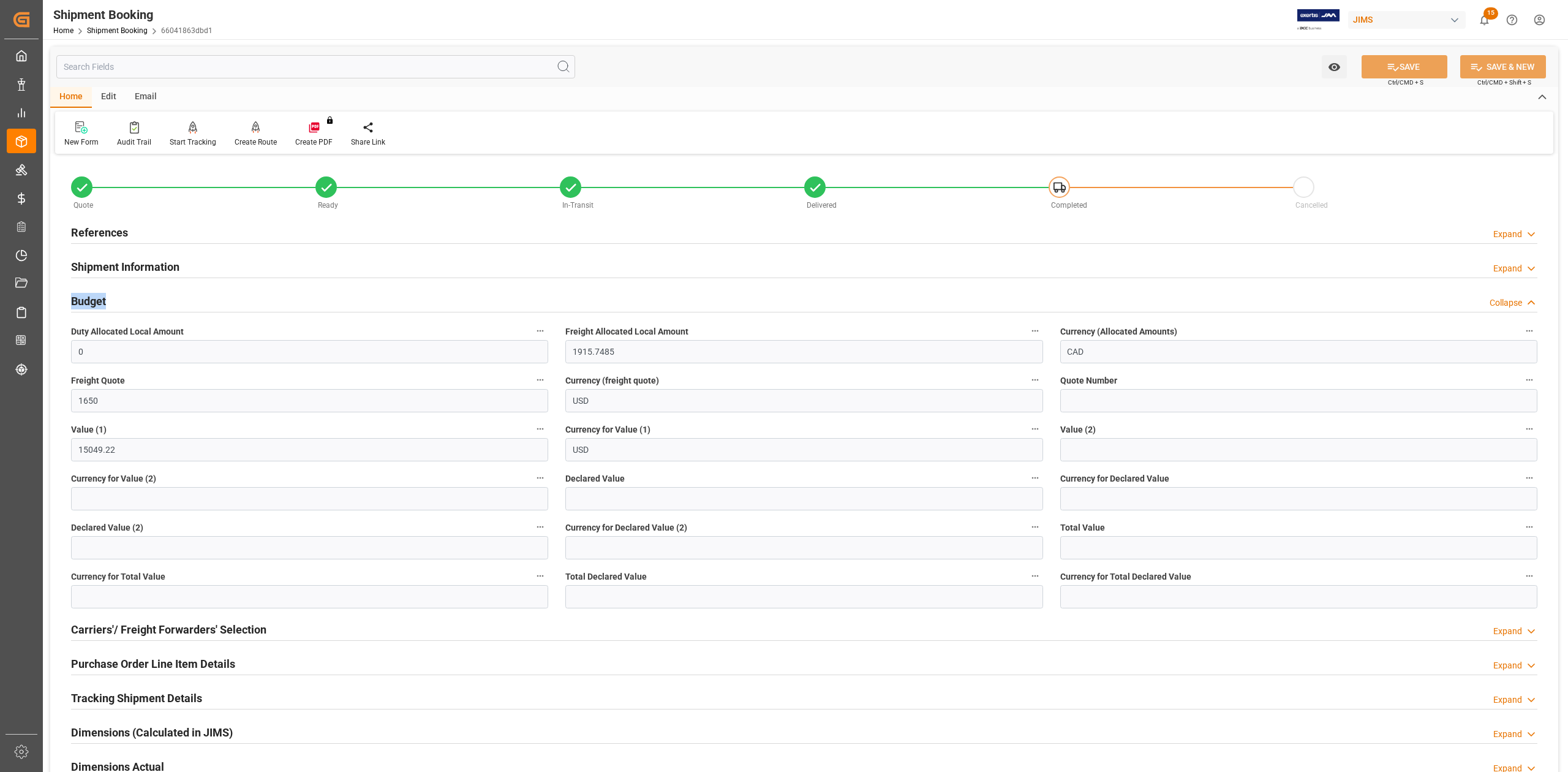
click at [98, 299] on h2 "Budget" at bounding box center [88, 301] width 35 height 17
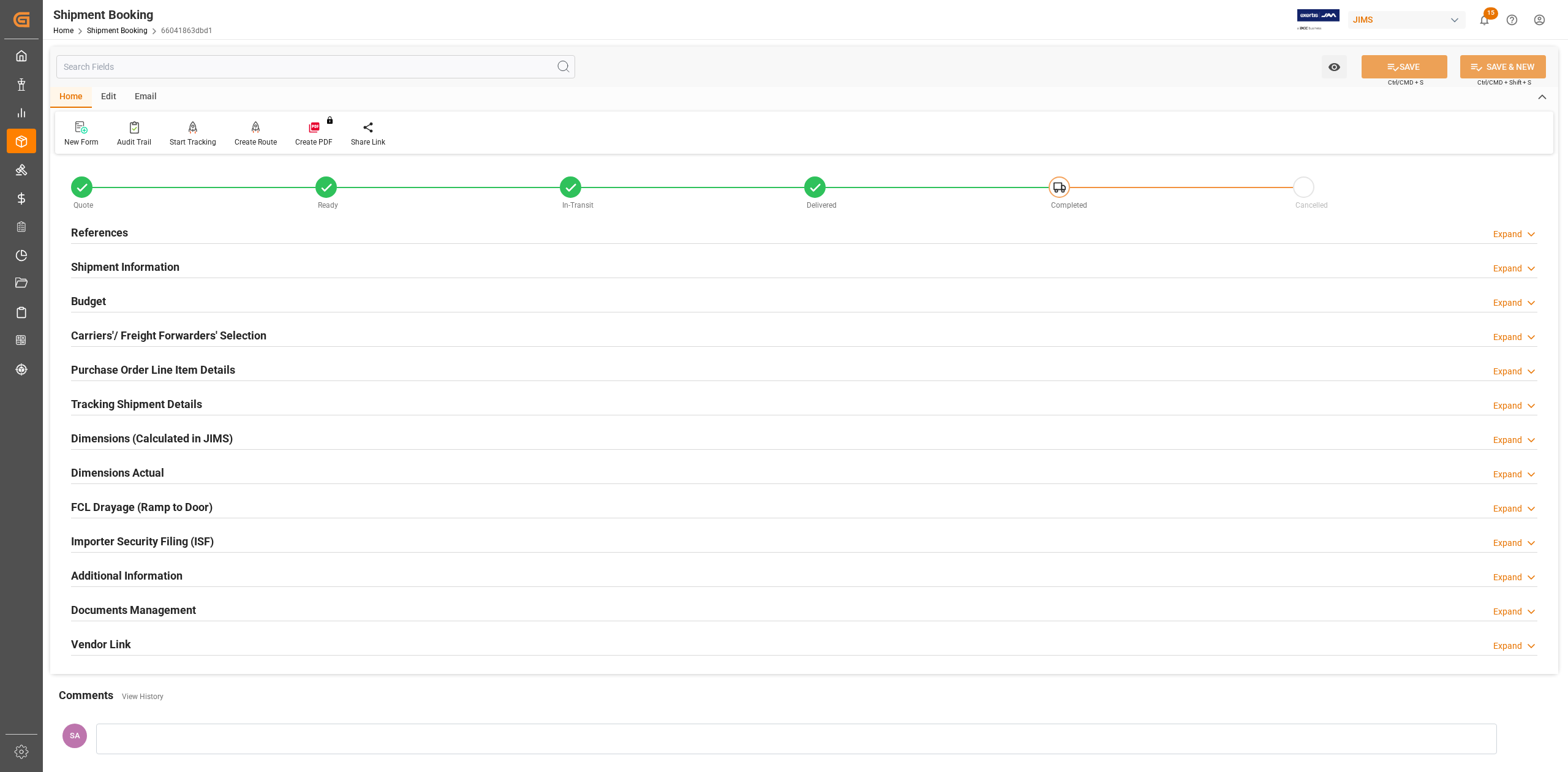
click at [99, 228] on h2 "References" at bounding box center [100, 232] width 57 height 17
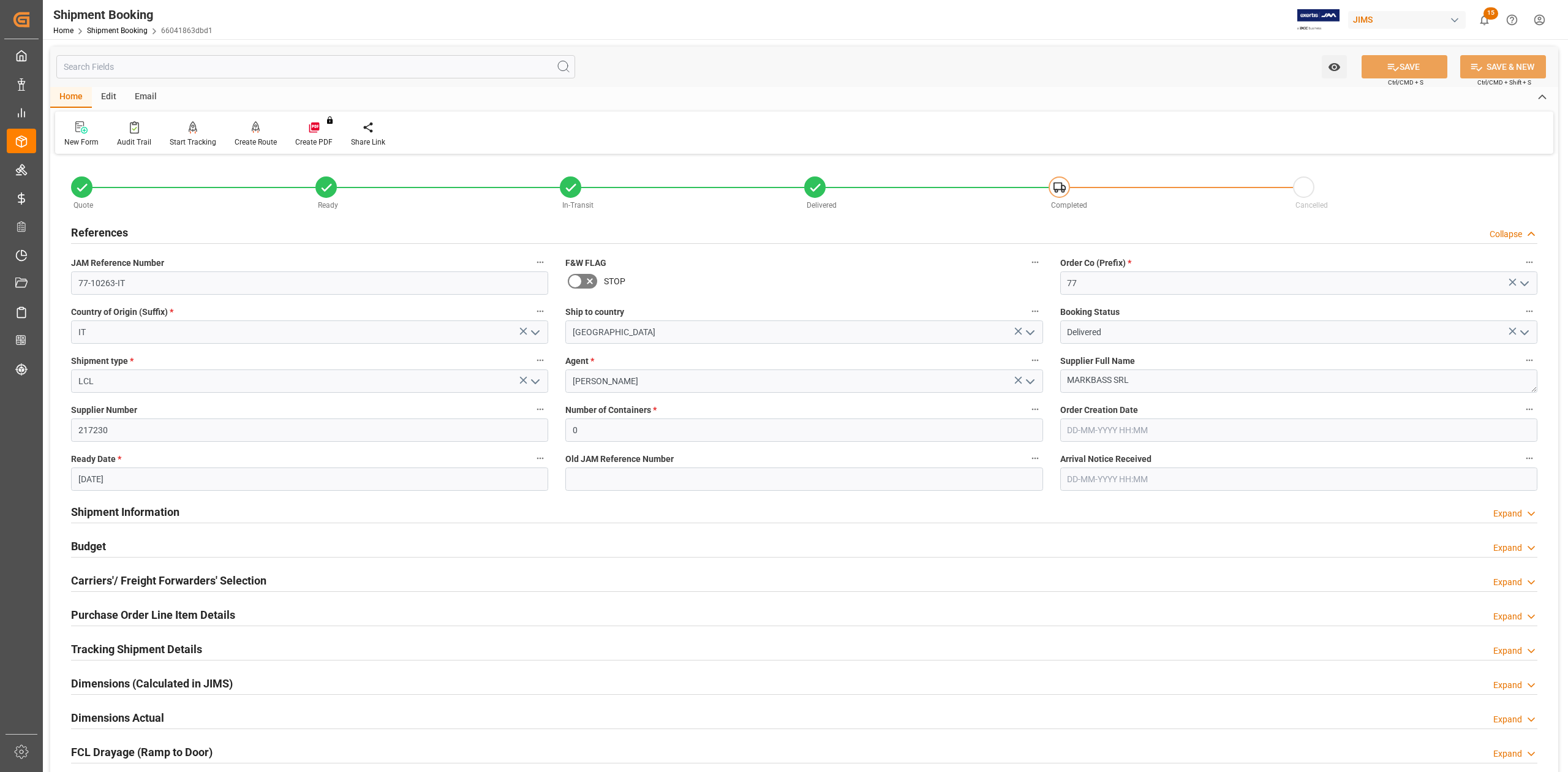
click at [99, 227] on h2 "References" at bounding box center [100, 232] width 57 height 17
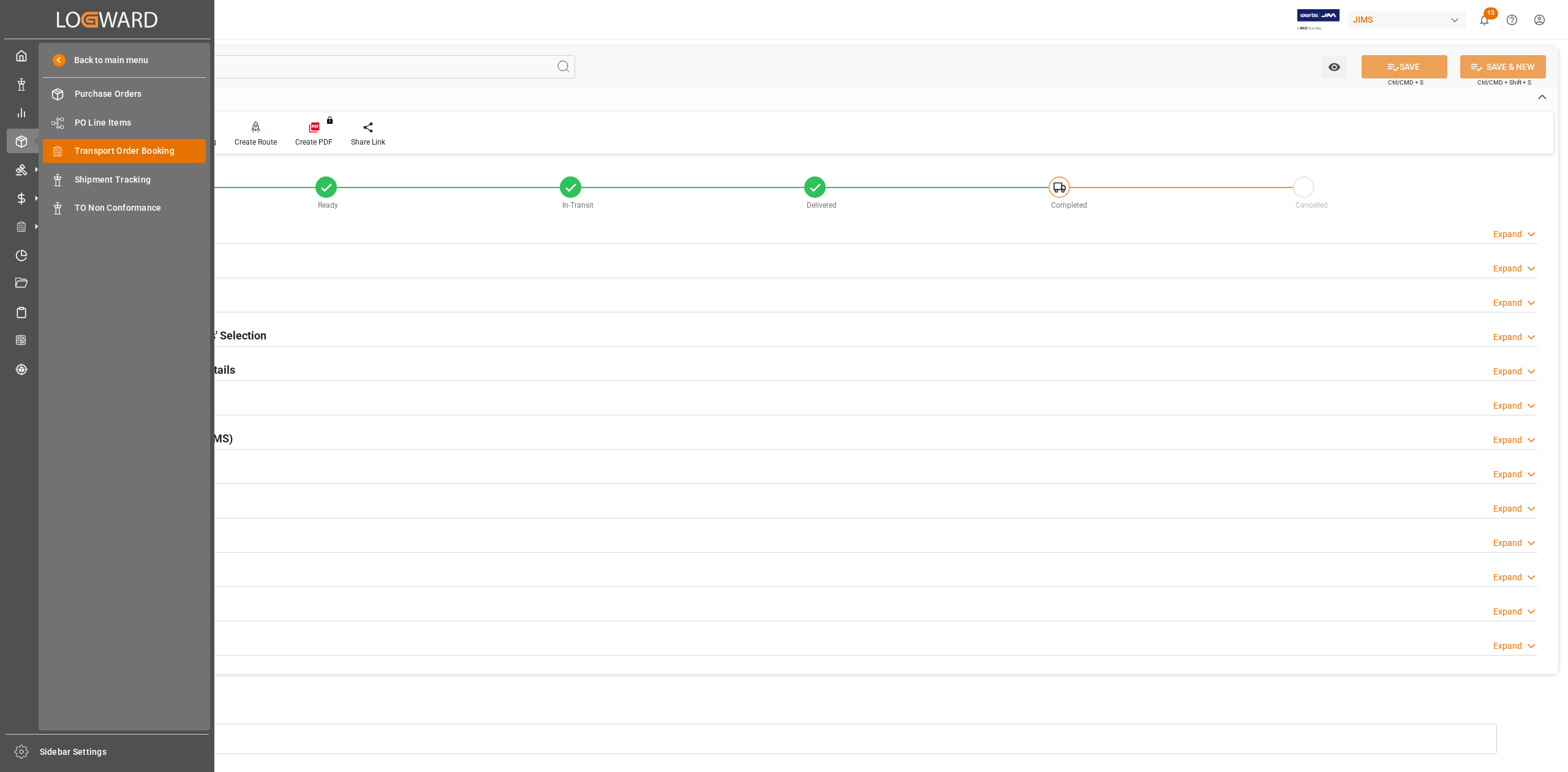
click at [125, 148] on span "Transport Order Booking" at bounding box center [140, 151] width 132 height 13
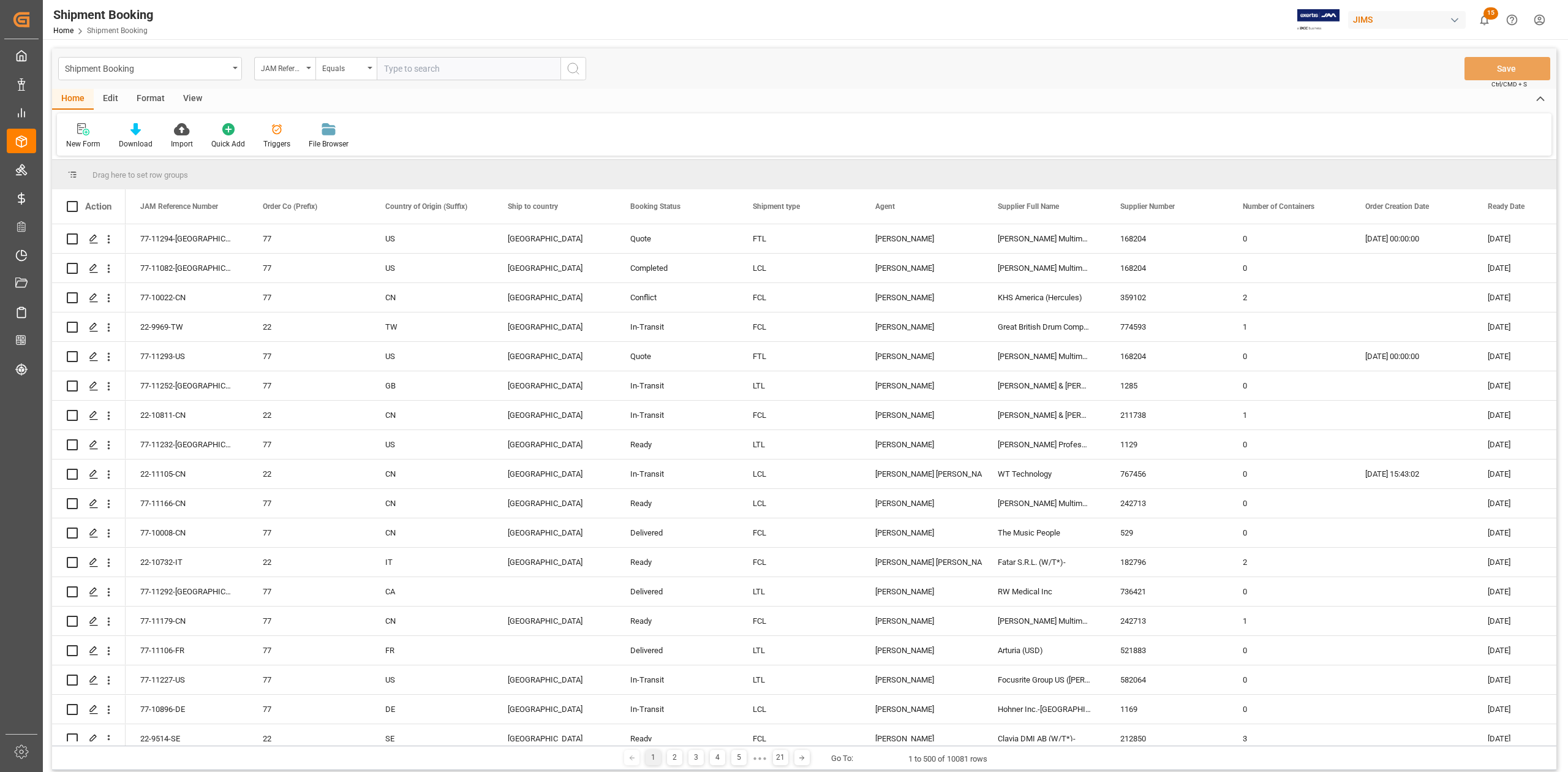
click at [461, 67] on input "text" at bounding box center [468, 69] width 184 height 24
paste input "77-10896-DE"
type input "77-10896-DE"
click at [562, 67] on button "search button" at bounding box center [573, 69] width 25 height 24
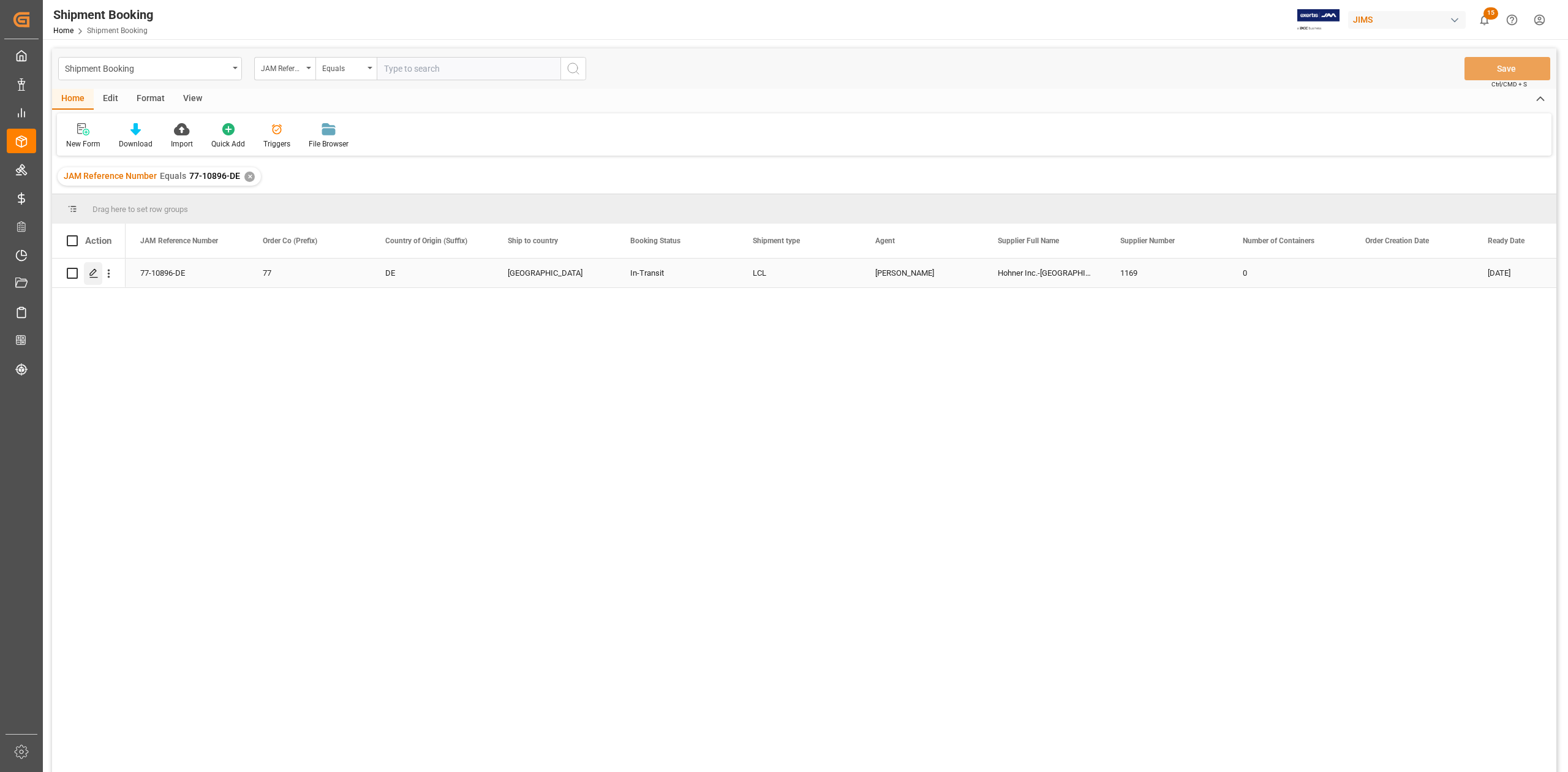
click at [96, 270] on polygon "Press SPACE to select this row." at bounding box center [93, 272] width 6 height 6
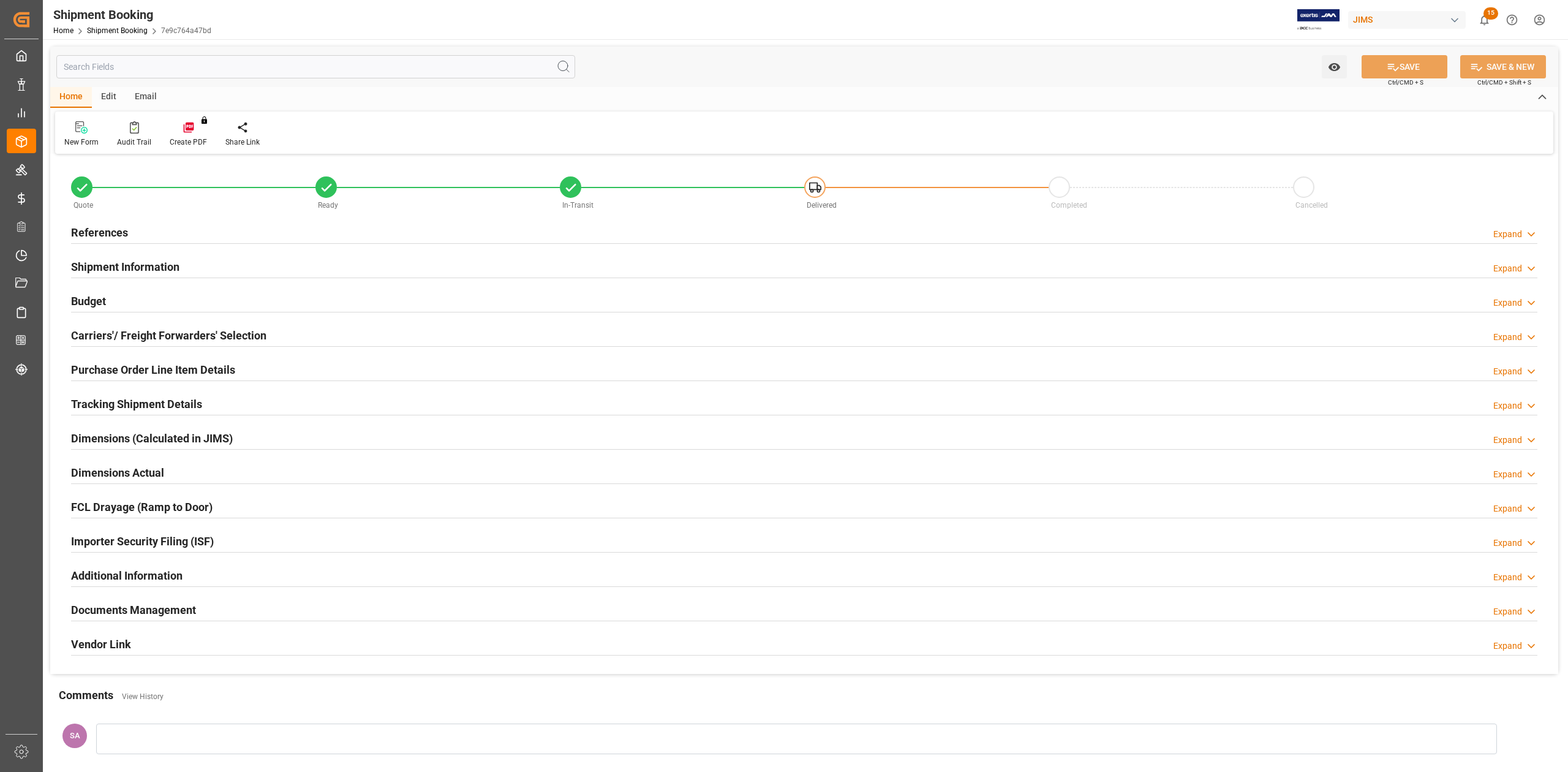
type input "100"
click at [169, 267] on h2 "Shipment Information" at bounding box center [125, 267] width 108 height 17
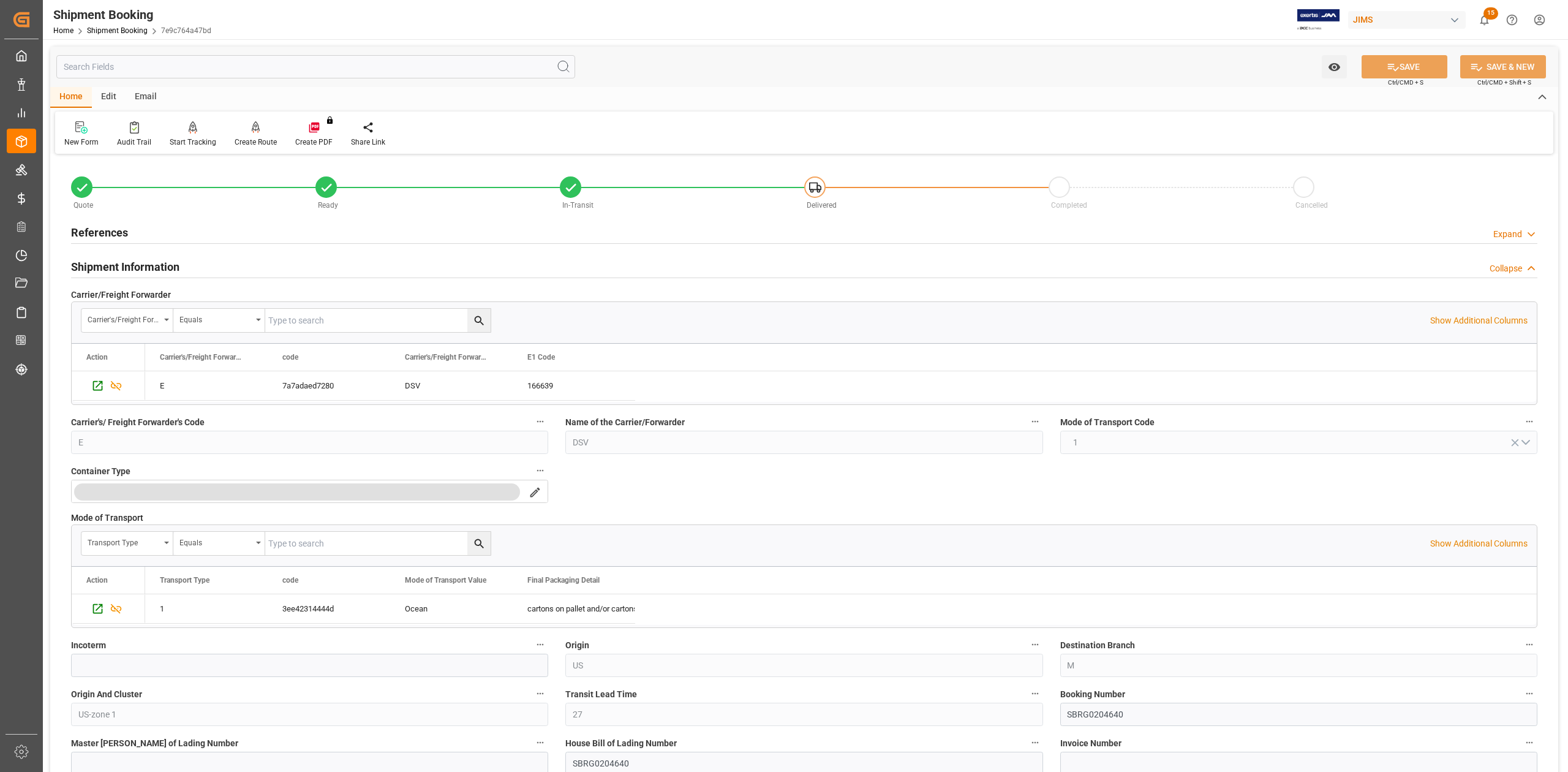
click at [169, 267] on h2 "Shipment Information" at bounding box center [125, 267] width 108 height 17
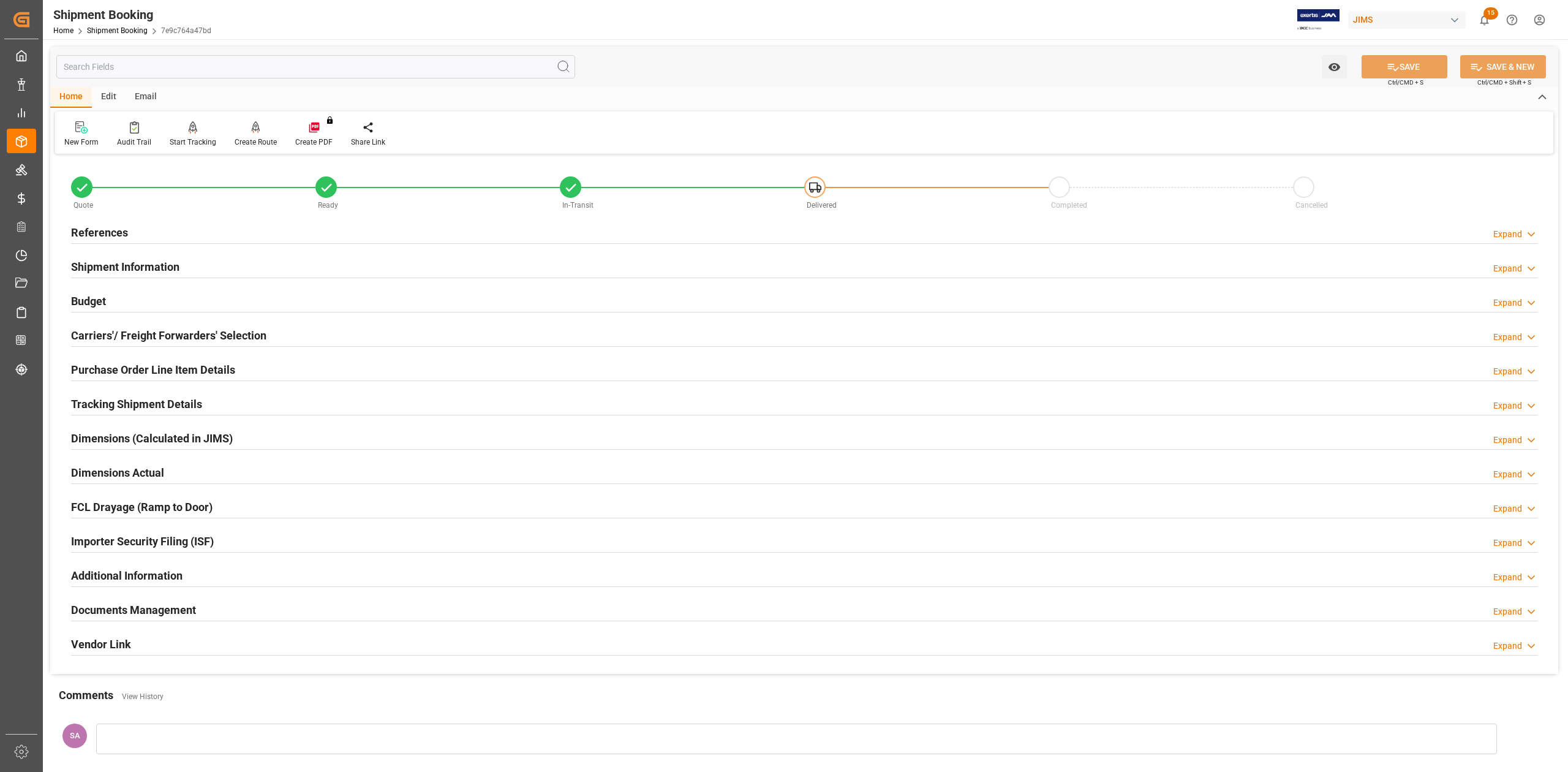
click at [118, 232] on h2 "References" at bounding box center [100, 232] width 57 height 17
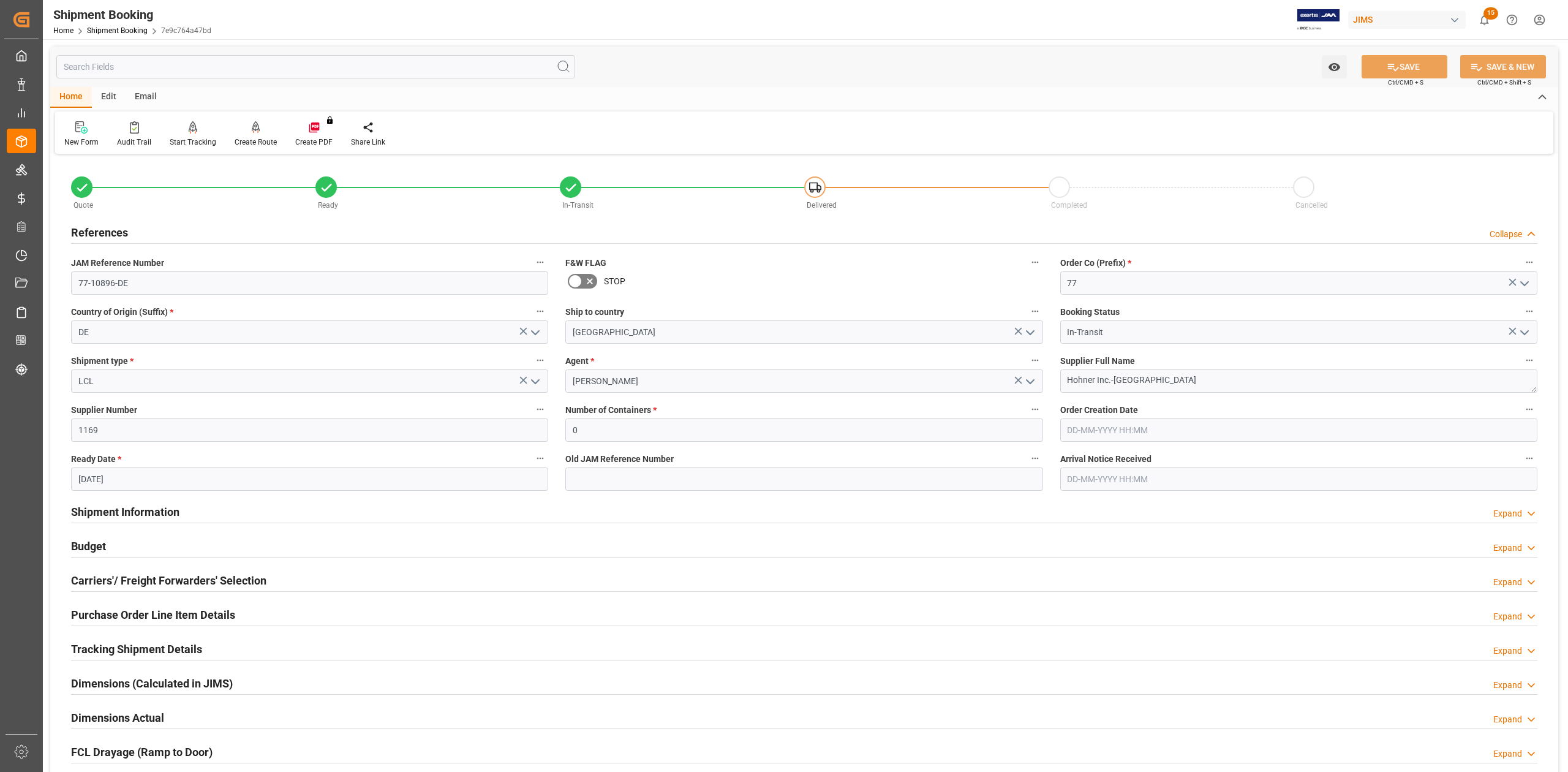
click at [118, 232] on h2 "References" at bounding box center [100, 232] width 57 height 17
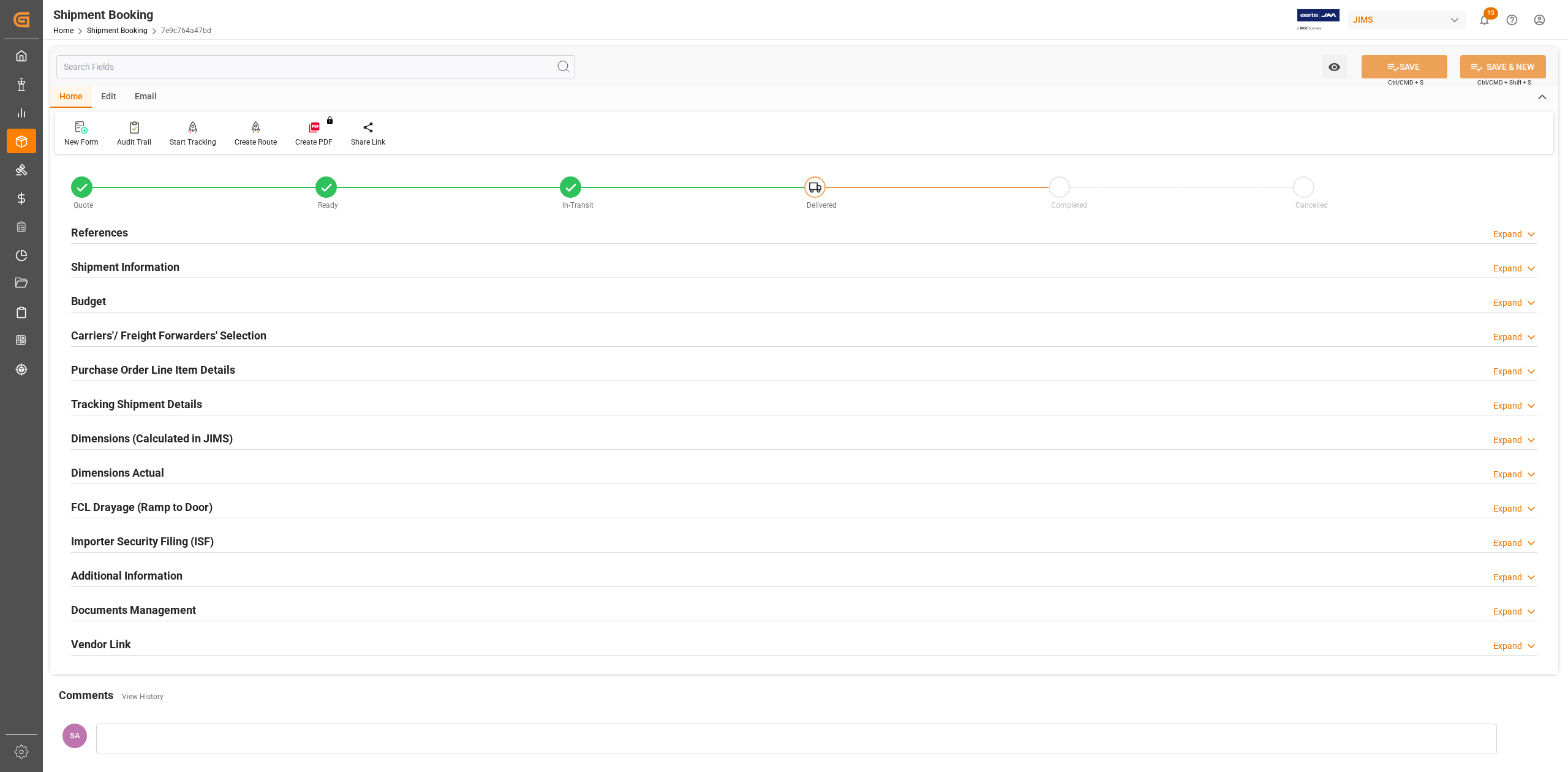
click at [113, 375] on h2 "Purchase Order Line Item Details" at bounding box center [153, 370] width 164 height 17
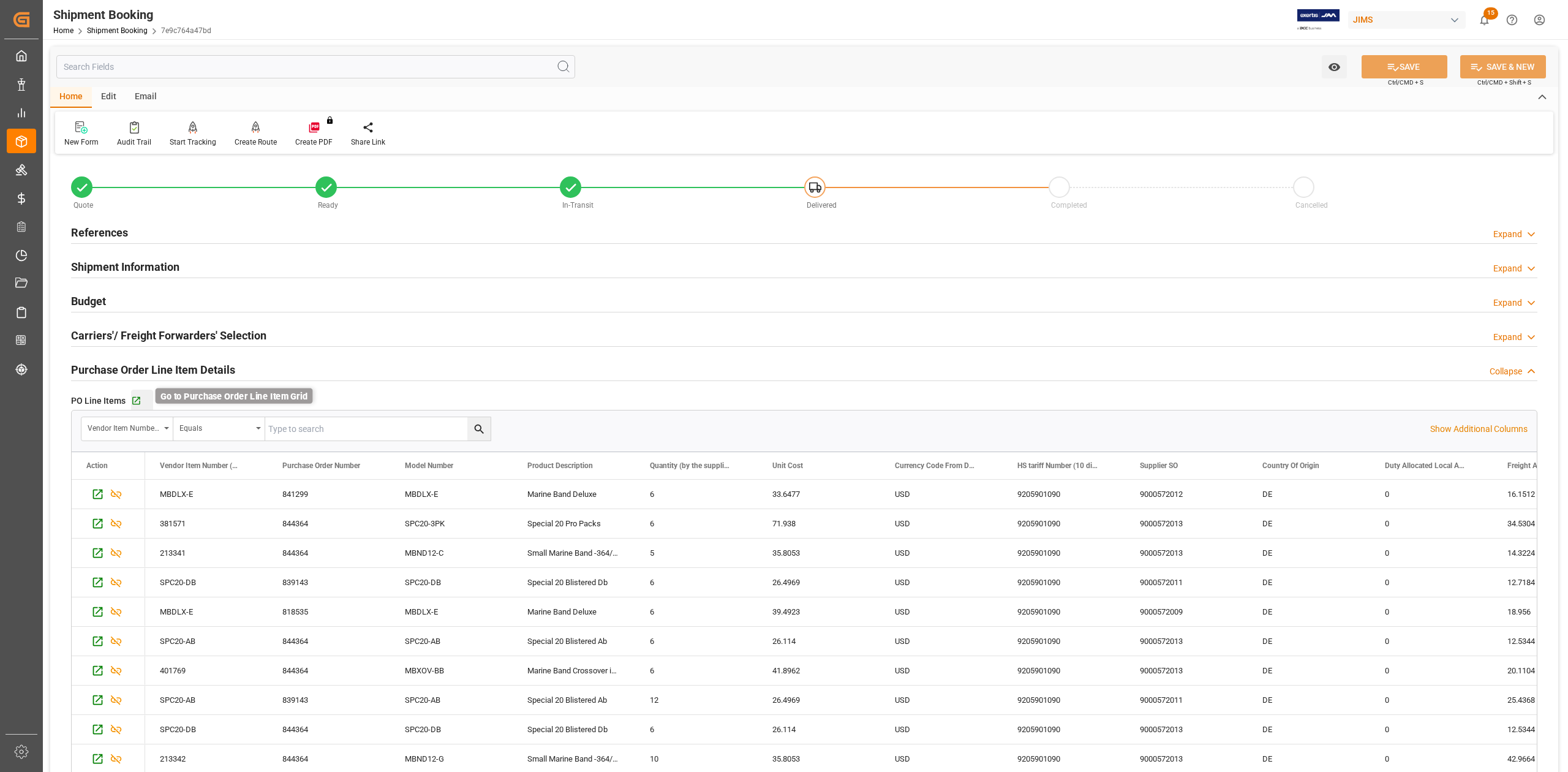
click at [133, 398] on icon "button" at bounding box center [136, 401] width 8 height 8
click at [134, 400] on icon "button" at bounding box center [136, 401] width 10 height 10
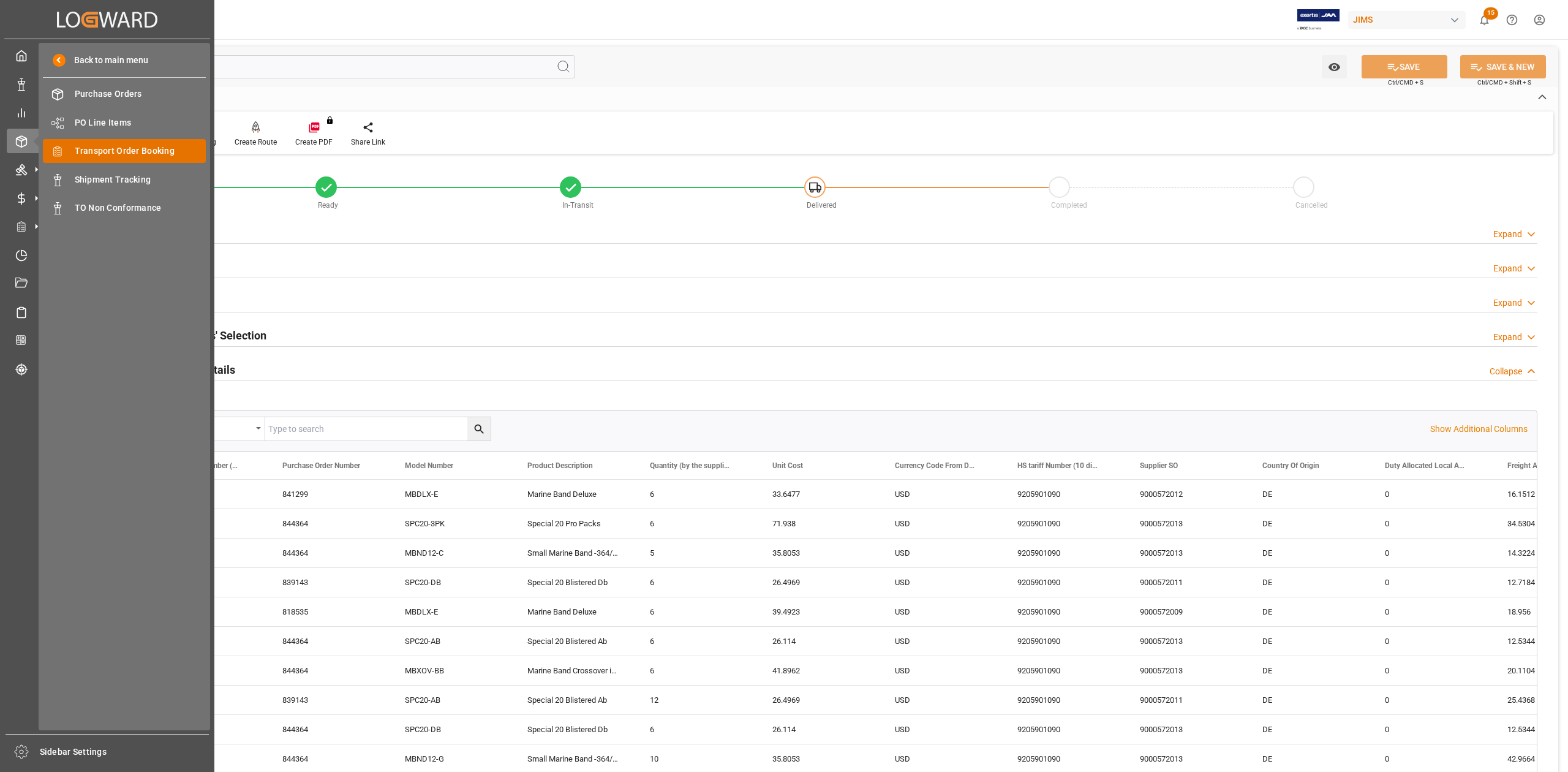
click at [116, 148] on span "Transport Order Booking" at bounding box center [140, 151] width 132 height 13
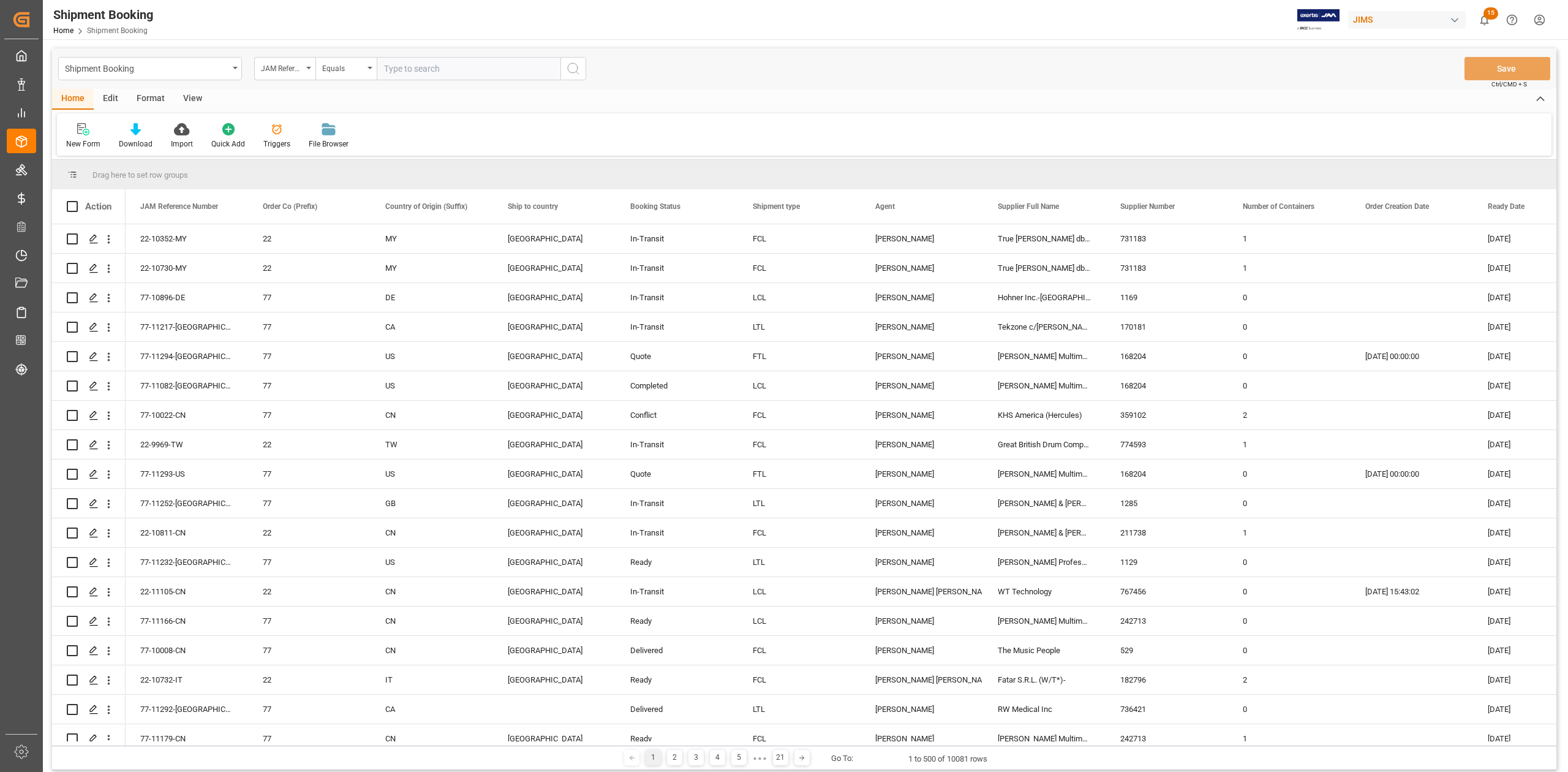
click at [416, 71] on input "text" at bounding box center [468, 69] width 184 height 24
type input "77-10924-JP"
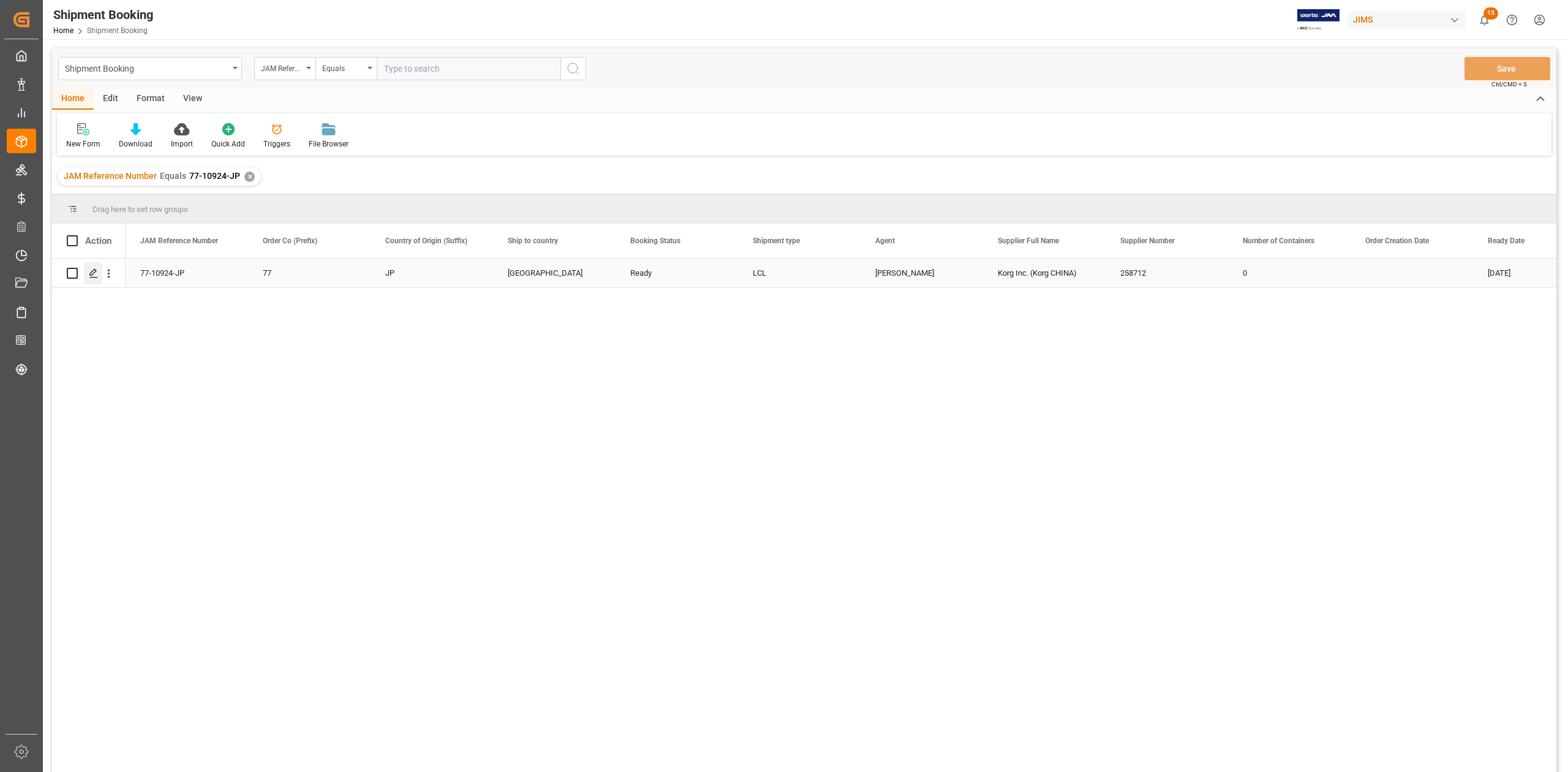
click at [92, 272] on icon "Press SPACE to select this row." at bounding box center [94, 273] width 10 height 10
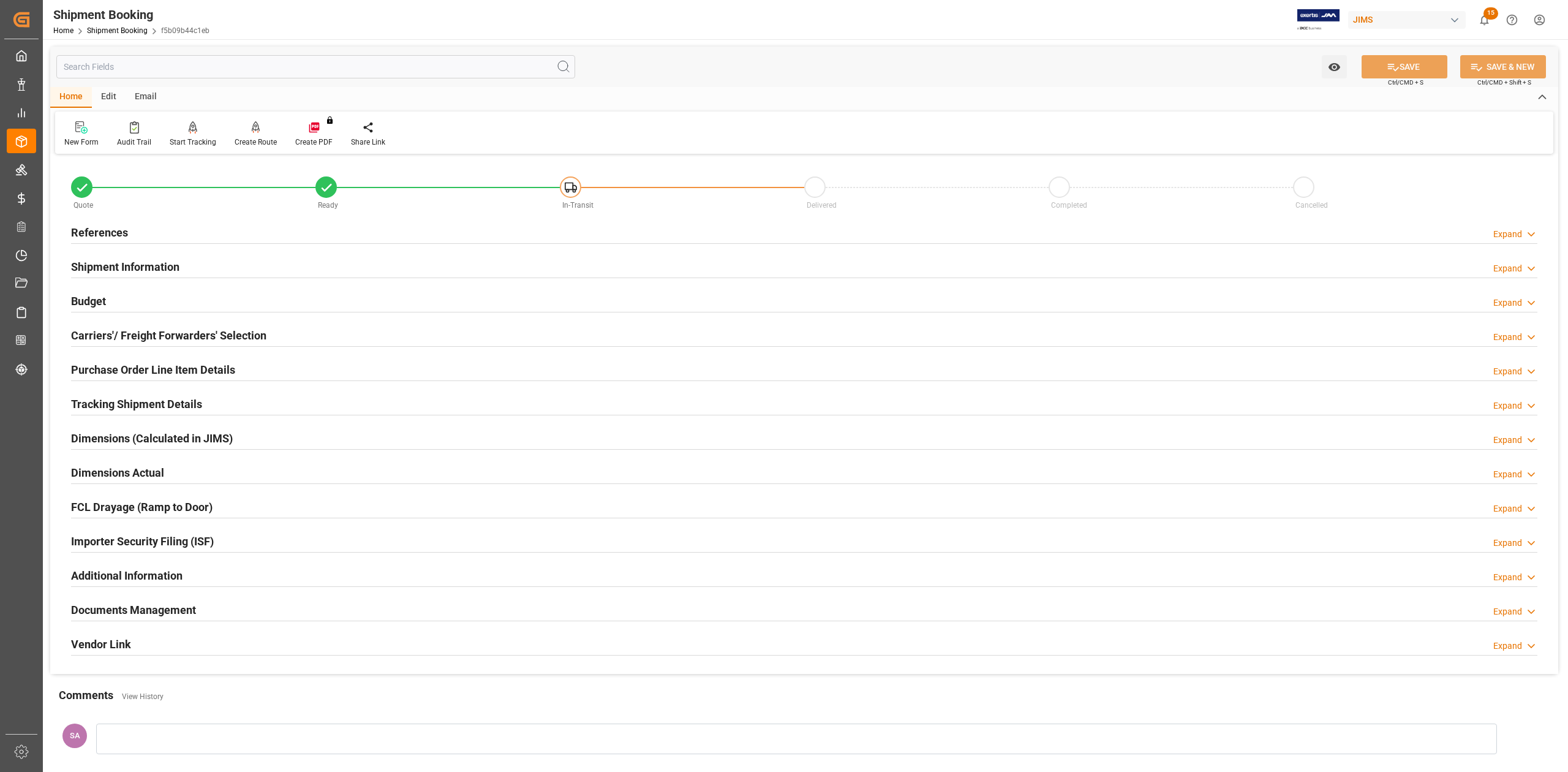
click at [104, 366] on h2 "Purchase Order Line Item Details" at bounding box center [153, 370] width 164 height 17
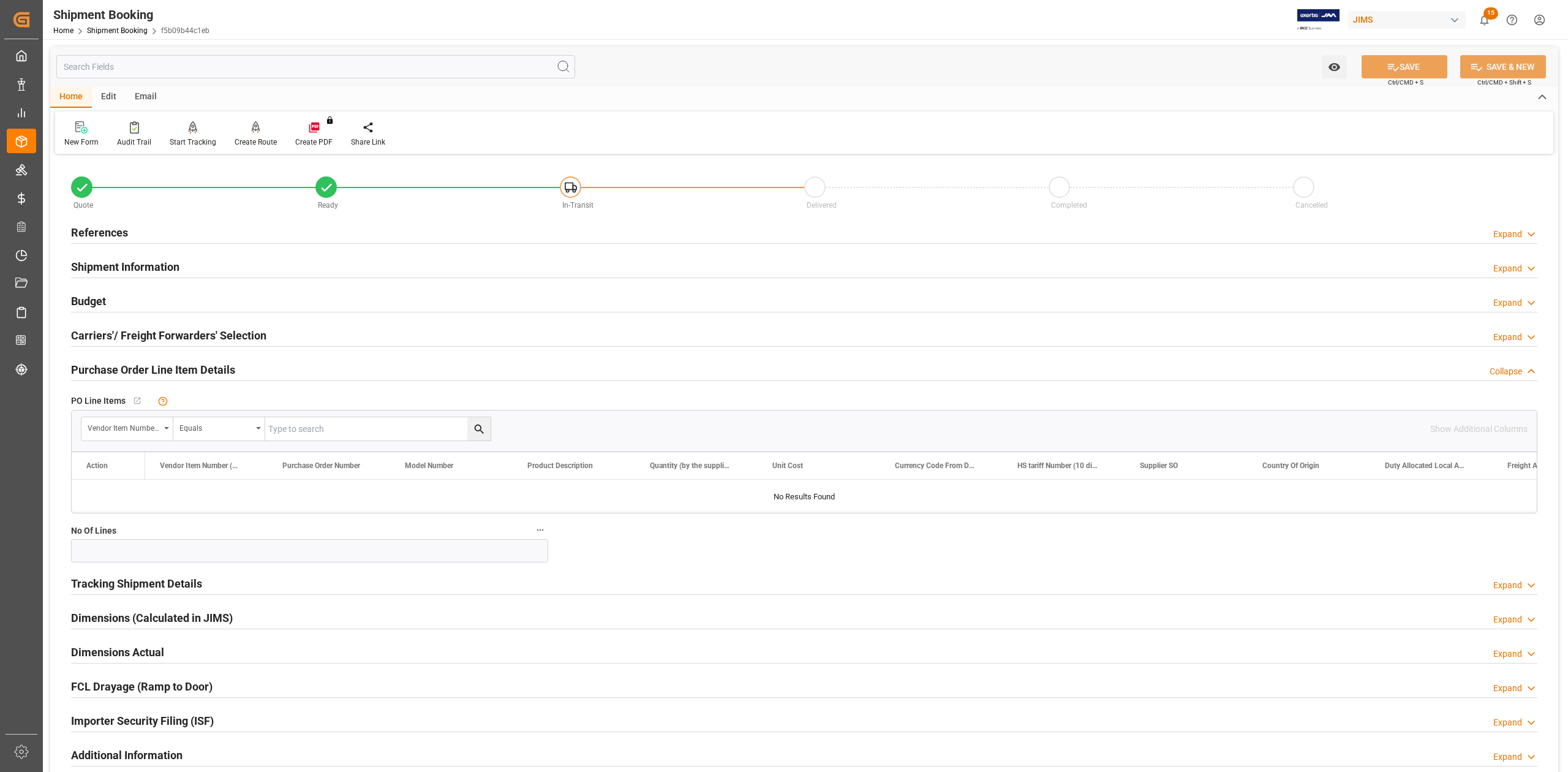
click at [104, 366] on h2 "Purchase Order Line Item Details" at bounding box center [153, 370] width 164 height 17
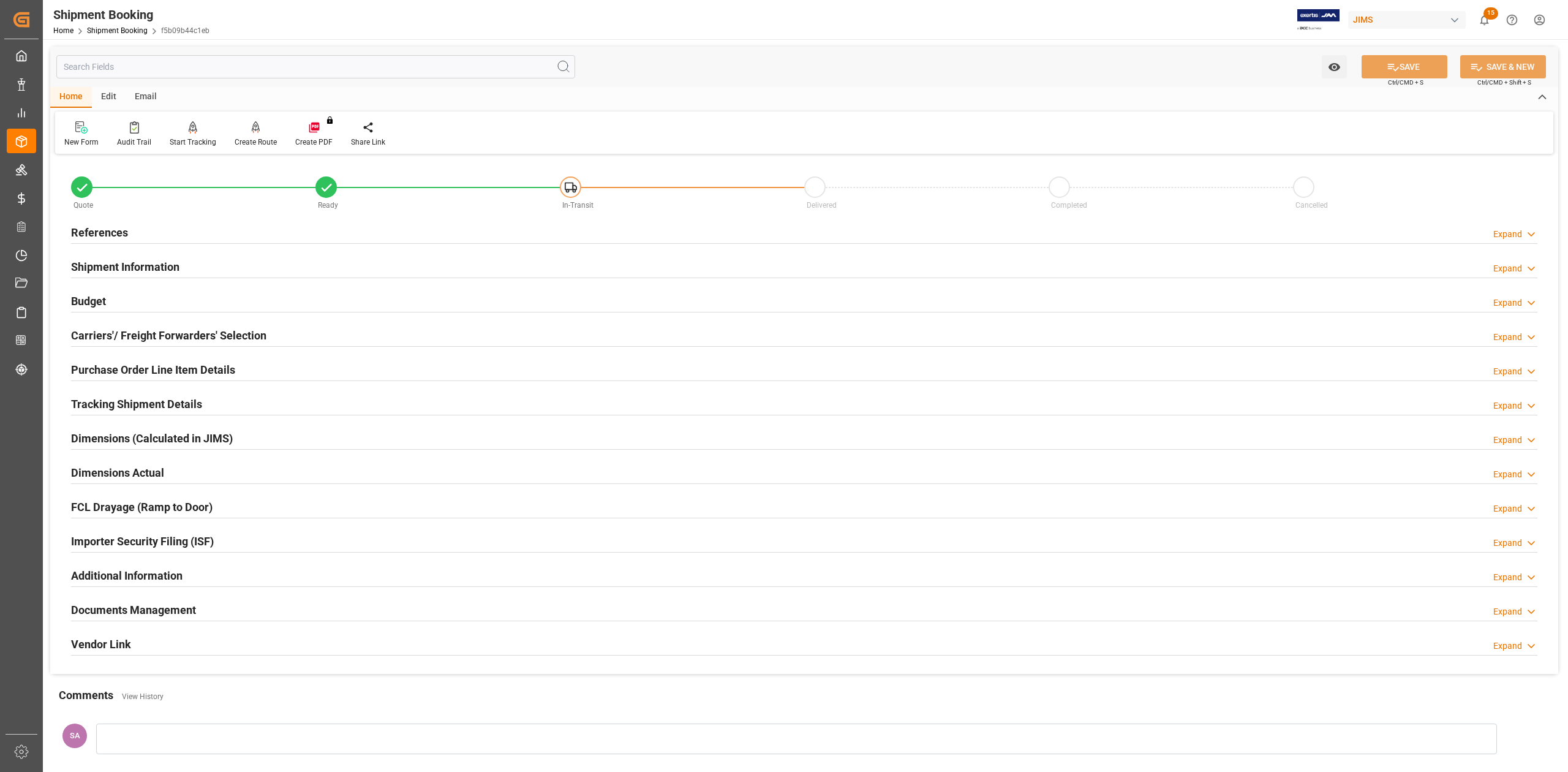
click at [96, 300] on h2 "Budget" at bounding box center [88, 301] width 35 height 17
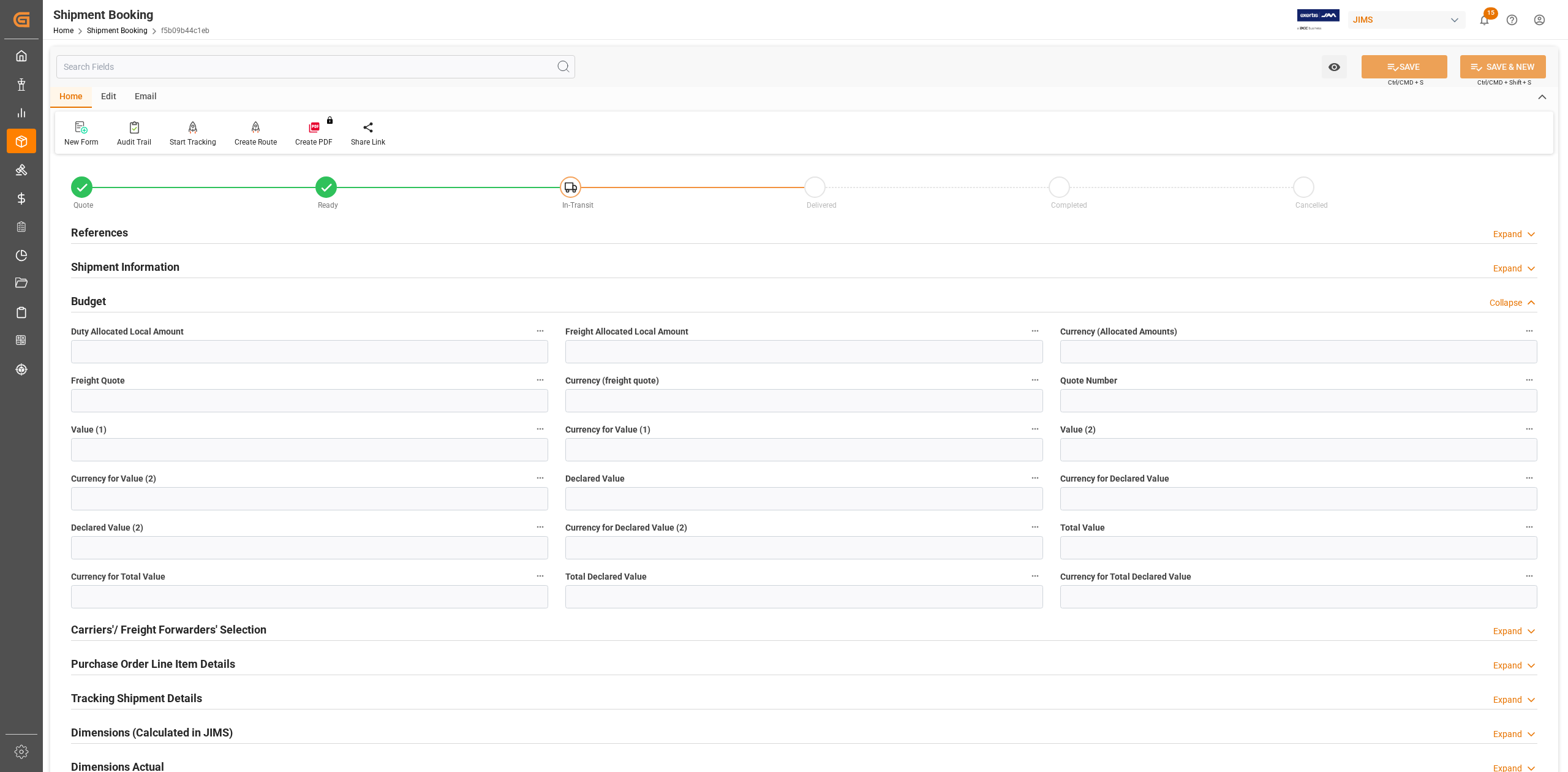
click at [96, 300] on h2 "Budget" at bounding box center [88, 301] width 35 height 17
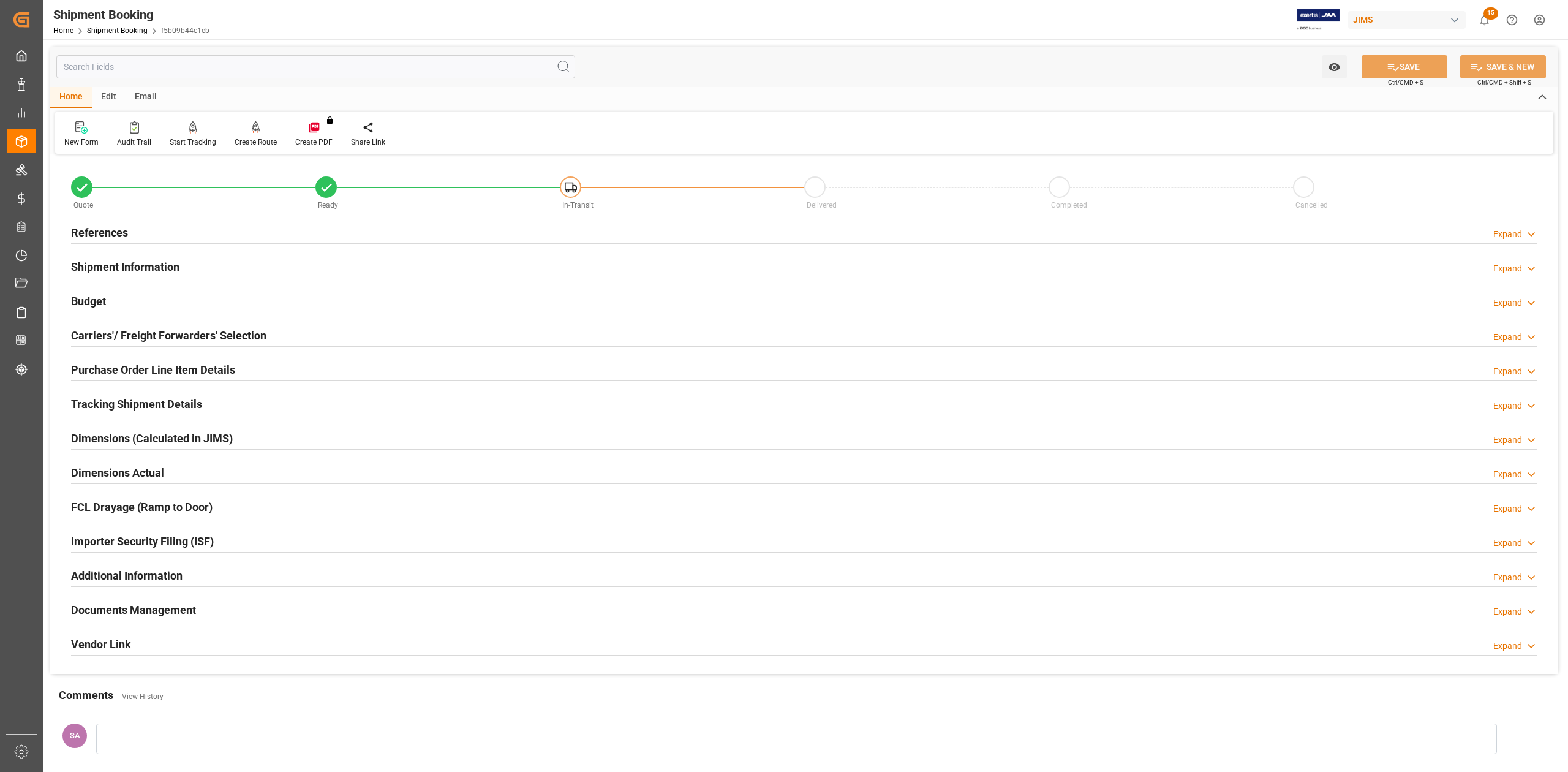
click at [109, 263] on h2 "Shipment Information" at bounding box center [125, 267] width 108 height 17
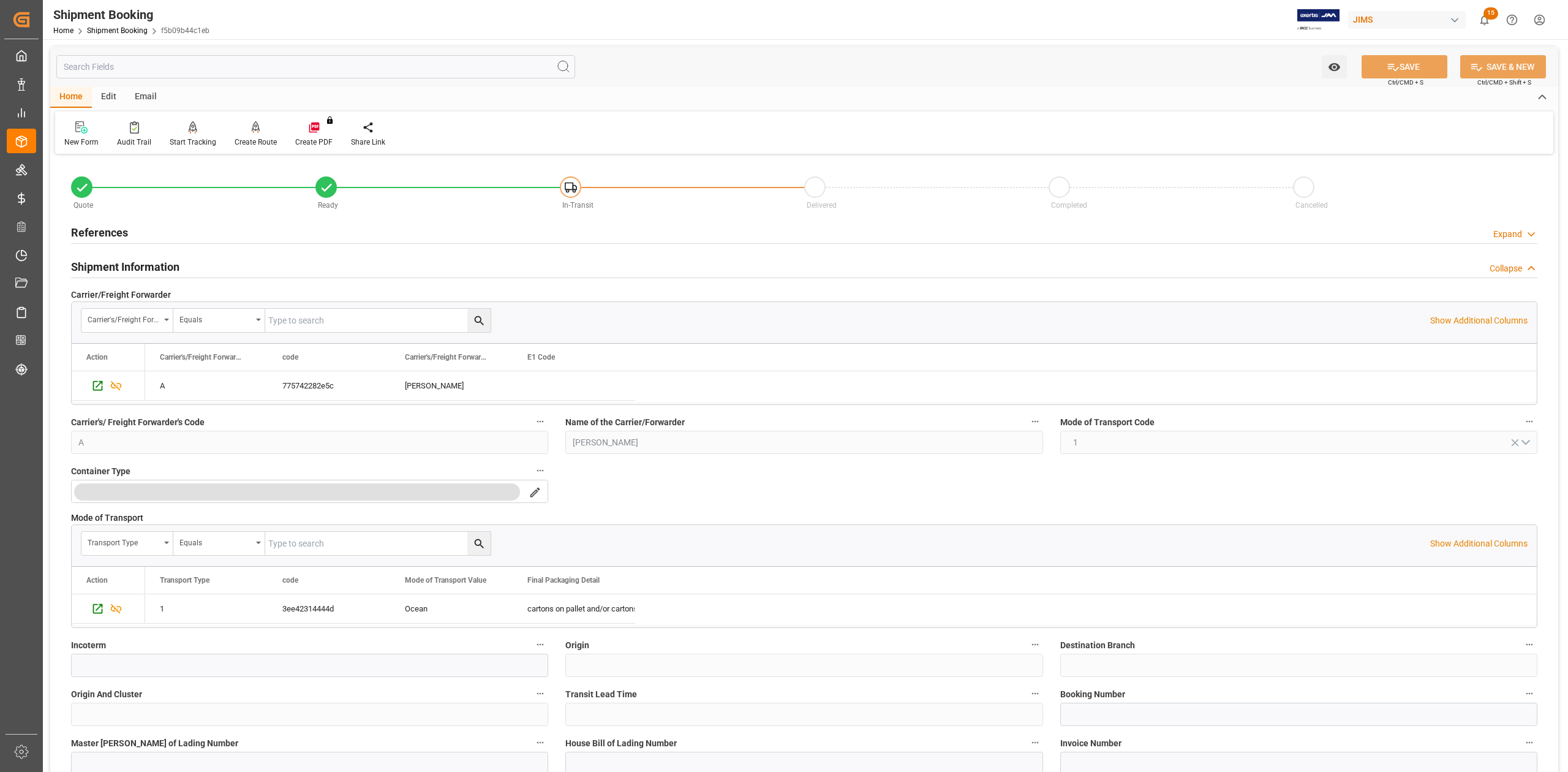
click at [109, 263] on h2 "Shipment Information" at bounding box center [125, 267] width 108 height 17
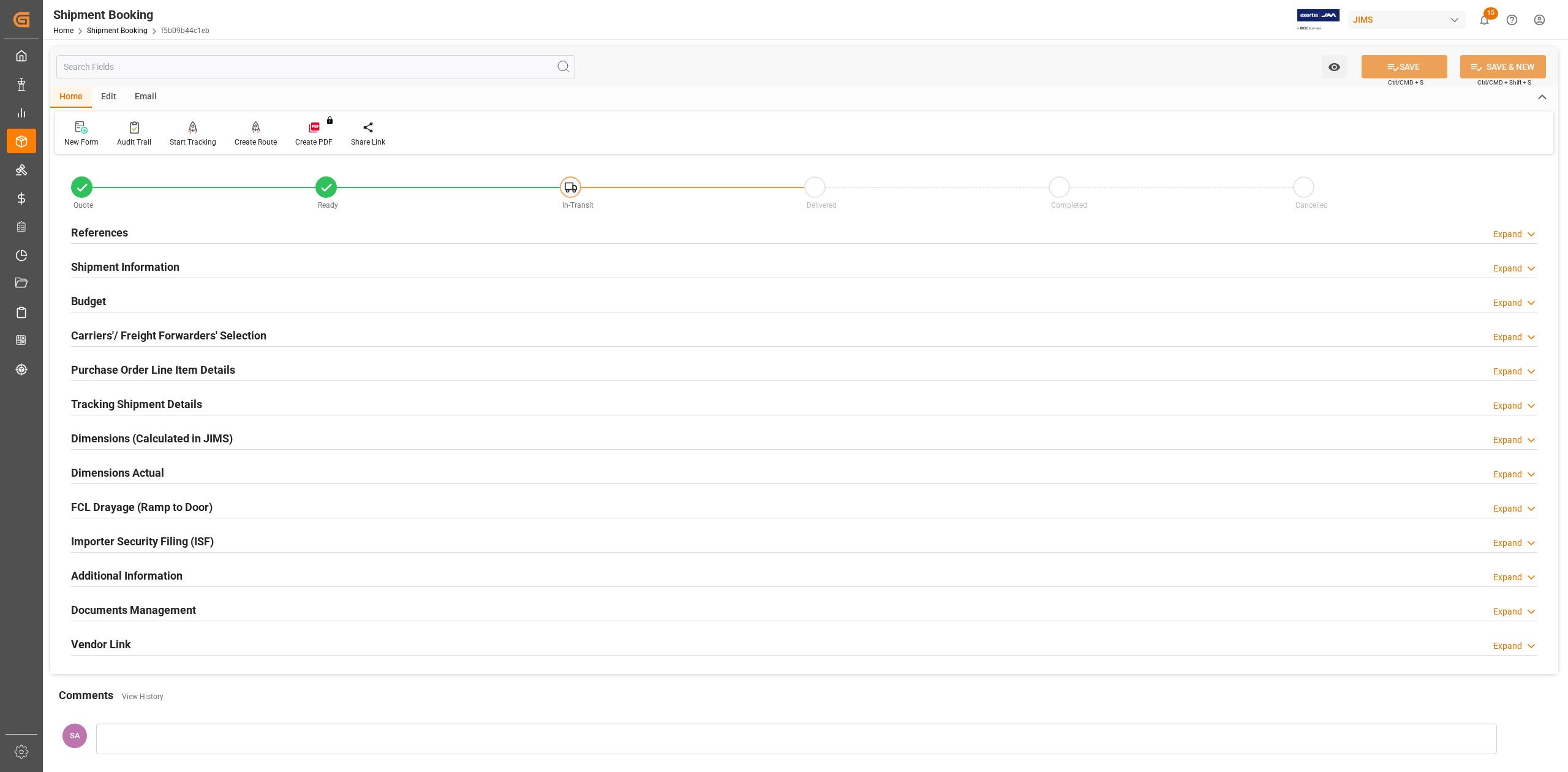
click at [106, 229] on h2 "References" at bounding box center [100, 232] width 57 height 17
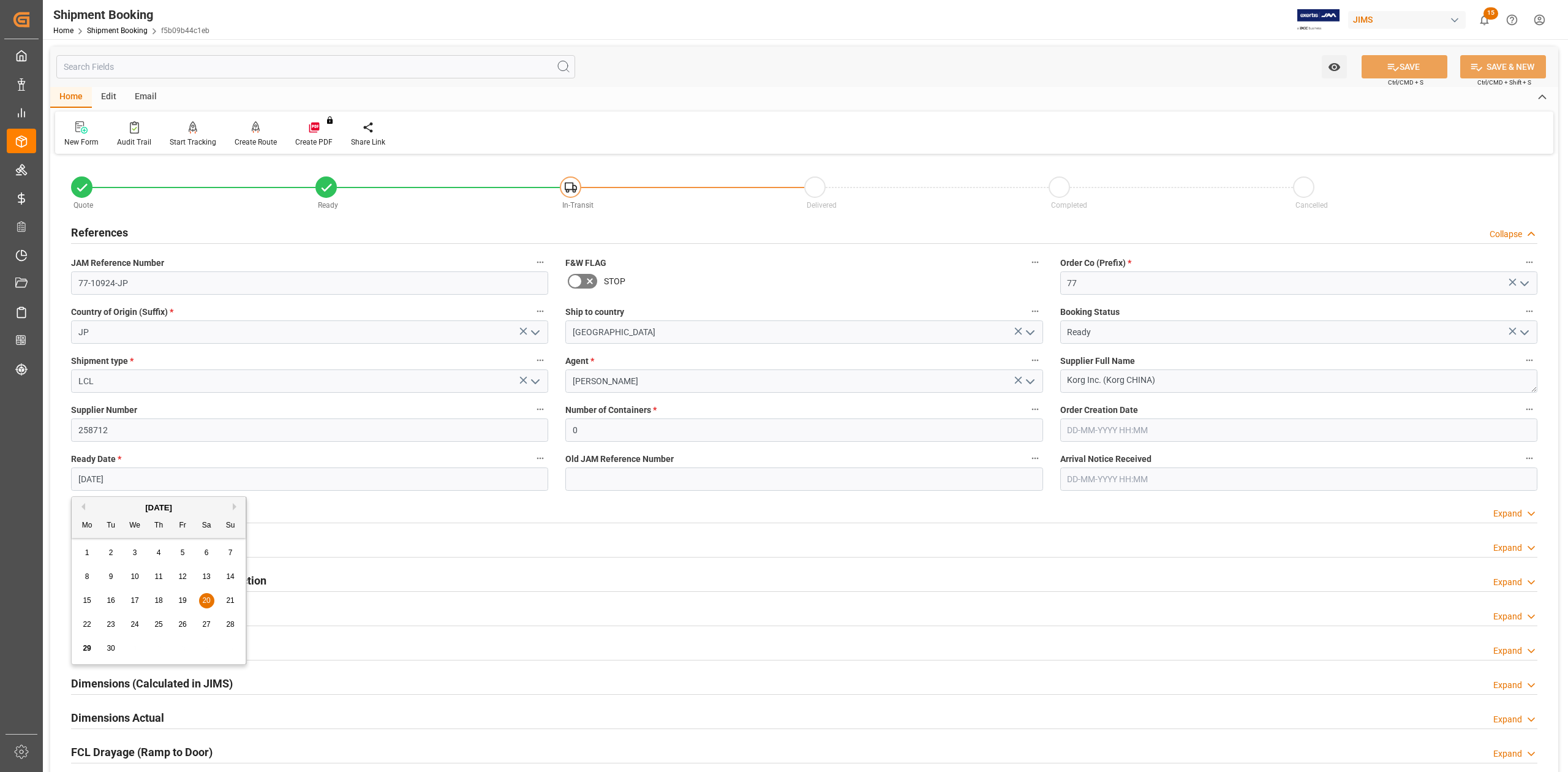
click at [153, 481] on input "[DATE]" at bounding box center [310, 479] width 477 height 24
type input "[DATE]"
click at [1380, 59] on button "SAVE" at bounding box center [1404, 67] width 86 height 24
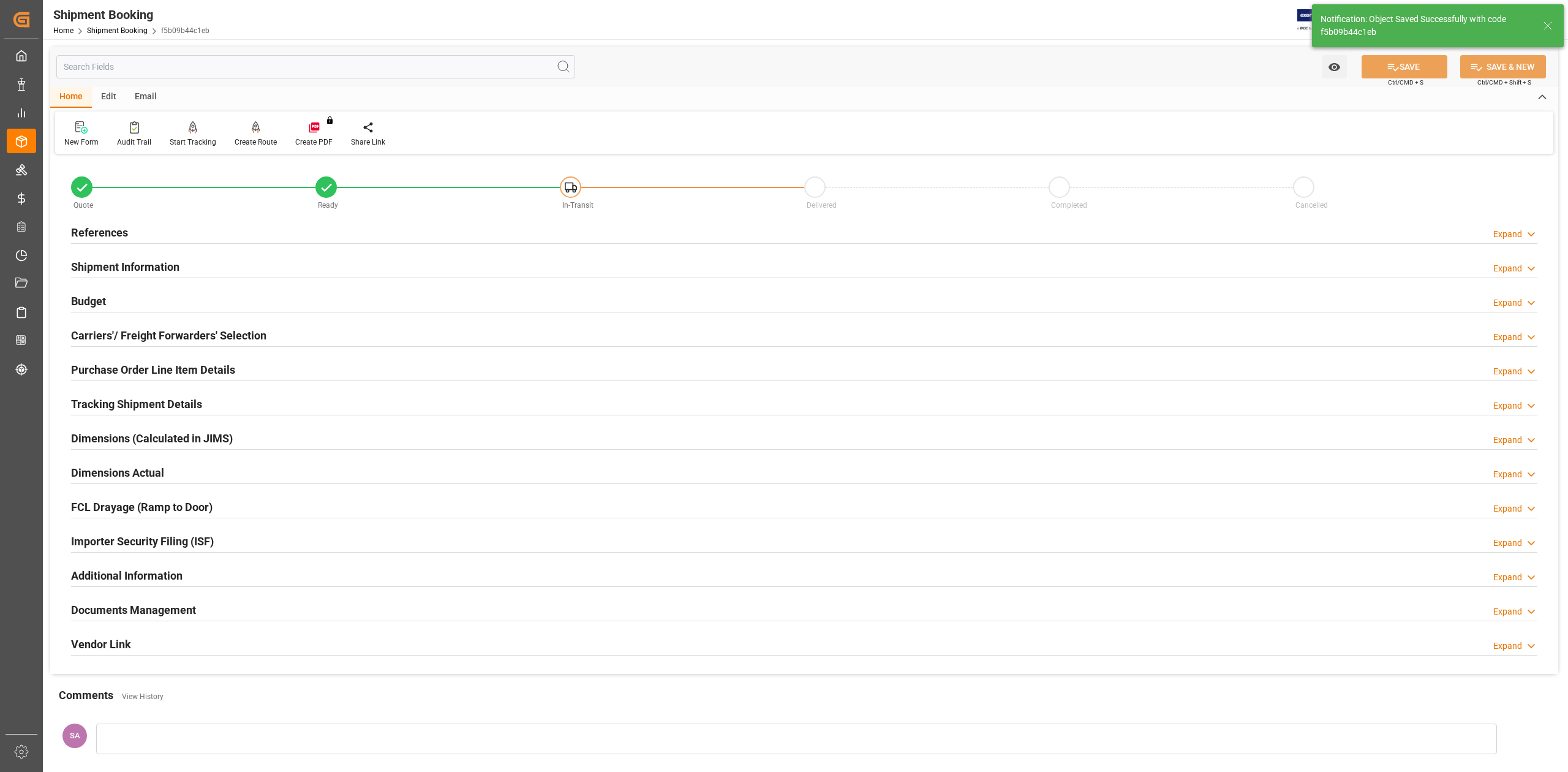
scroll to position [150, 0]
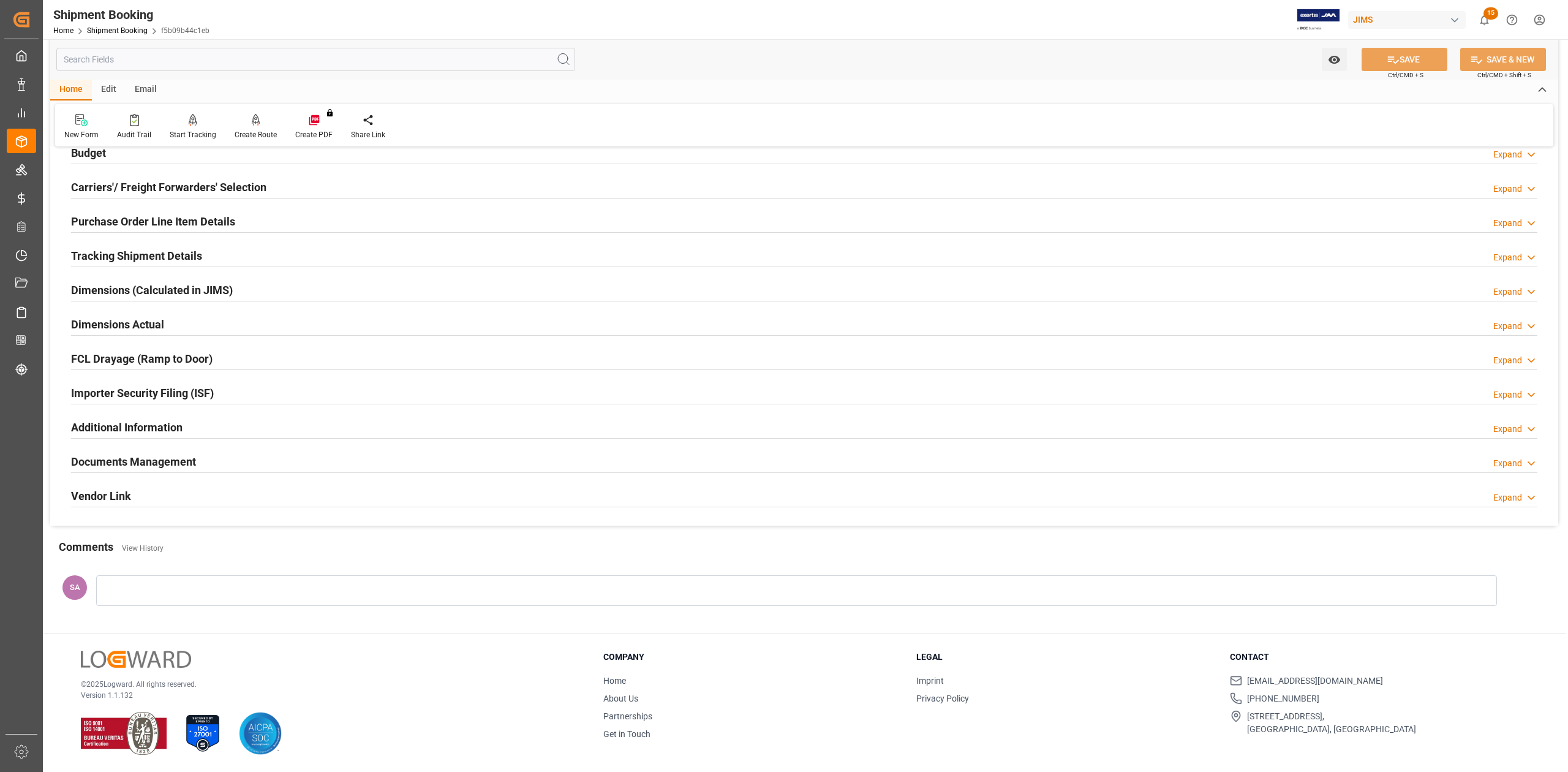
click at [153, 459] on h2 "Documents Management" at bounding box center [134, 461] width 125 height 17
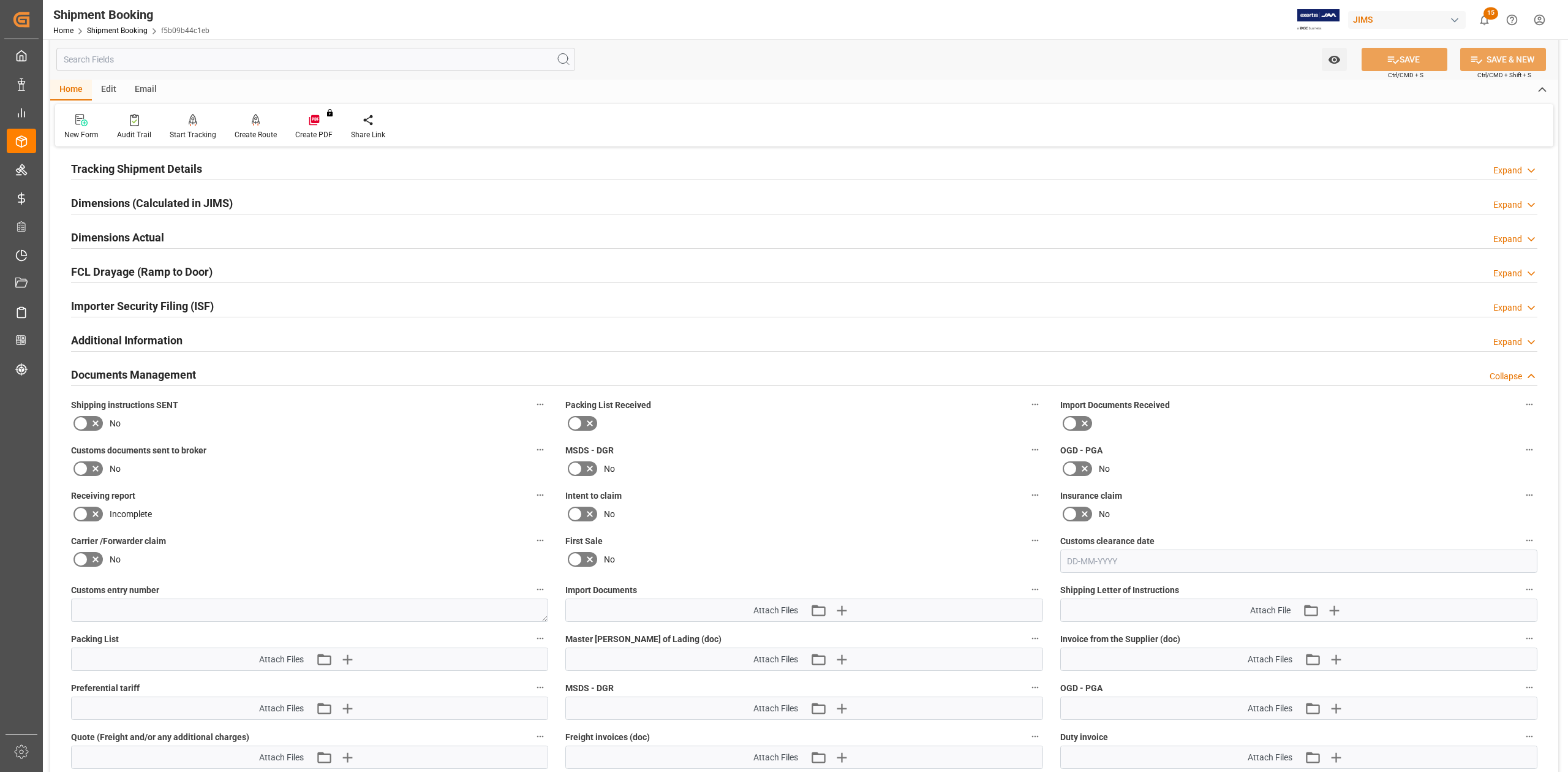
scroll to position [232, 0]
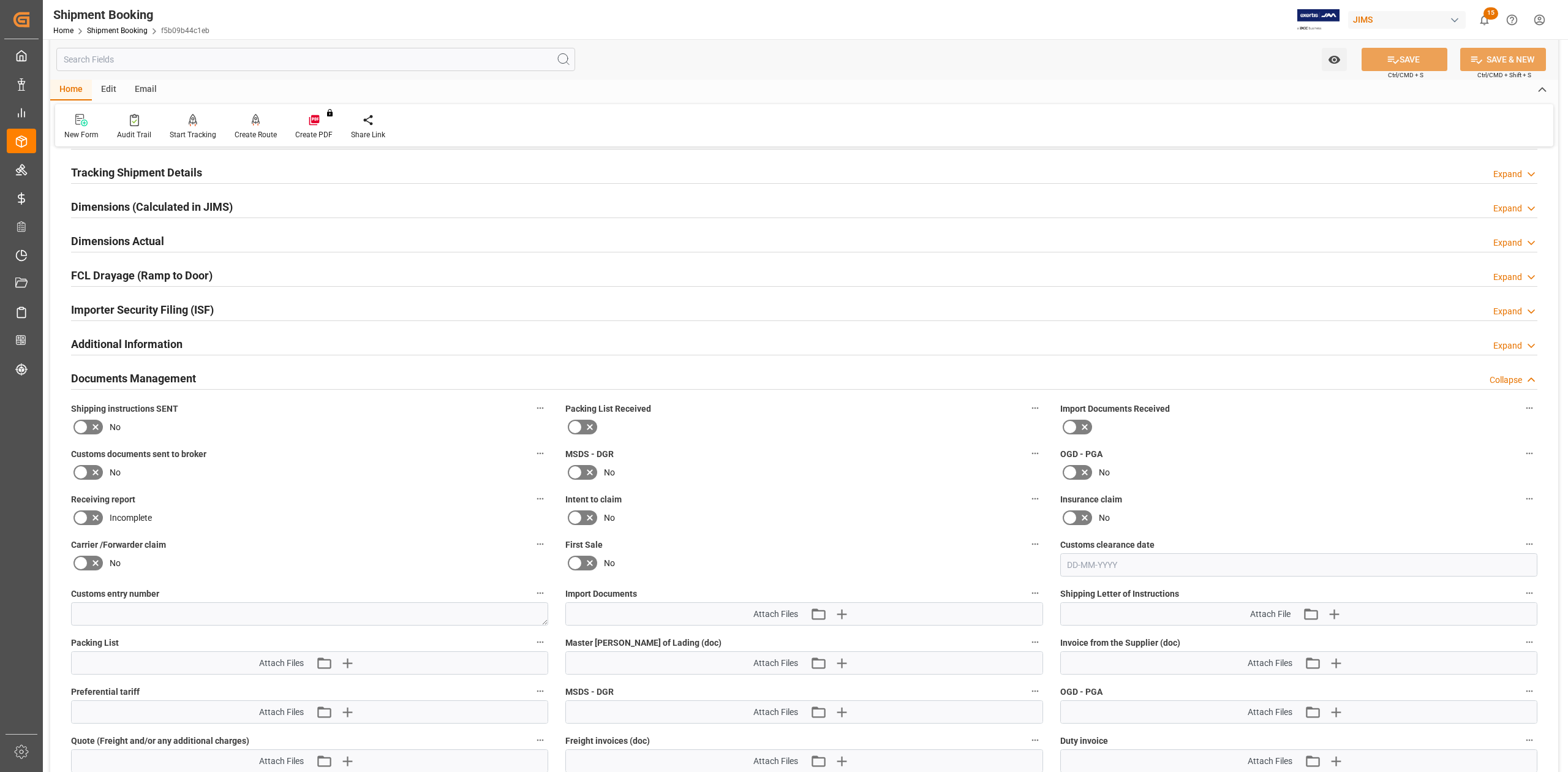
click at [160, 382] on h2 "Documents Management" at bounding box center [134, 378] width 125 height 17
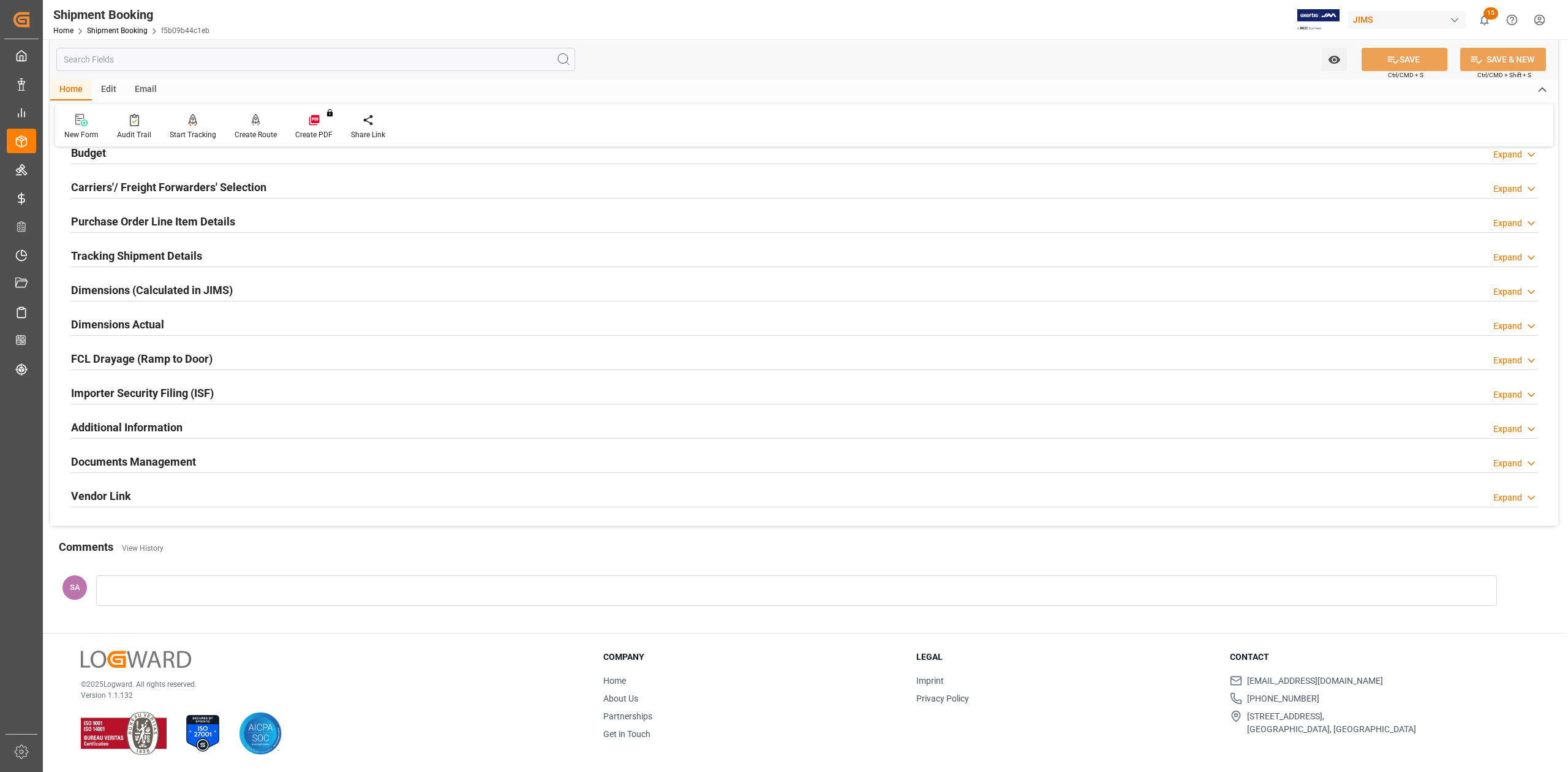
scroll to position [150, 0]
click at [132, 461] on h2 "Documents Management" at bounding box center [134, 461] width 125 height 17
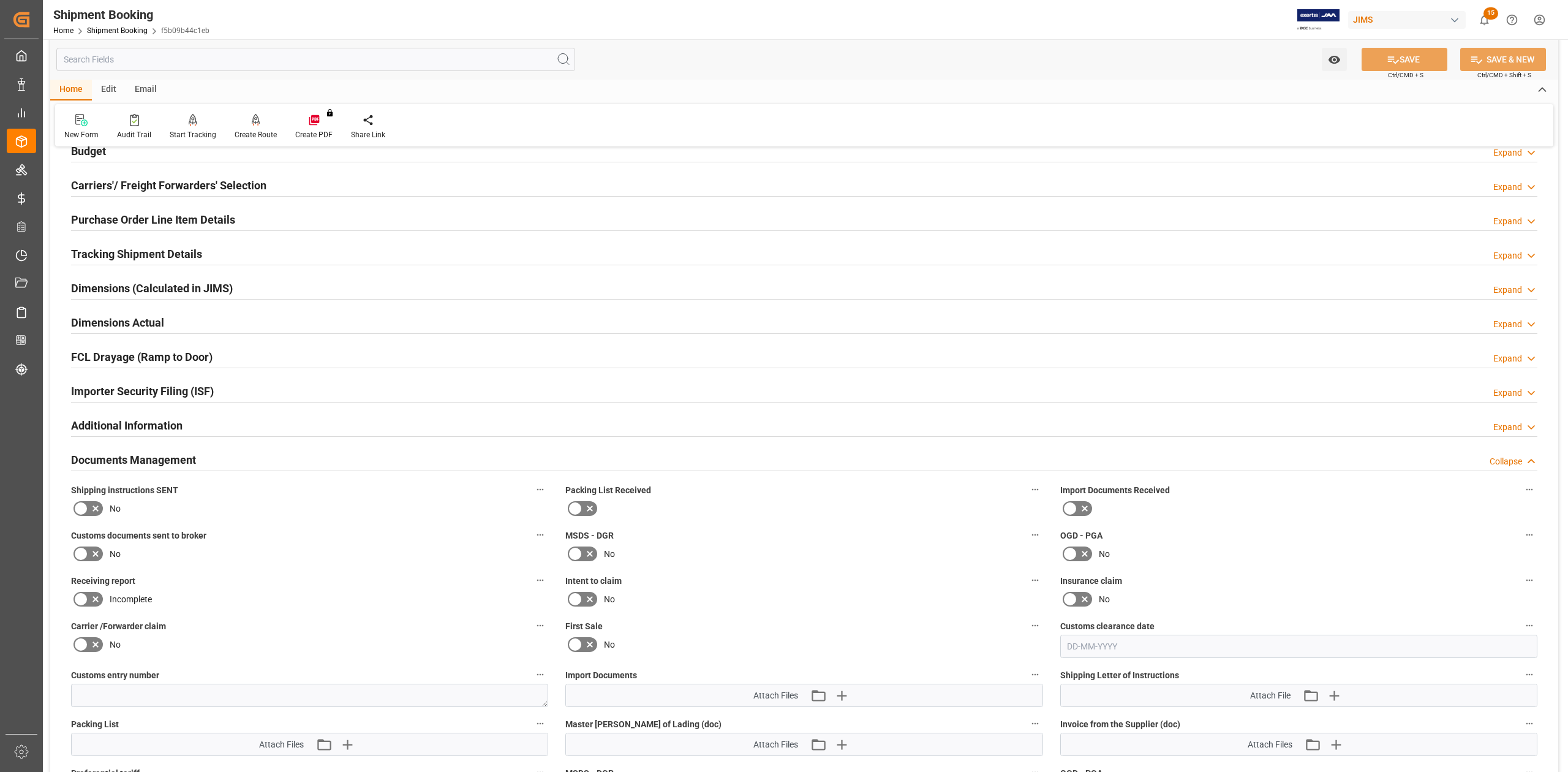
scroll to position [232, 0]
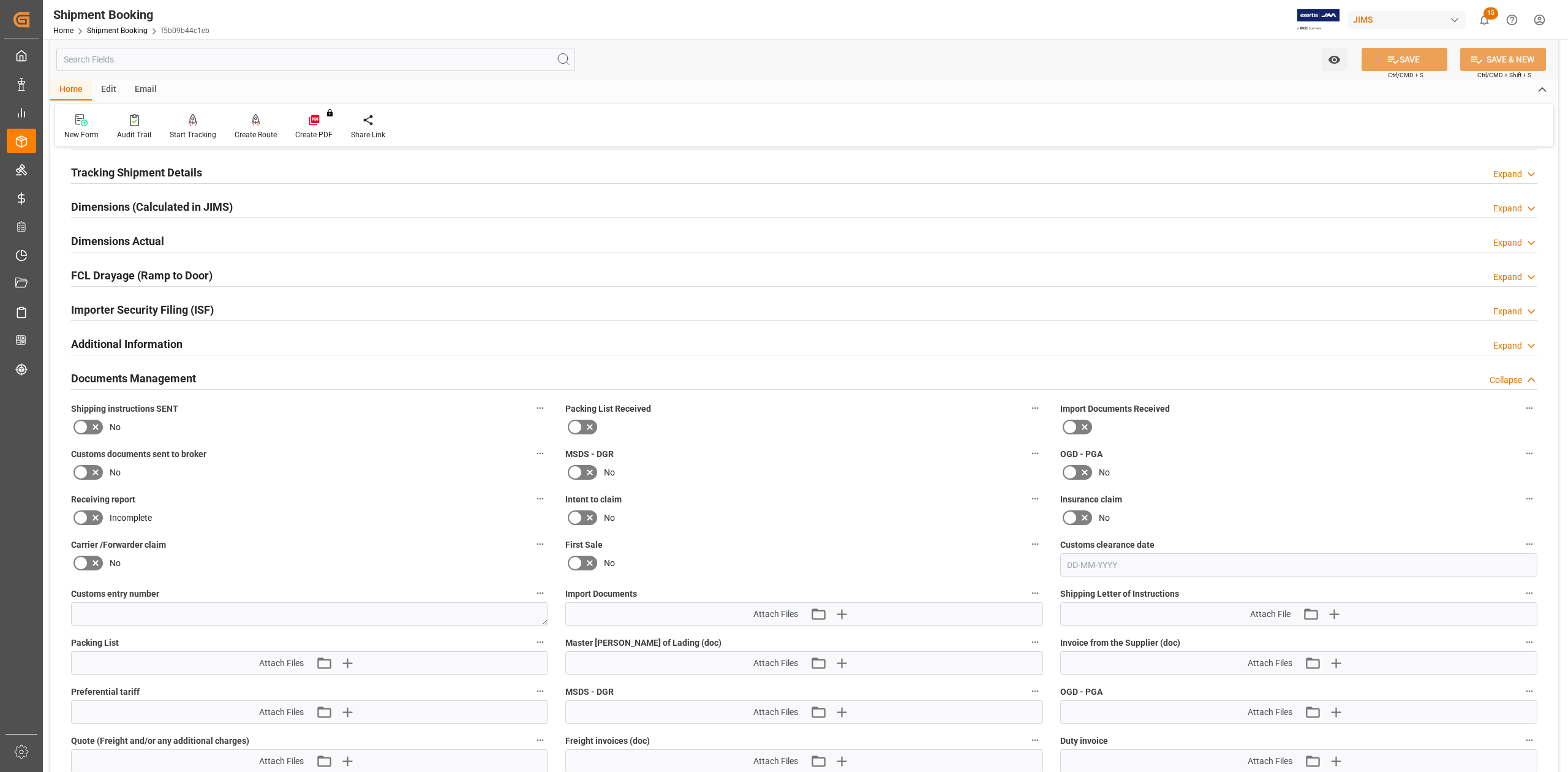
click at [155, 382] on h2 "Documents Management" at bounding box center [134, 378] width 125 height 17
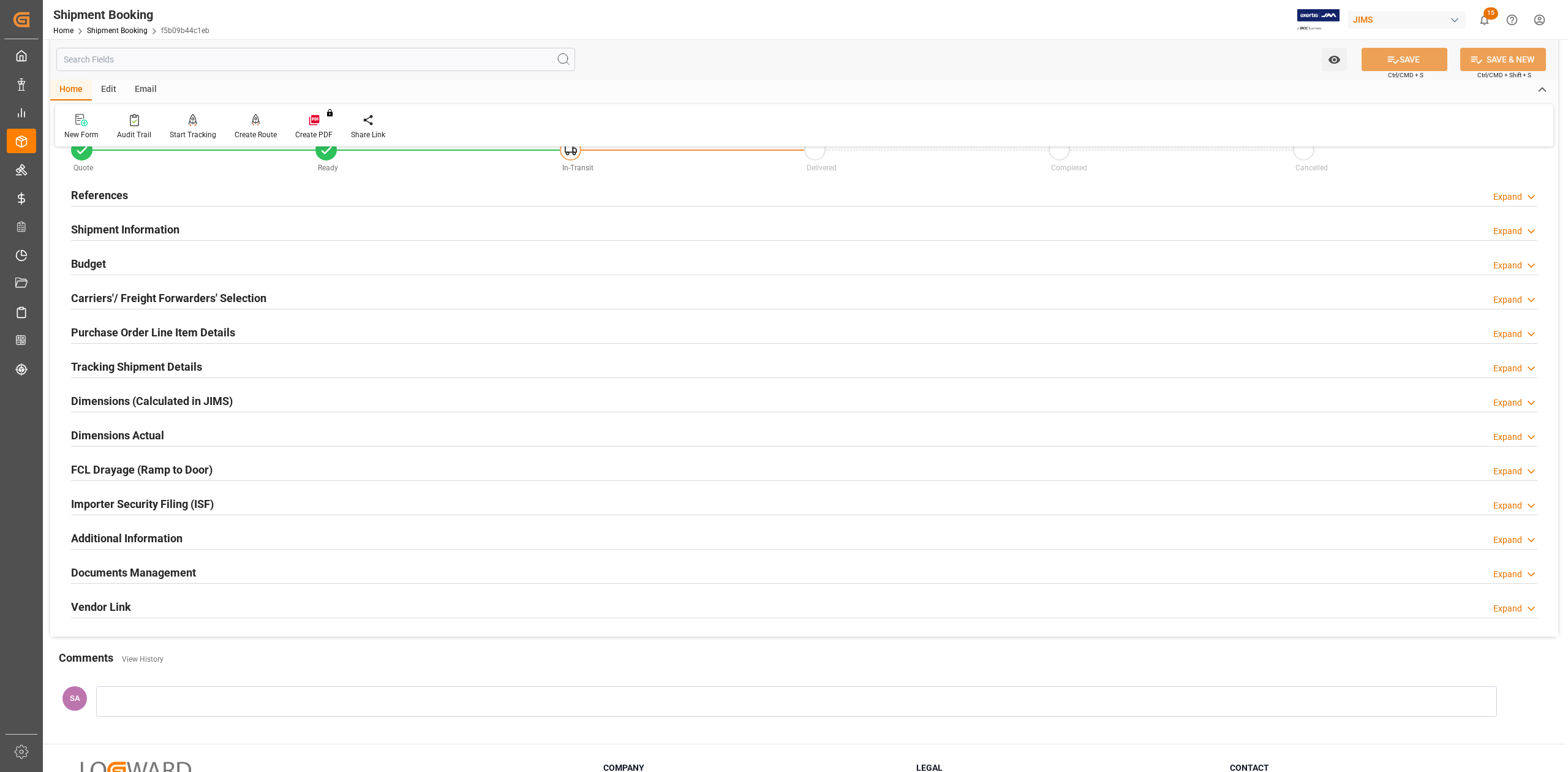
scroll to position [0, 0]
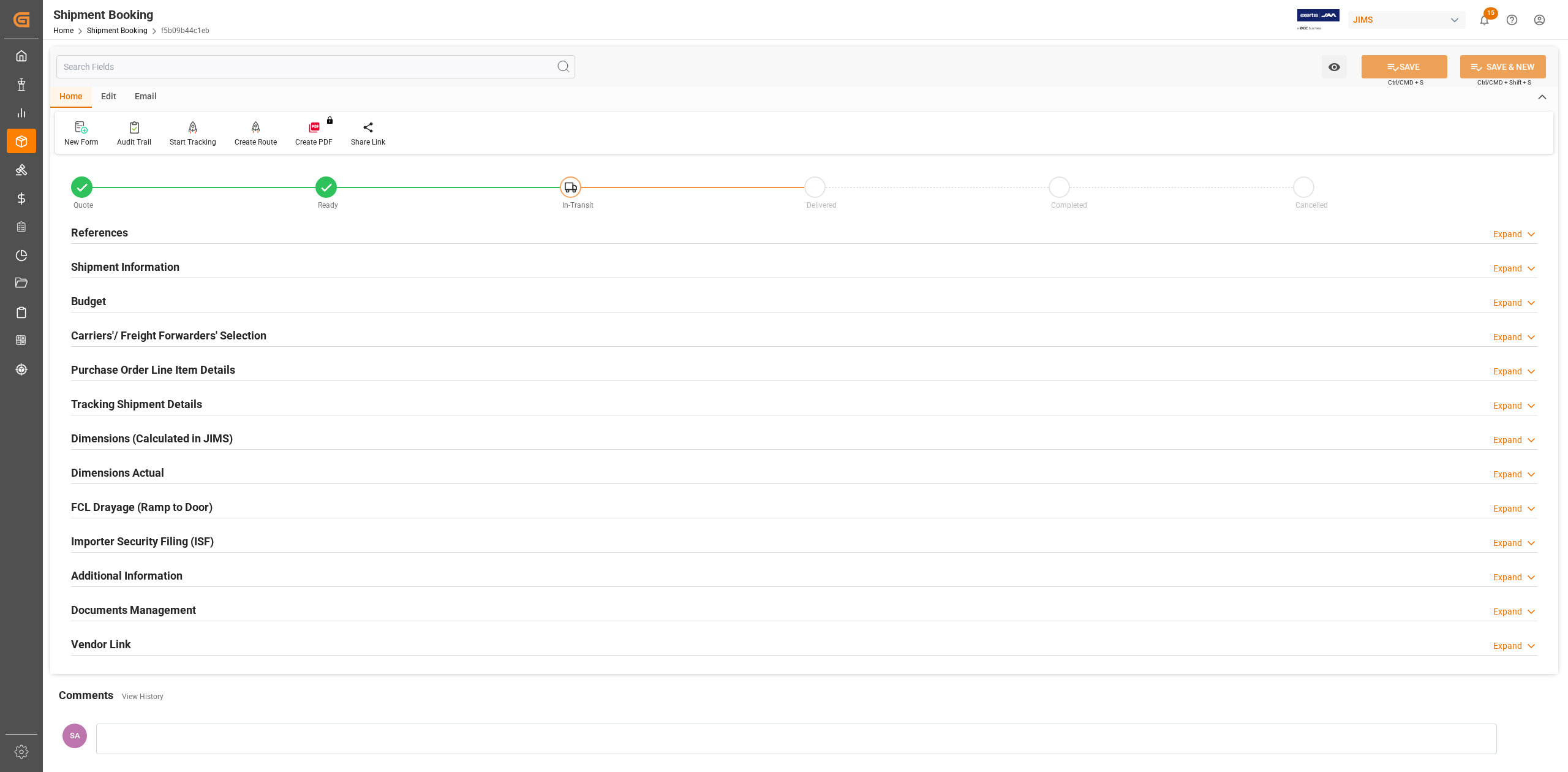
click at [122, 231] on h2 "References" at bounding box center [100, 232] width 57 height 17
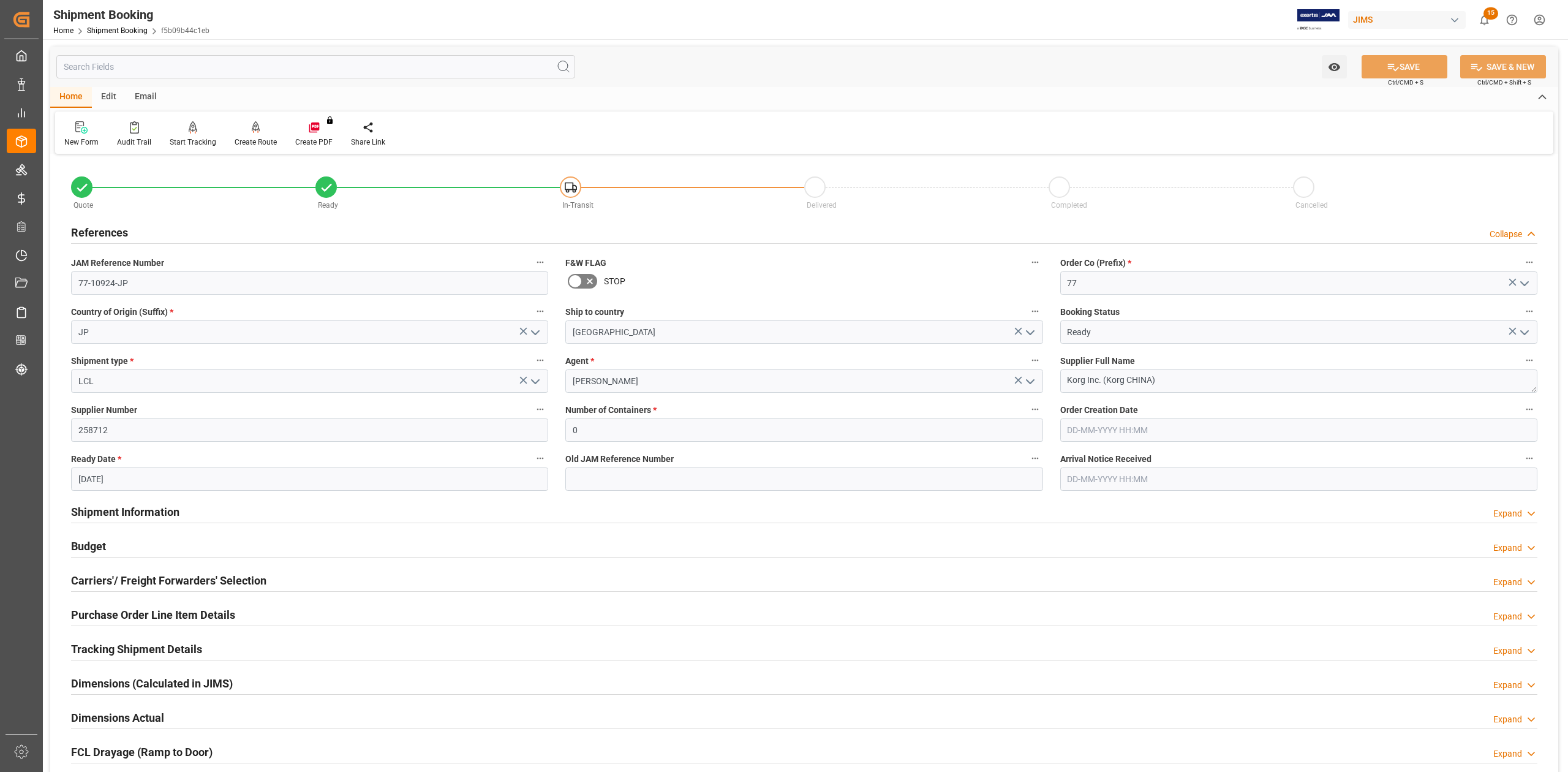
click at [122, 231] on h2 "References" at bounding box center [100, 232] width 57 height 17
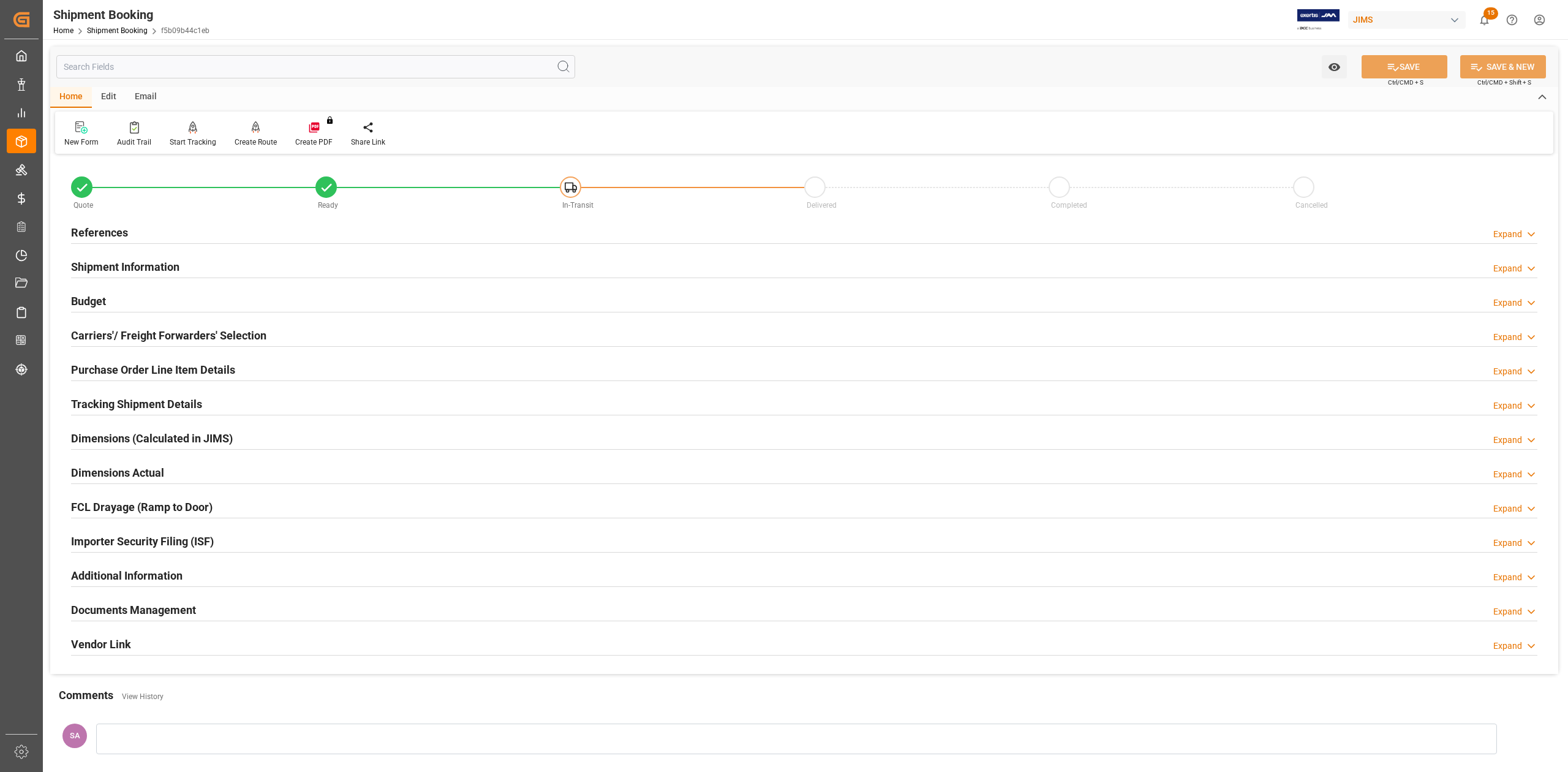
drag, startPoint x: 93, startPoint y: 228, endPoint x: 162, endPoint y: 228, distance: 69.0
click at [94, 228] on h2 "References" at bounding box center [100, 232] width 57 height 17
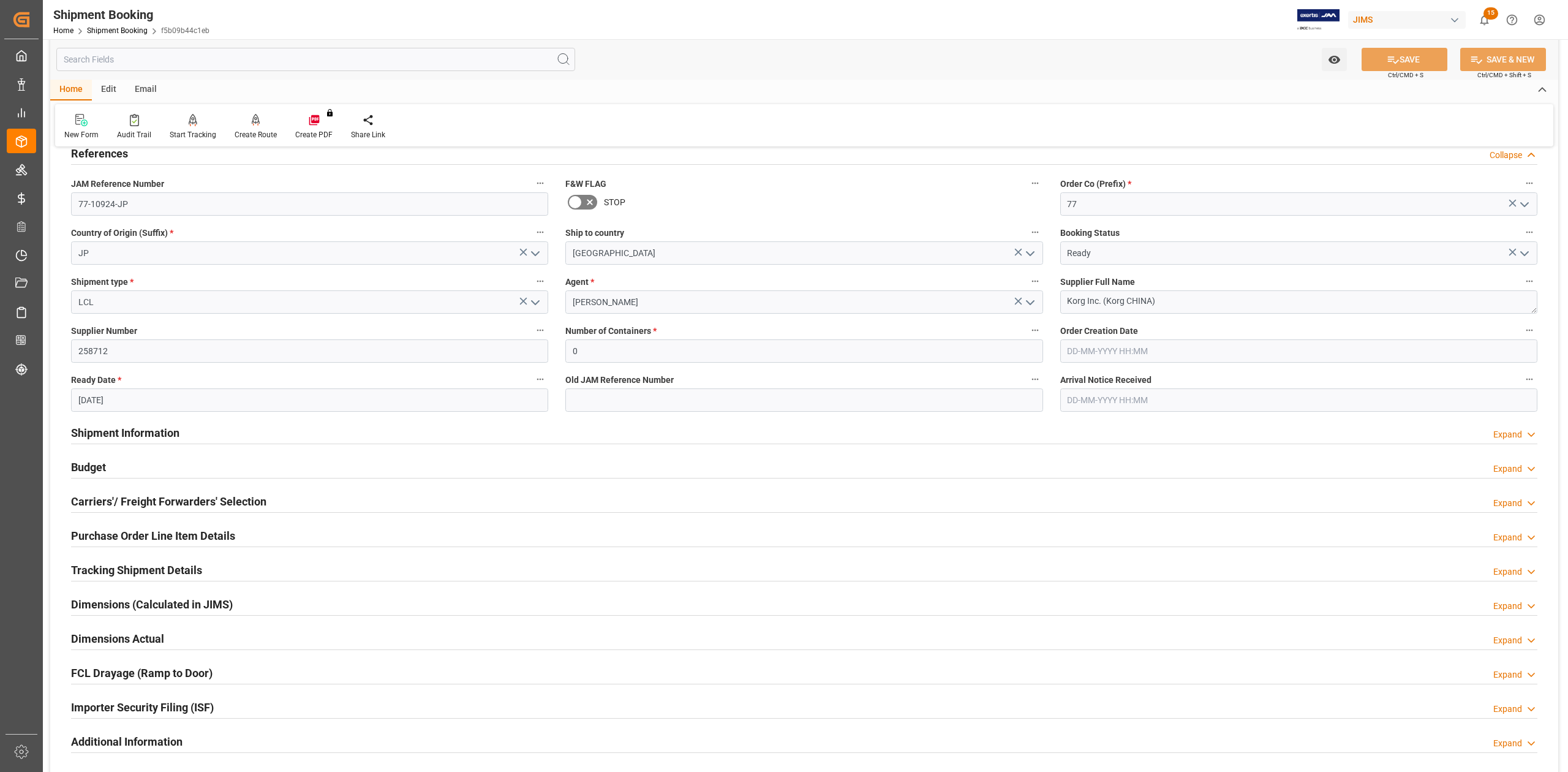
scroll to position [163, 0]
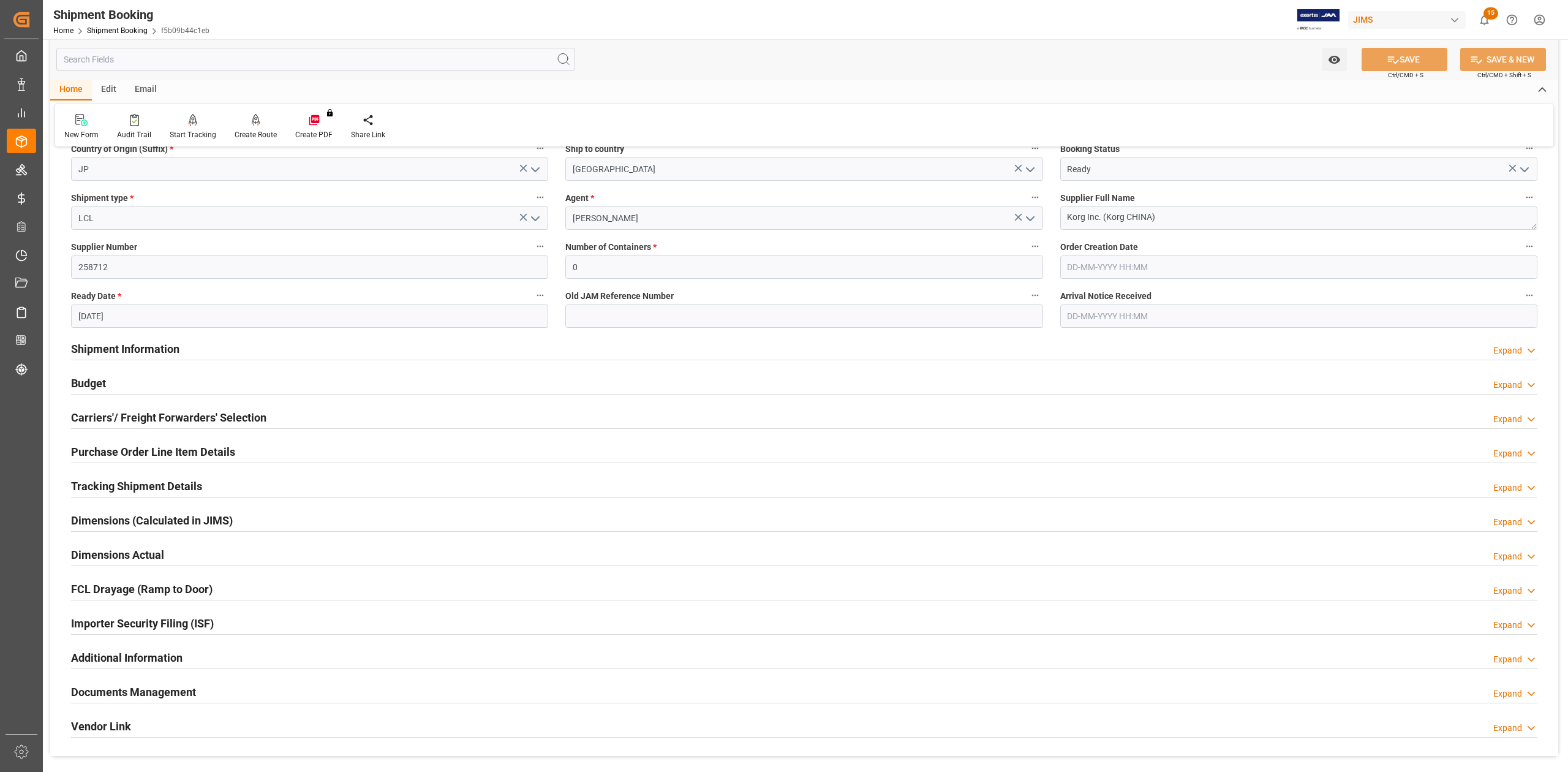
click at [155, 342] on h2 "Shipment Information" at bounding box center [125, 349] width 108 height 17
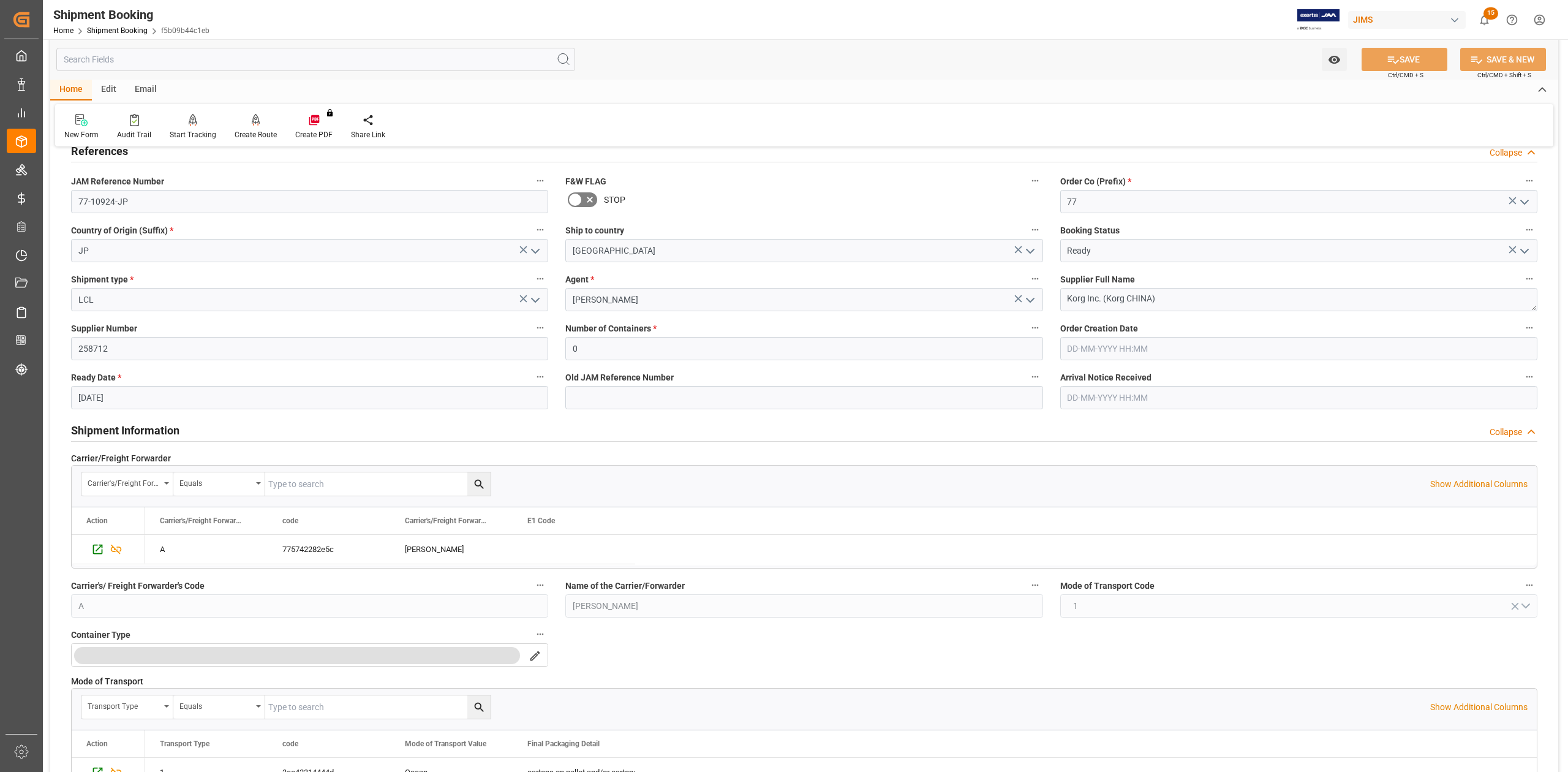
scroll to position [0, 0]
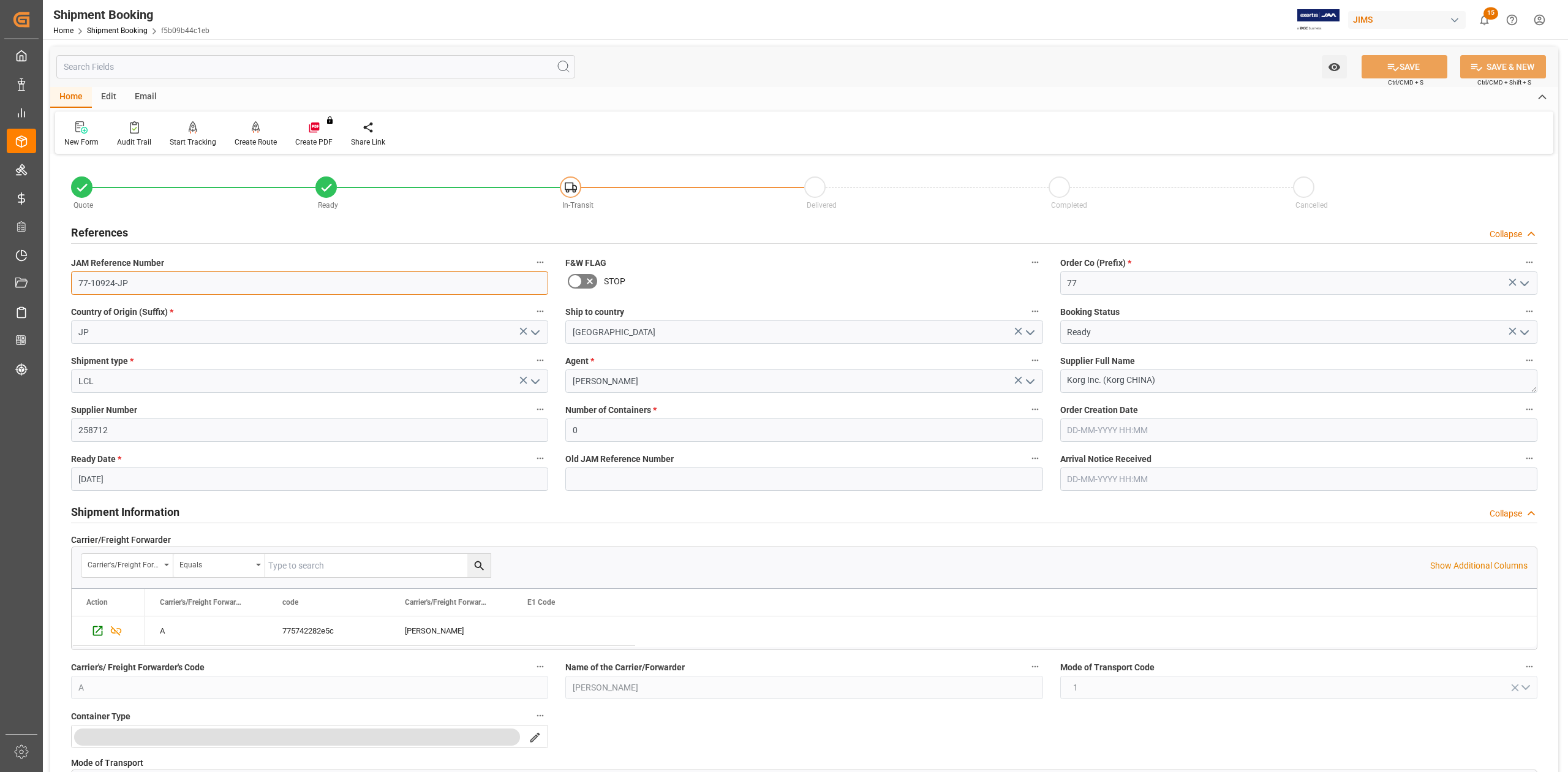
click at [157, 279] on input "77-10924-JP" at bounding box center [310, 283] width 477 height 24
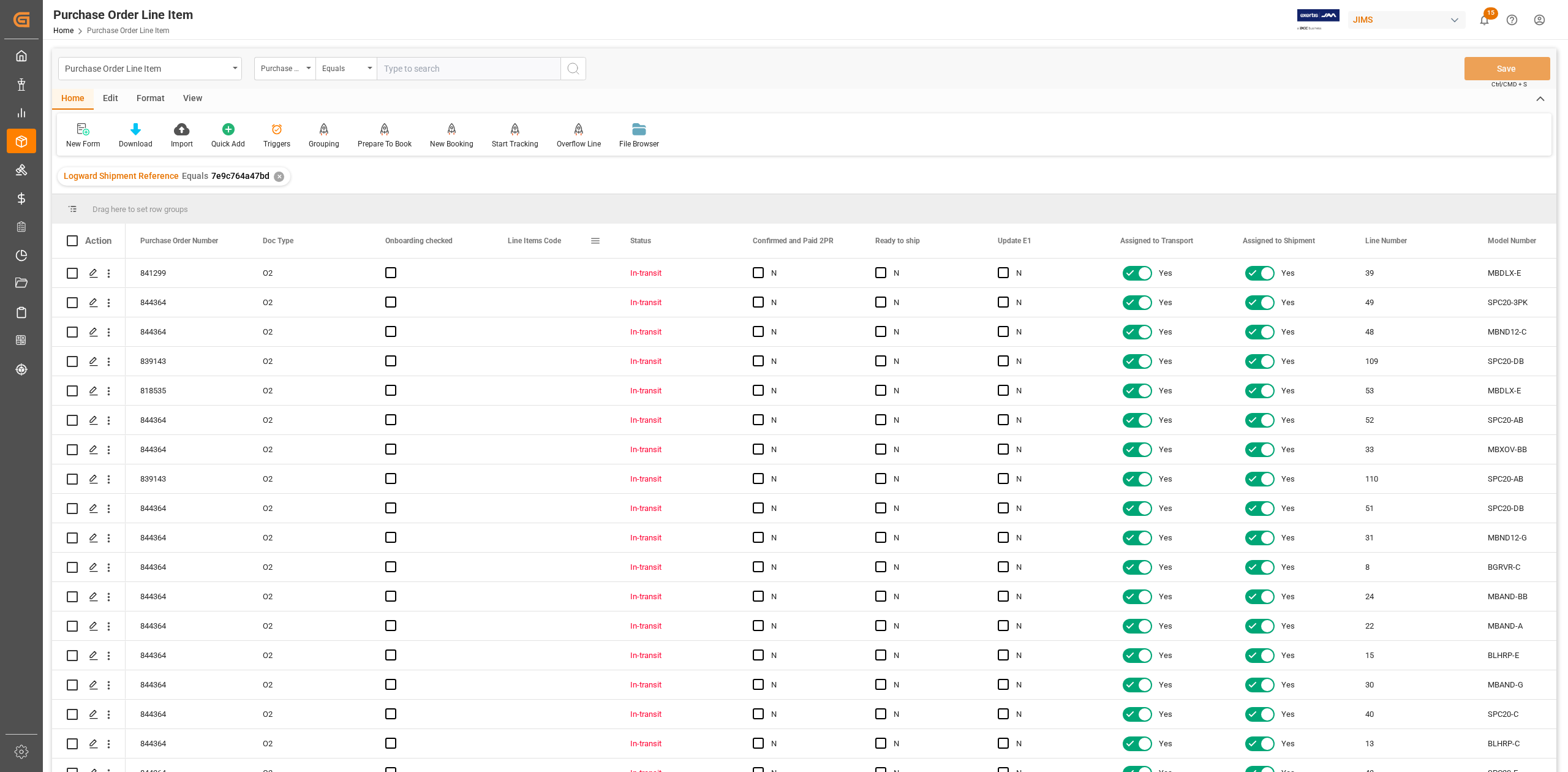
click at [596, 237] on span at bounding box center [595, 241] width 11 height 11
click at [715, 243] on span "columns" at bounding box center [709, 242] width 11 height 11
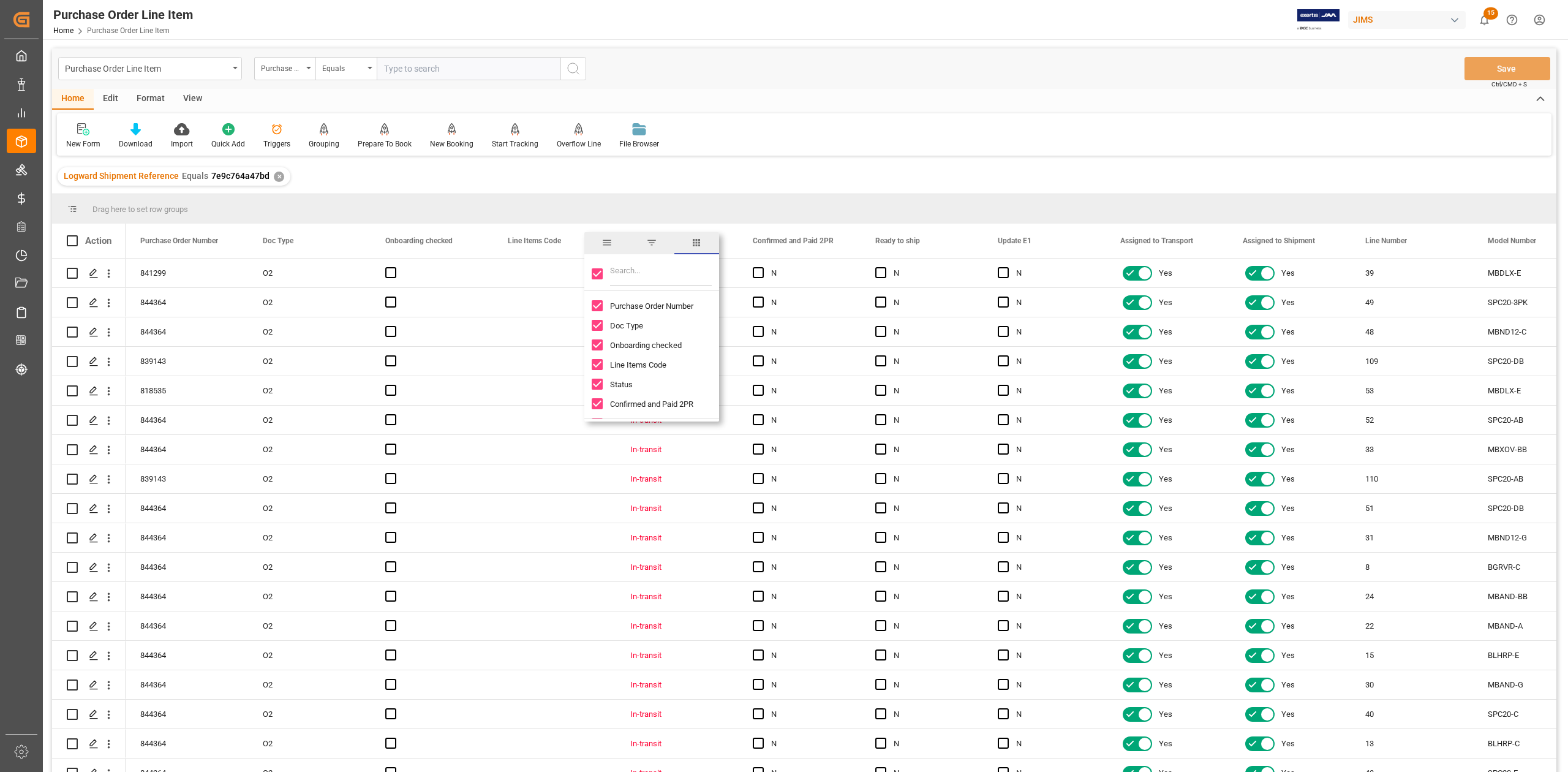
click at [592, 274] on input "Toggle Select All Columns" at bounding box center [597, 274] width 11 height 11
checkbox input "false"
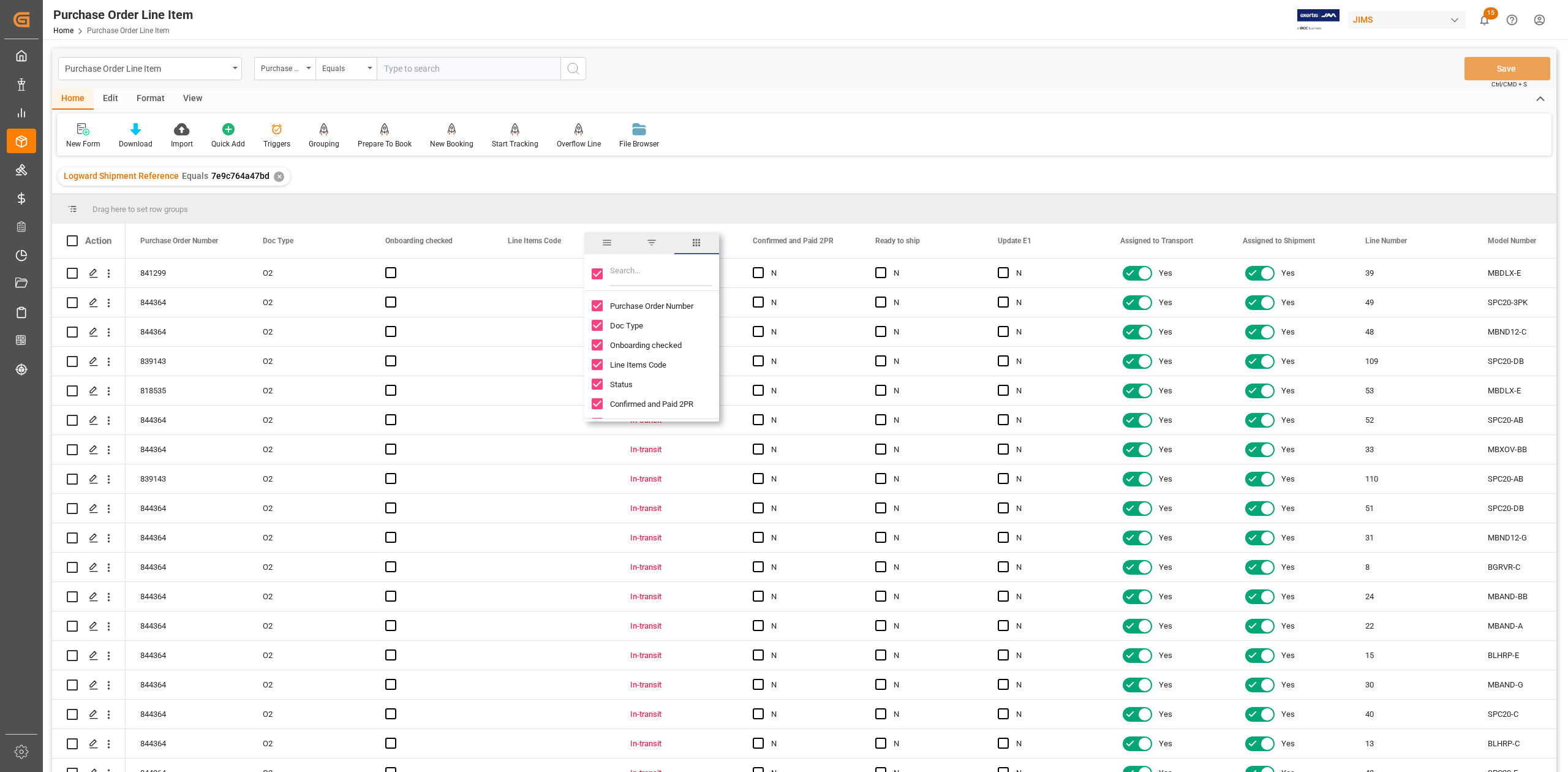
checkbox input "false"
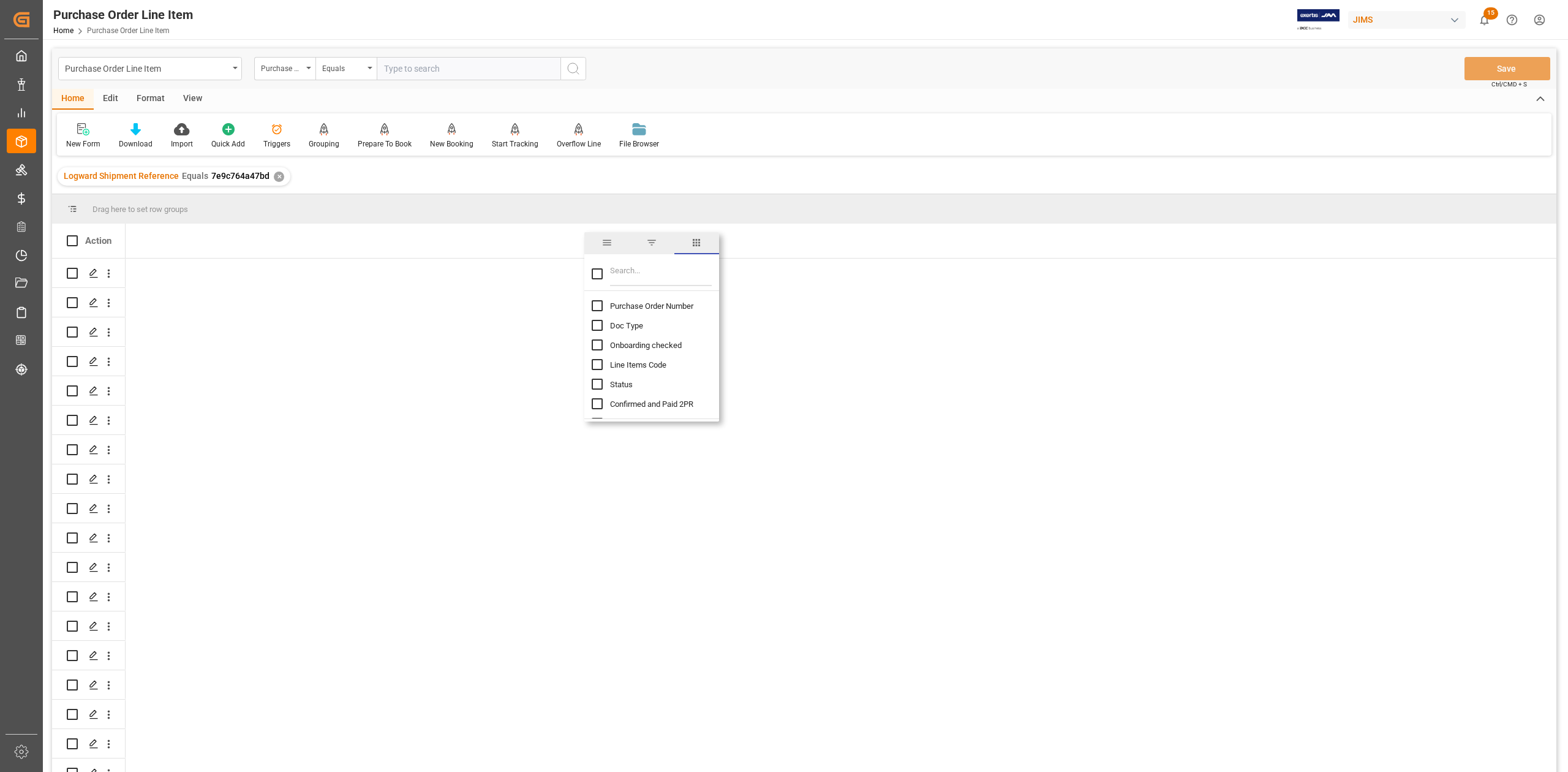
click at [627, 277] on input "Filter Columns Input" at bounding box center [661, 274] width 102 height 24
type input "inco"
click at [594, 307] on input "Incoterm Vendor Master (by the supplier) column toggle visibility (hidden)" at bounding box center [597, 305] width 11 height 11
checkbox input "true"
checkbox input "false"
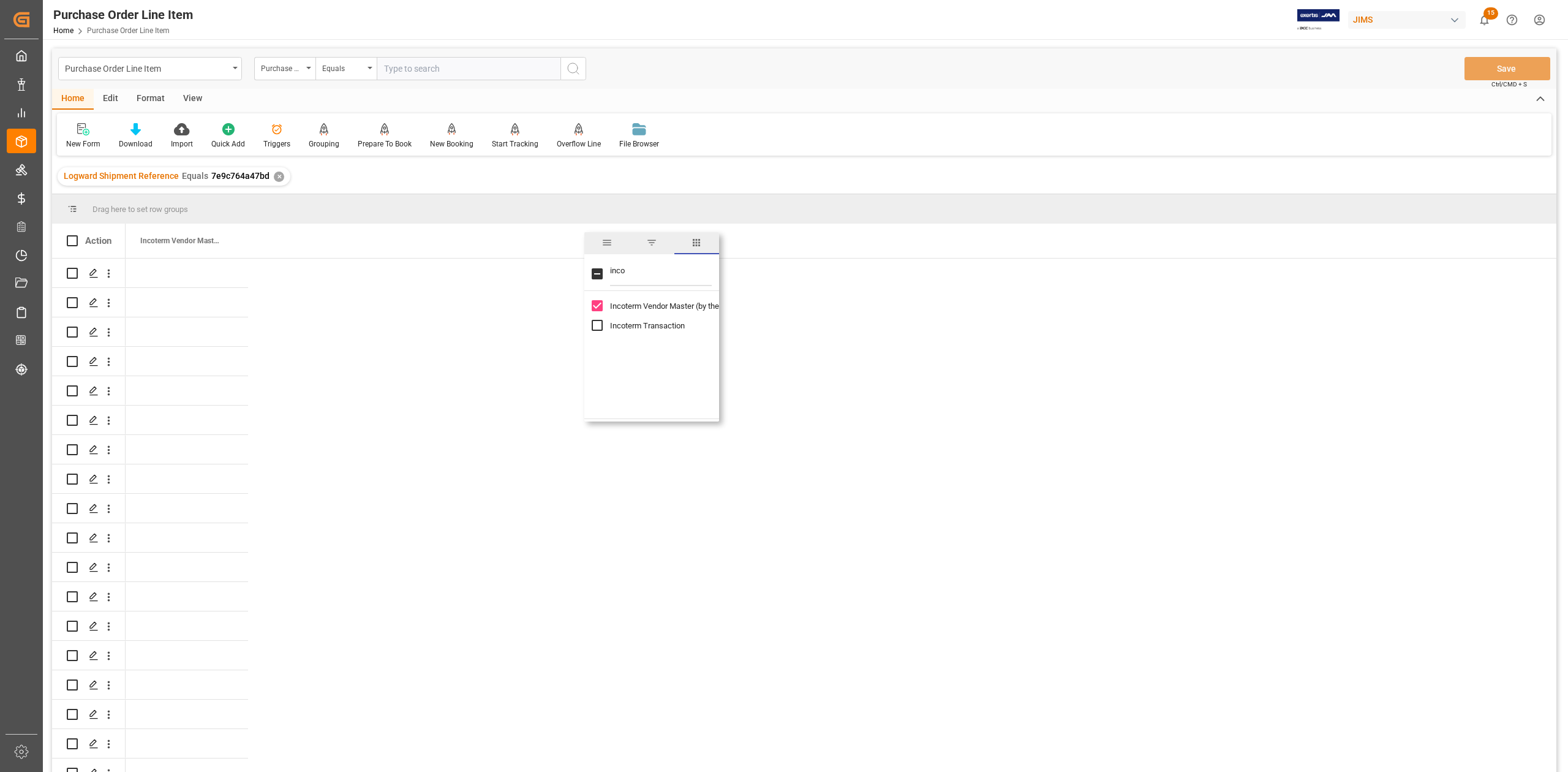
click at [596, 326] on input "Incoterm Transaction column toggle visibility (hidden)" at bounding box center [597, 325] width 11 height 11
checkbox input "true"
click at [299, 312] on div "Press SPACE to select this row." at bounding box center [309, 302] width 122 height 29
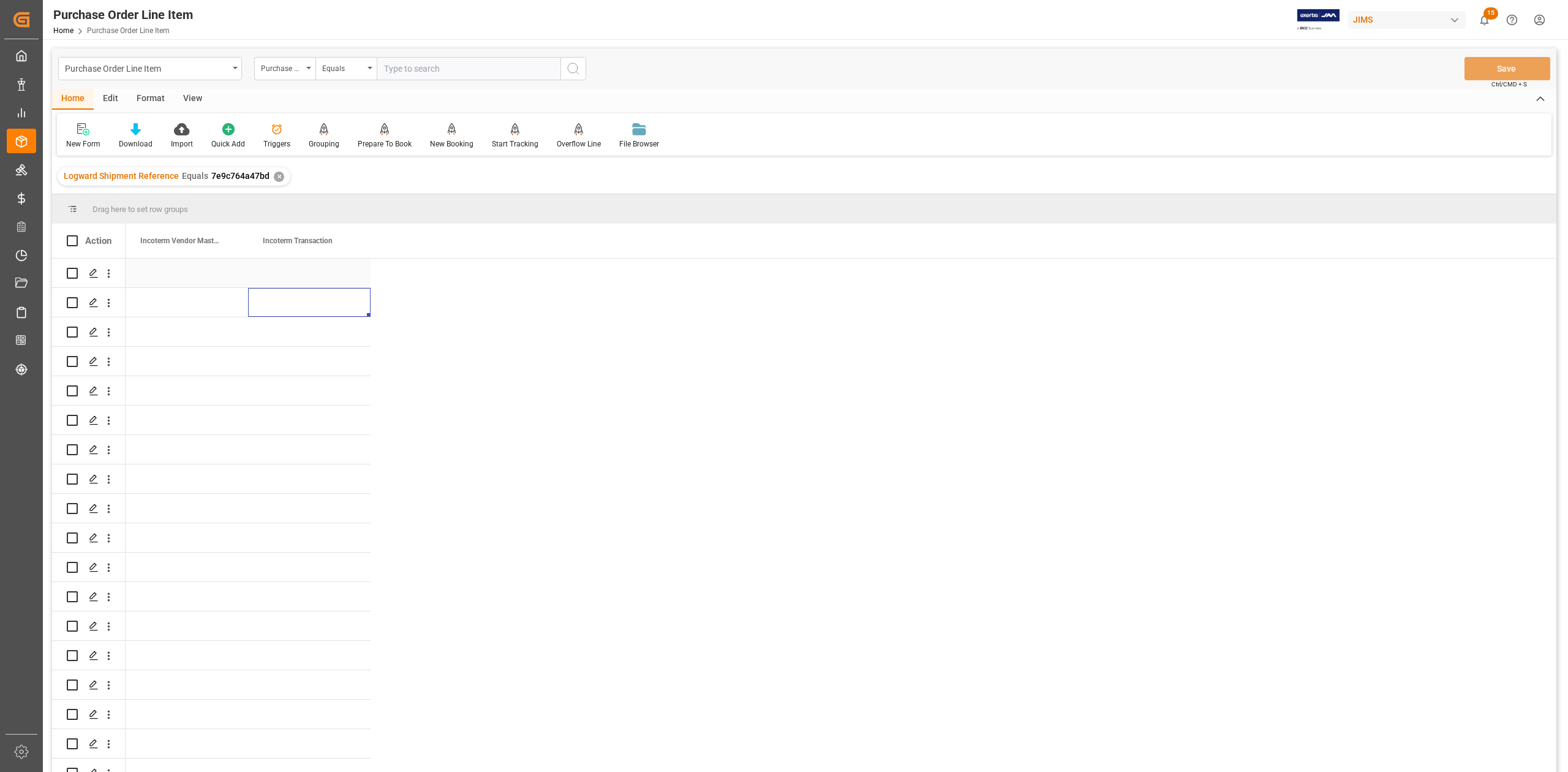
click at [316, 269] on div "Press SPACE to select this row." at bounding box center [309, 272] width 122 height 29
click at [283, 275] on div "Press SPACE to select this row." at bounding box center [309, 272] width 122 height 29
click at [300, 339] on div "Press SPACE to select this row." at bounding box center [309, 332] width 122 height 29
click at [294, 272] on div "EXW Trossingen,DE" at bounding box center [309, 272] width 122 height 29
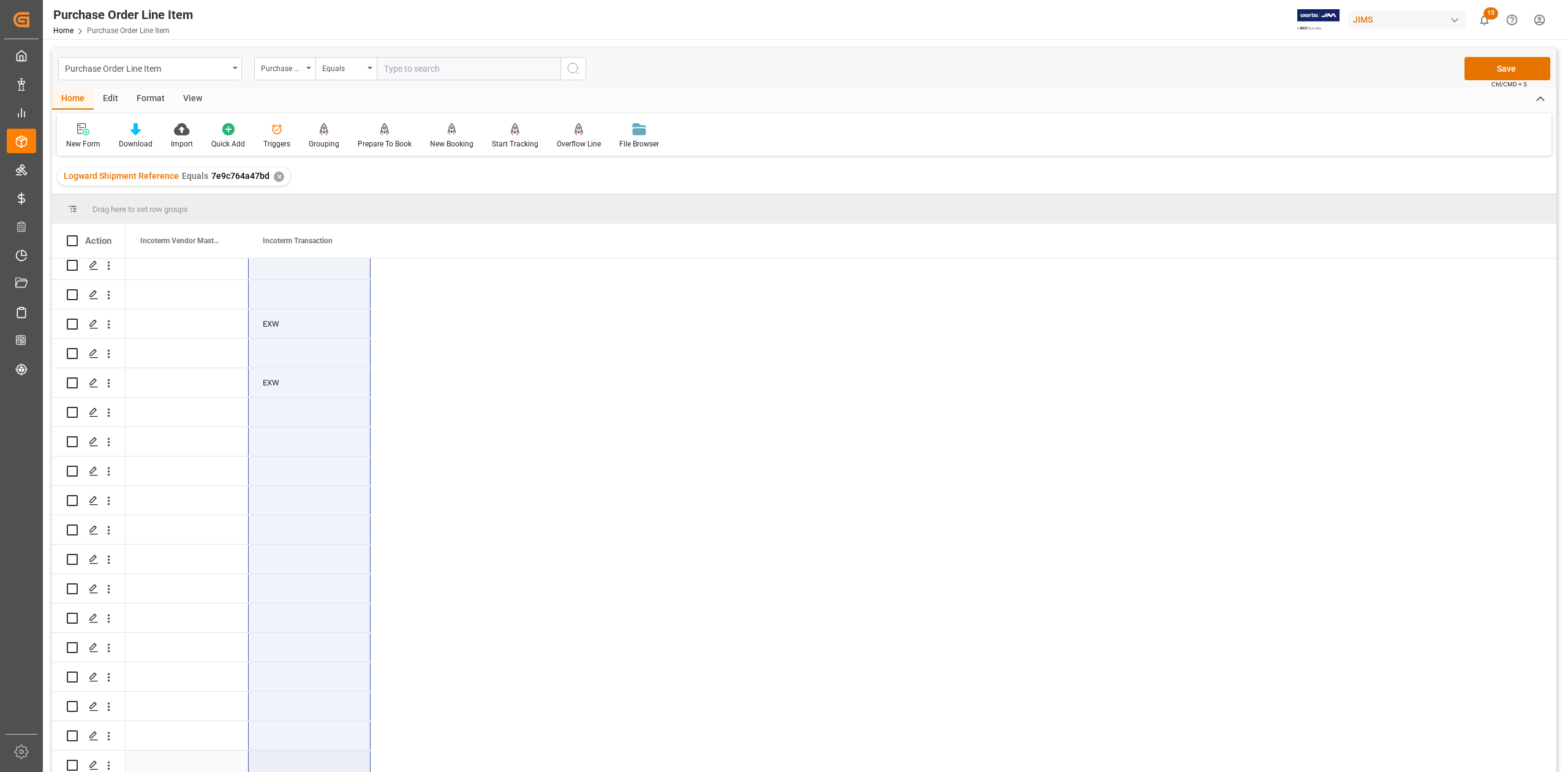
drag, startPoint x: 292, startPoint y: 301, endPoint x: 305, endPoint y: 752, distance: 451.2
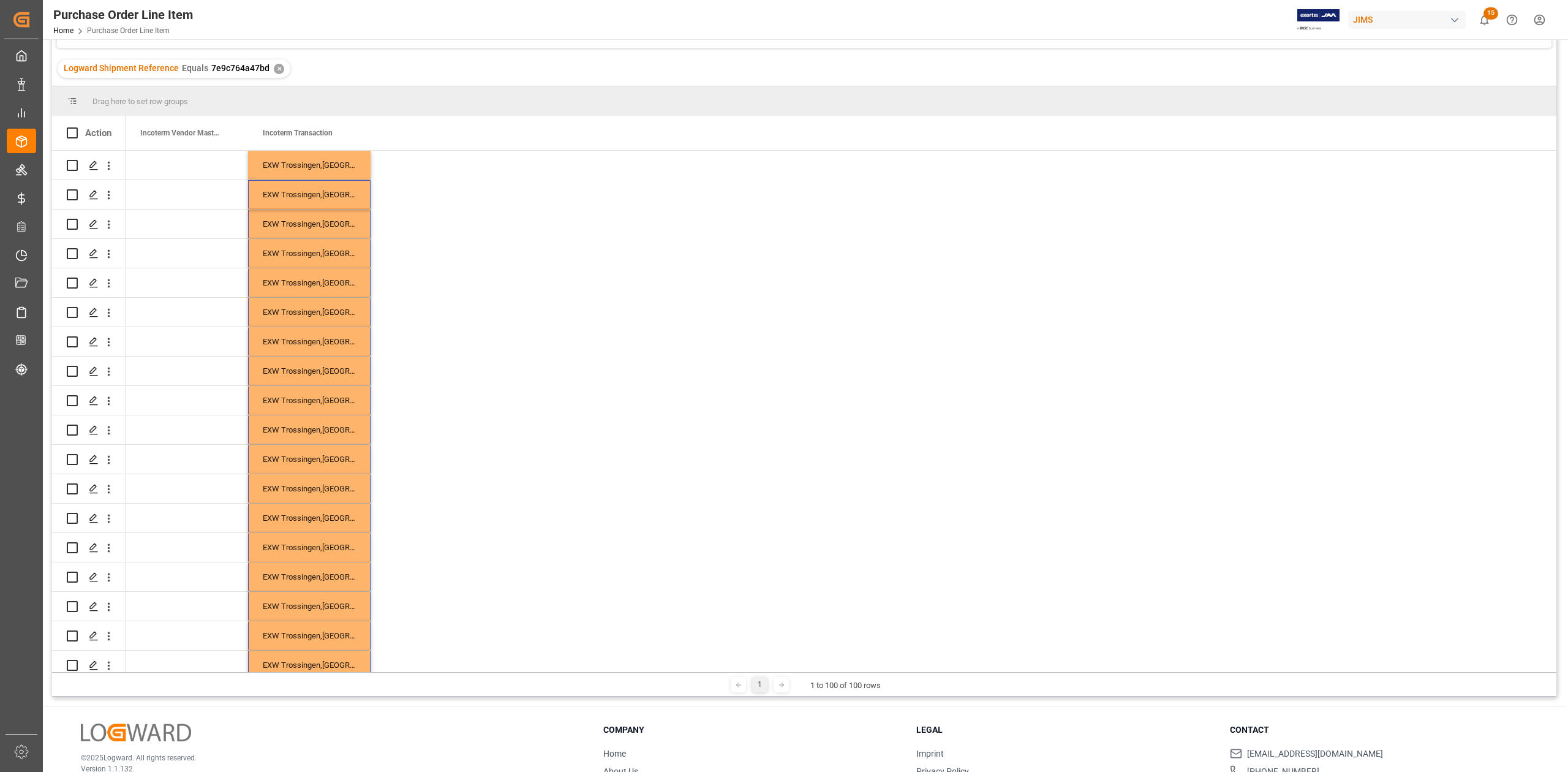
scroll to position [0, 0]
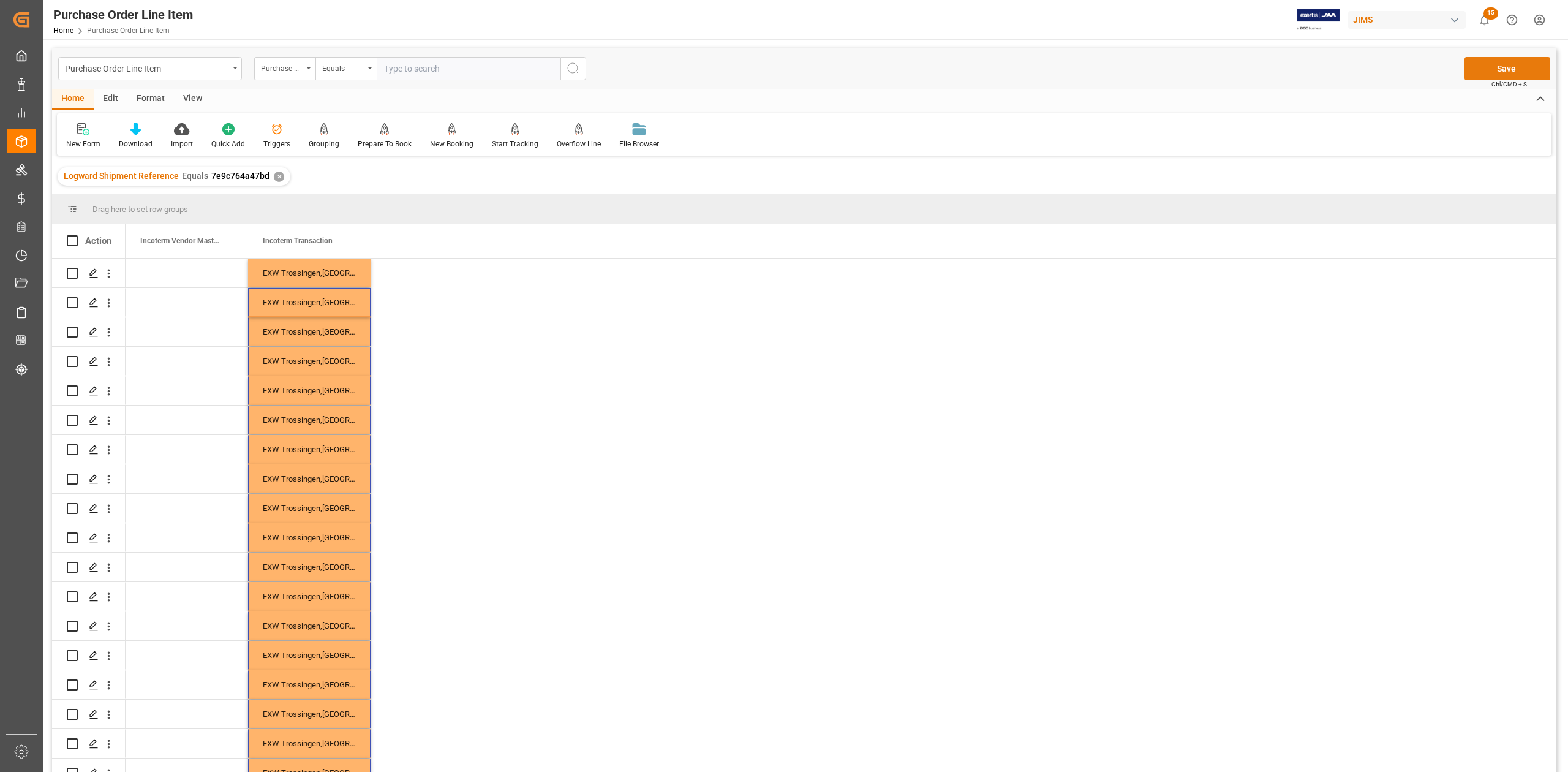
click at [1493, 69] on button "Save" at bounding box center [1507, 69] width 86 height 24
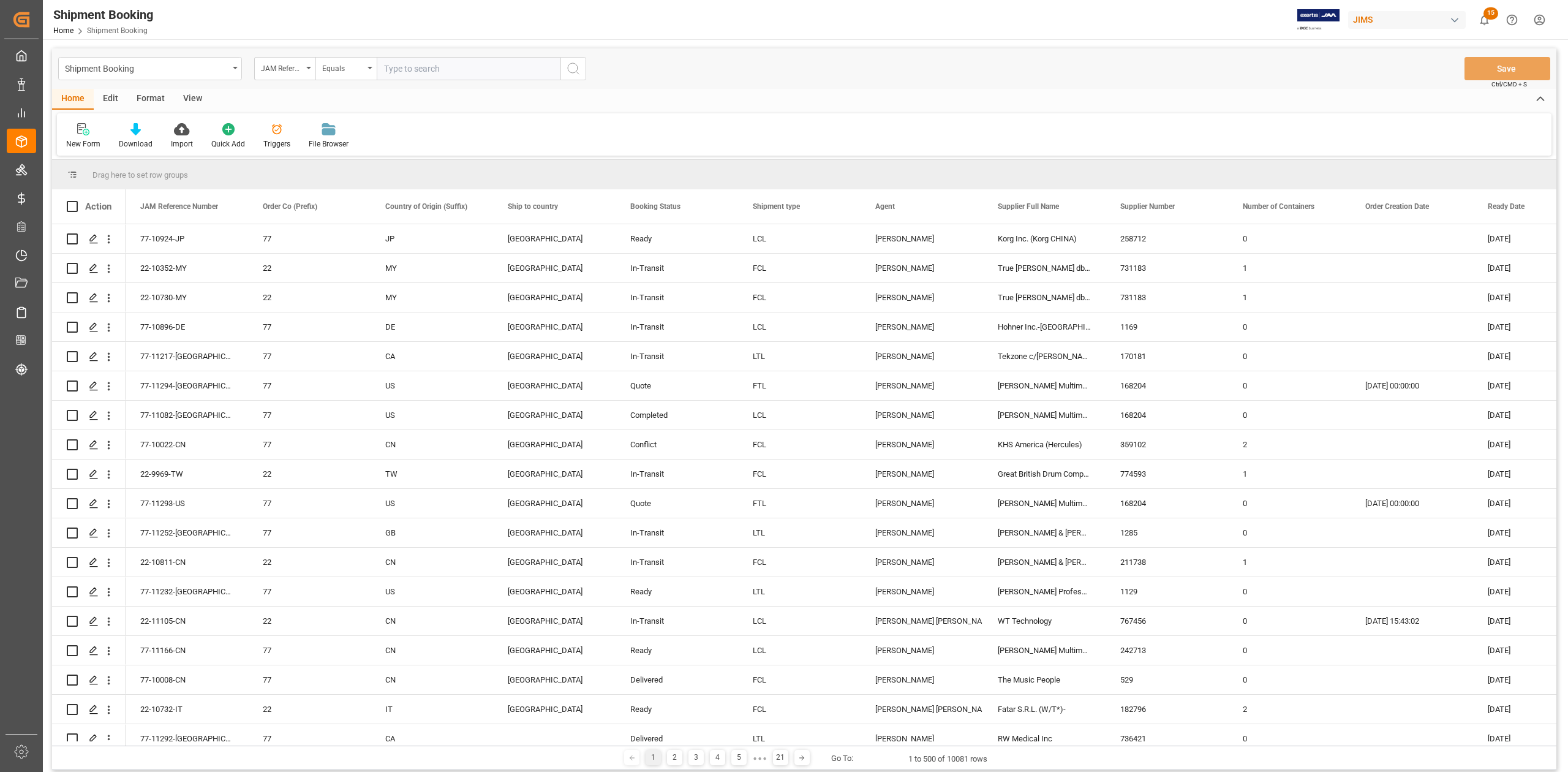
click at [412, 64] on input "text" at bounding box center [468, 69] width 184 height 24
type input "77-11193-JP"
click at [574, 66] on icon "search button" at bounding box center [573, 68] width 15 height 15
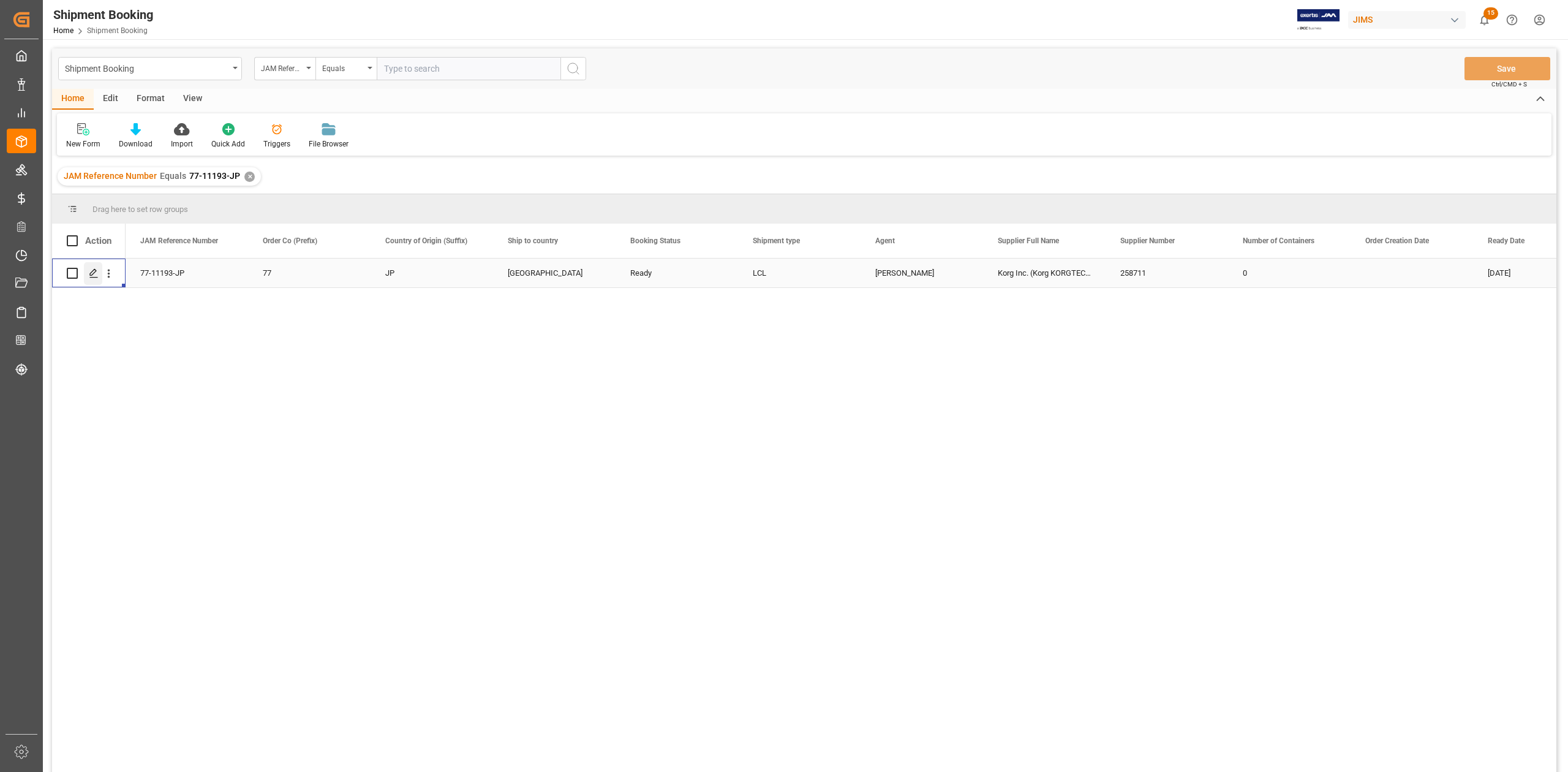
click at [92, 273] on icon "Press SPACE to select this row." at bounding box center [94, 273] width 10 height 10
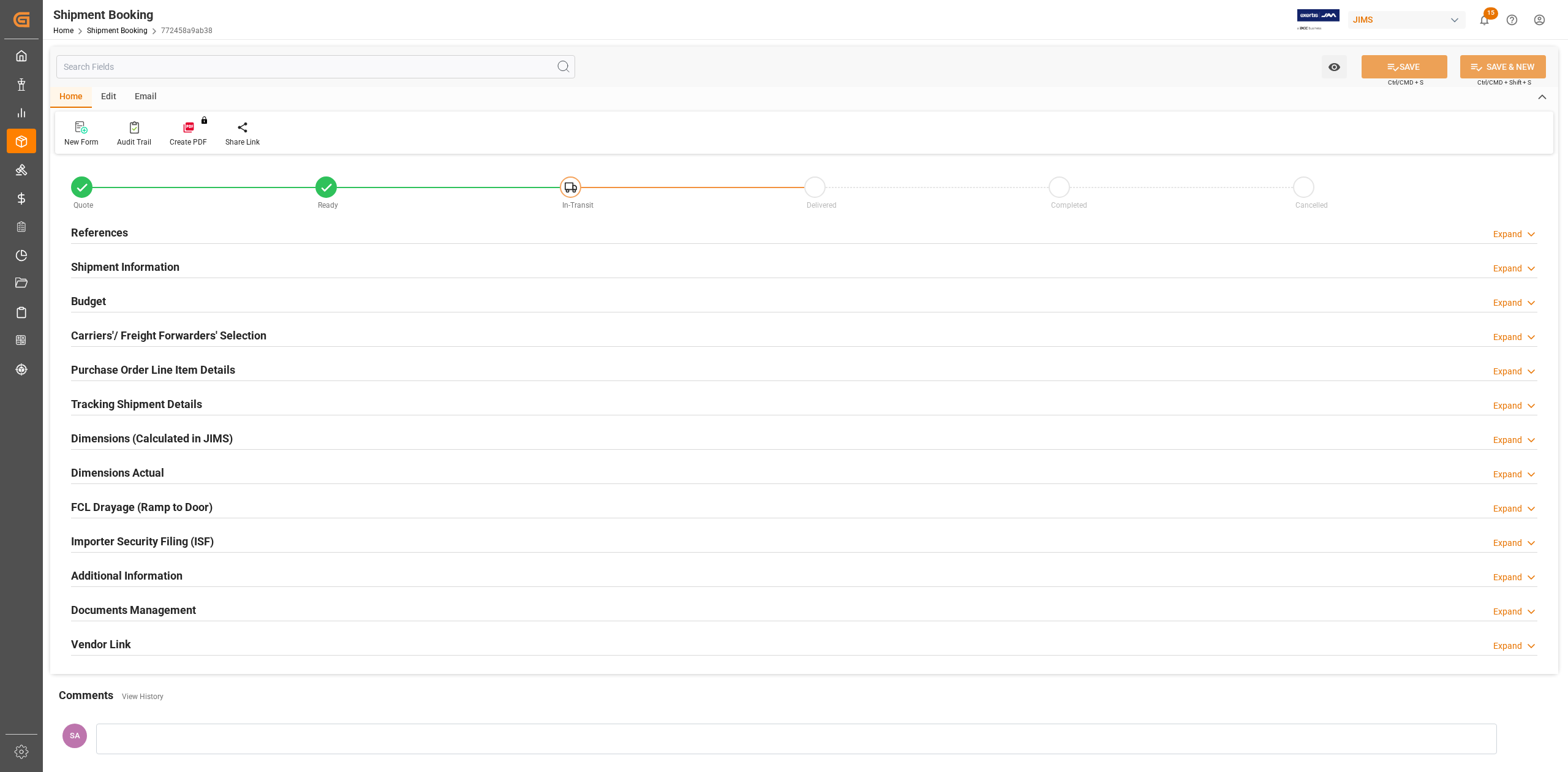
type input "61"
click at [147, 254] on div "Shipment Information" at bounding box center [125, 265] width 108 height 24
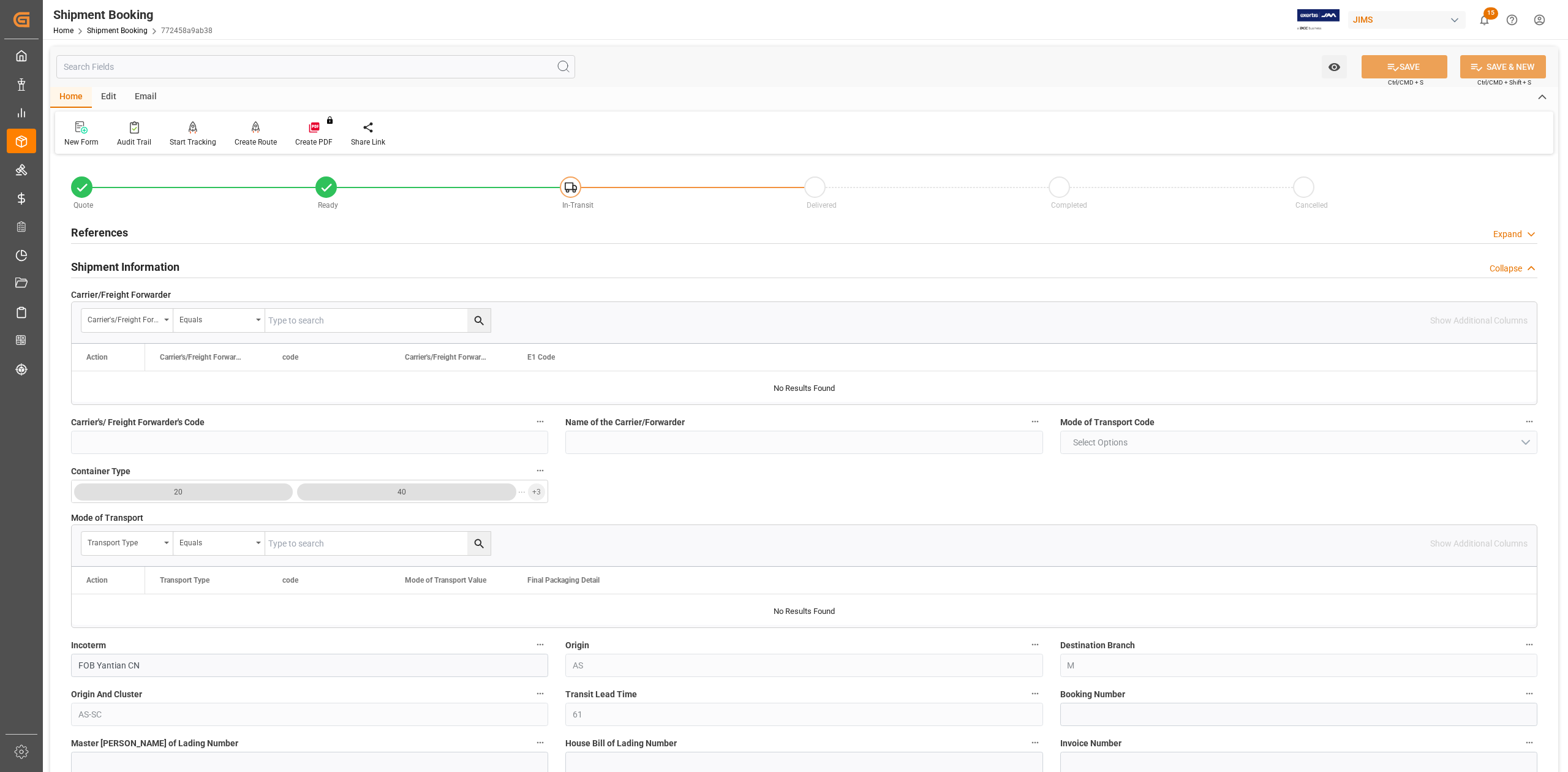
click at [99, 235] on h2 "References" at bounding box center [100, 232] width 57 height 17
